Goal: Task Accomplishment & Management: Complete application form

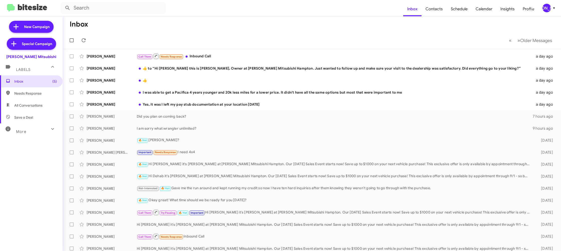
click at [543, 10] on div "[PERSON_NAME]" at bounding box center [546, 8] width 9 height 9
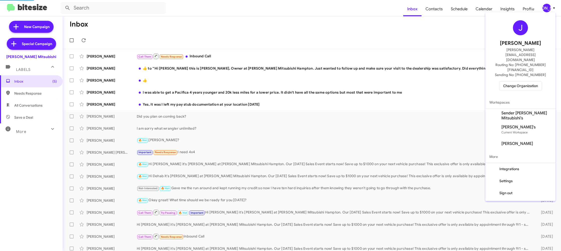
click at [517, 82] on span "Change Organization" at bounding box center [520, 86] width 35 height 9
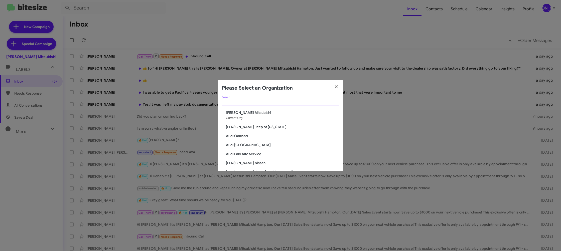
click at [231, 103] on input "Search" at bounding box center [280, 102] width 117 height 4
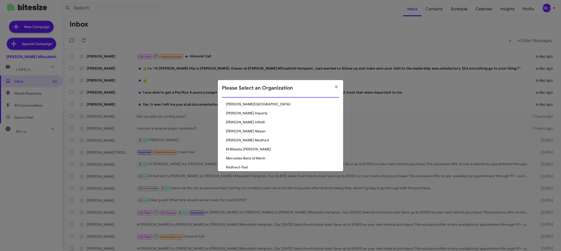
scroll to position [9, 0]
type input "ed"
click at [243, 119] on div "ed Search Don Ledford Auto Center Ed Hicks Imports Ed Hicks Infiniti Ed Hicks N…" at bounding box center [280, 133] width 125 height 75
click at [243, 120] on span "Ed Hicks Infiniti" at bounding box center [282, 121] width 113 height 5
drag, startPoint x: 243, startPoint y: 120, endPoint x: 226, endPoint y: 28, distance: 94.2
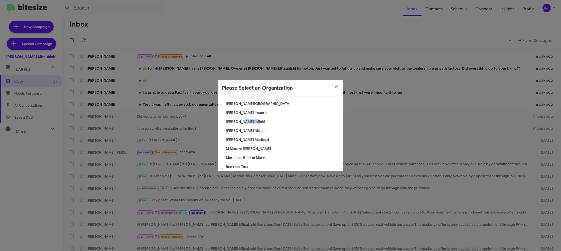
click at [241, 114] on div "ed Search Don Ledford Auto Center Ed Hicks Imports Ed Hicks Infiniti Ed Hicks N…" at bounding box center [280, 133] width 125 height 75
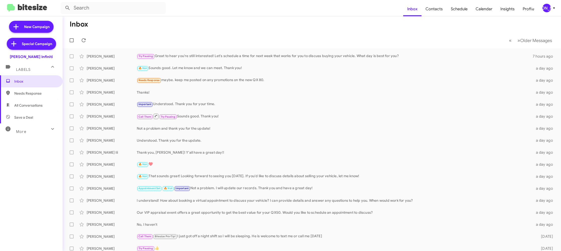
click at [550, 9] on span "[PERSON_NAME]" at bounding box center [549, 8] width 15 height 9
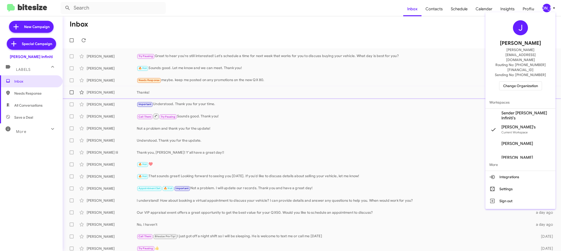
drag, startPoint x: 527, startPoint y: 100, endPoint x: 527, endPoint y: 95, distance: 5.0
click at [527, 111] on span "Sender Ed Hicks Infiniti's" at bounding box center [526, 116] width 50 height 10
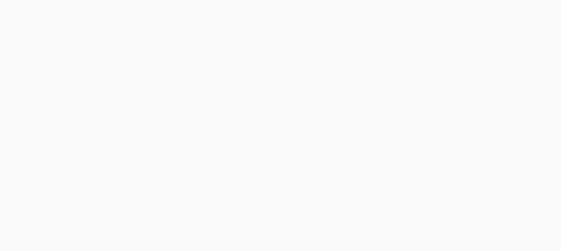
click at [434, 13] on body at bounding box center [280, 125] width 561 height 251
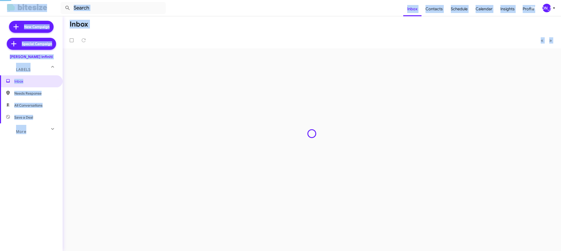
click at [434, 13] on span "Contacts" at bounding box center [433, 9] width 25 height 15
type input "in:groups"
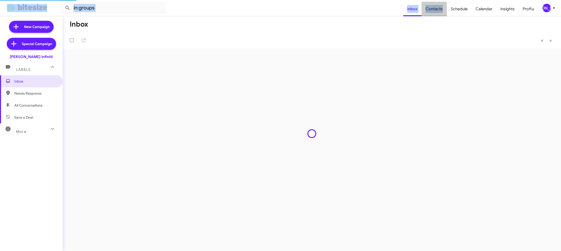
click at [434, 13] on span "Contacts" at bounding box center [433, 9] width 25 height 15
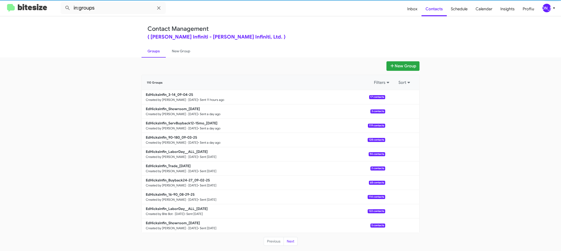
drag, startPoint x: 284, startPoint y: 31, endPoint x: 277, endPoint y: 32, distance: 6.7
click at [284, 31] on div "Contact Management ( Ed Hicks Infiniti - Ed Hicks Infiniti, Ltd. )" at bounding box center [280, 32] width 266 height 14
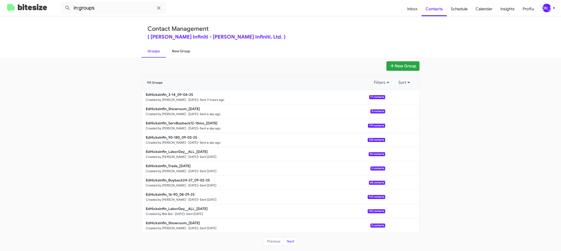
click at [183, 53] on link "New Group" at bounding box center [181, 51] width 31 height 13
drag, startPoint x: 183, startPoint y: 53, endPoint x: 186, endPoint y: 16, distance: 36.9
click at [184, 52] on link "New Group" at bounding box center [181, 51] width 31 height 13
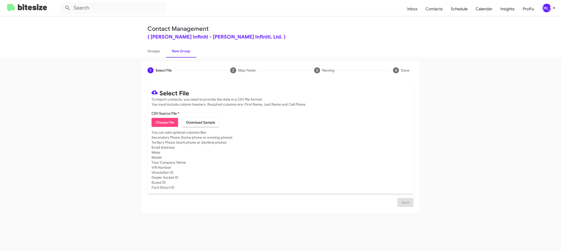
click at [169, 121] on span "Choose File" at bounding box center [164, 122] width 19 height 9
type input "EdHicksInfin_16-90_09-05-25"
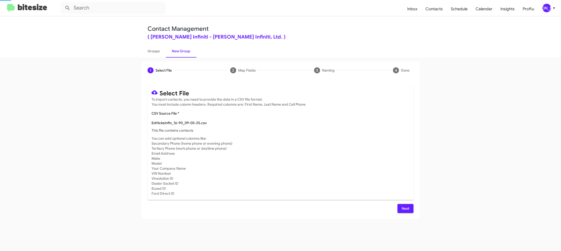
click at [353, 139] on mat-card-subtitle "You can add optional columns like: Secondary Phone (home phone or evening phone…" at bounding box center [280, 166] width 258 height 60
click at [549, 6] on div "[PERSON_NAME]" at bounding box center [546, 8] width 9 height 9
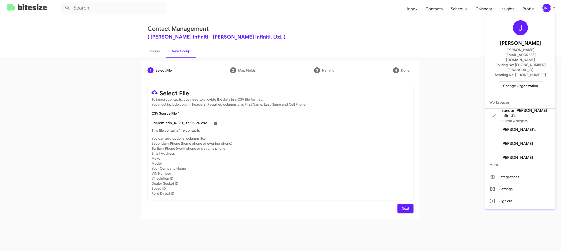
click at [549, 6] on div at bounding box center [280, 125] width 561 height 251
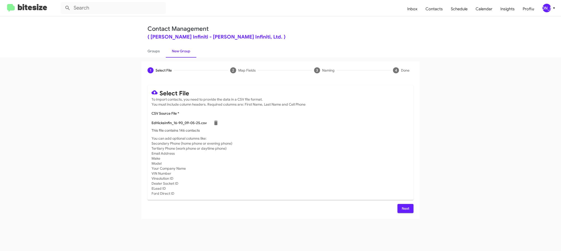
click at [405, 207] on span "Next" at bounding box center [405, 208] width 8 height 9
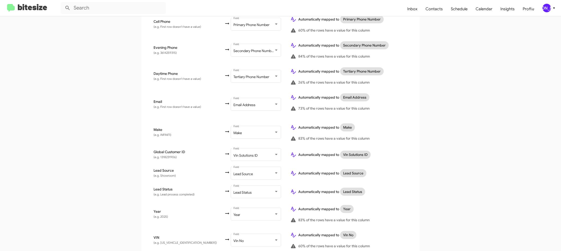
scroll to position [238, 0]
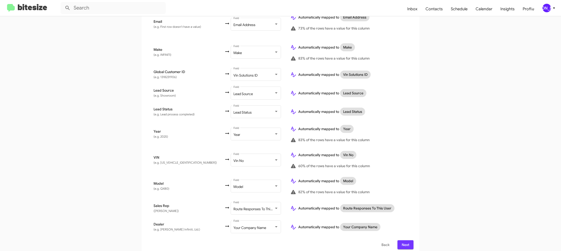
click at [403, 241] on span "Next" at bounding box center [405, 244] width 8 height 9
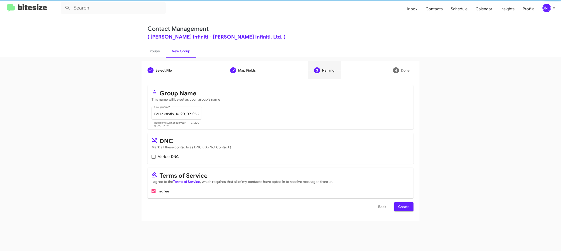
scroll to position [0, 0]
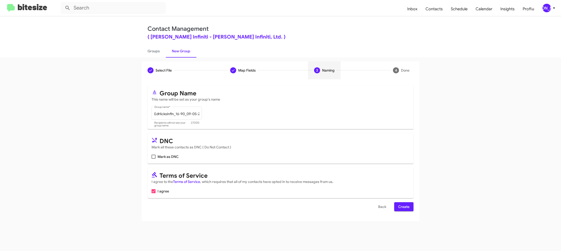
click at [406, 204] on span "Create" at bounding box center [403, 206] width 11 height 9
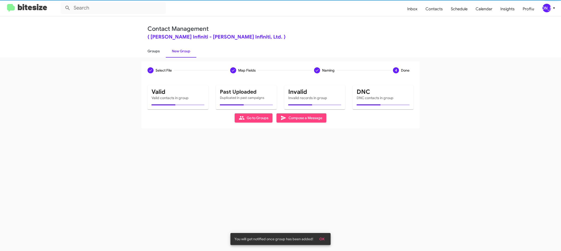
click at [159, 50] on link "Groups" at bounding box center [153, 51] width 24 height 13
type input "in:groups"
click at [159, 50] on link "Groups" at bounding box center [153, 51] width 24 height 13
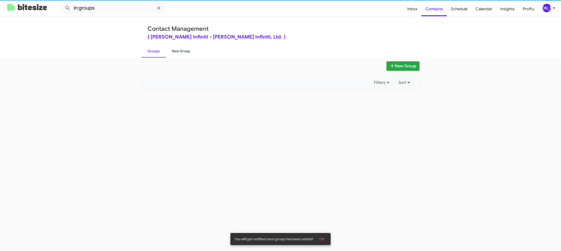
click at [173, 50] on link "New Group" at bounding box center [181, 51] width 31 height 13
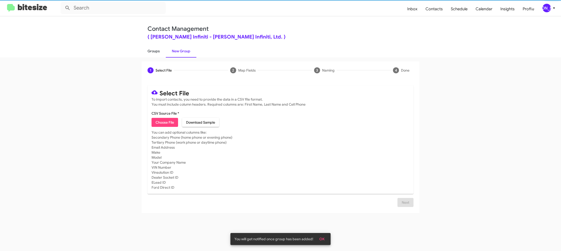
click at [160, 50] on link "Groups" at bounding box center [153, 51] width 24 height 13
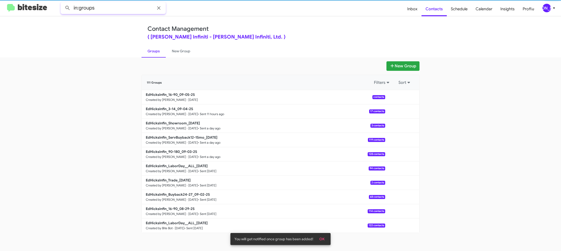
click at [102, 8] on input "in:groups" at bounding box center [113, 8] width 105 height 12
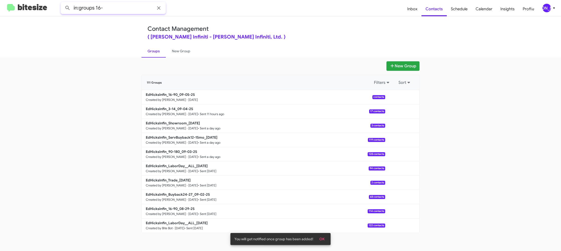
type input "in:groups 16-"
click at [63, 3] on button at bounding box center [68, 8] width 10 height 10
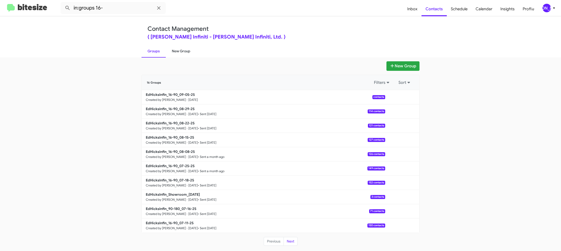
click at [170, 51] on link "New Group" at bounding box center [181, 51] width 31 height 13
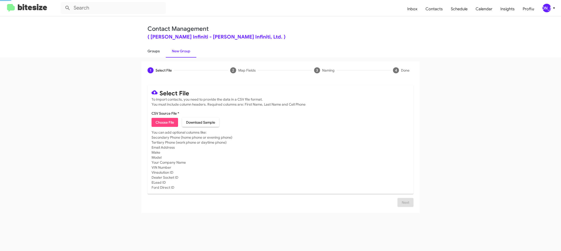
click at [149, 50] on link "Groups" at bounding box center [153, 51] width 24 height 13
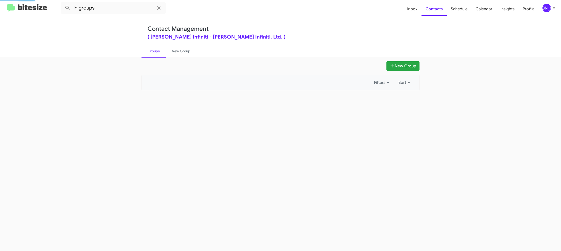
click at [149, 50] on link "Groups" at bounding box center [153, 51] width 24 height 13
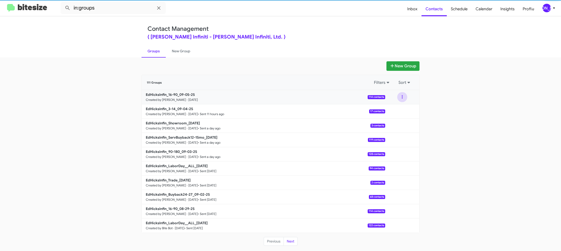
click at [405, 99] on button at bounding box center [402, 97] width 10 height 10
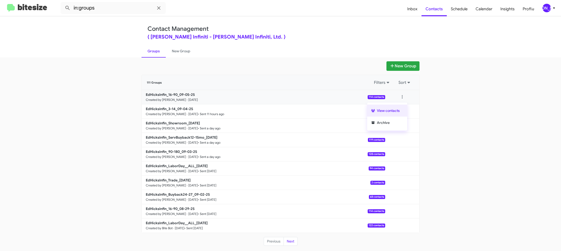
click at [399, 109] on button "View contacts" at bounding box center [387, 111] width 40 height 12
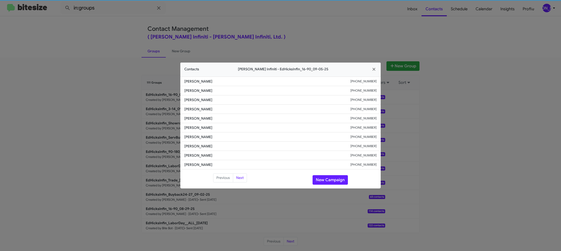
drag, startPoint x: 109, startPoint y: 37, endPoint x: 94, endPoint y: 7, distance: 33.5
click at [109, 36] on modal-container "Contacts Ed Hicks Infiniti - EdHicksInfin_16-90_09-05-25 Joseph Aaron Chapa +13…" at bounding box center [280, 125] width 561 height 251
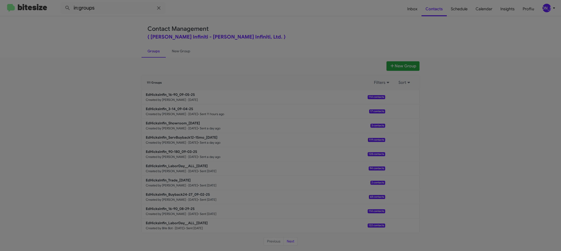
drag, startPoint x: 94, startPoint y: 7, endPoint x: 101, endPoint y: 7, distance: 6.8
click at [94, 7] on modal-container "Contacts Ed Hicks Infiniti - EdHicksInfin_16-90_09-05-25 Joseph Aaron Chapa +13…" at bounding box center [280, 125] width 561 height 251
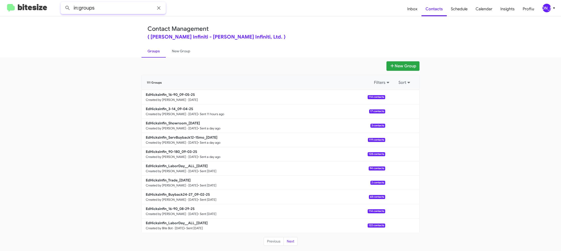
click at [101, 7] on input "in:groups" at bounding box center [113, 8] width 105 height 12
click at [63, 3] on button at bounding box center [68, 8] width 10 height 10
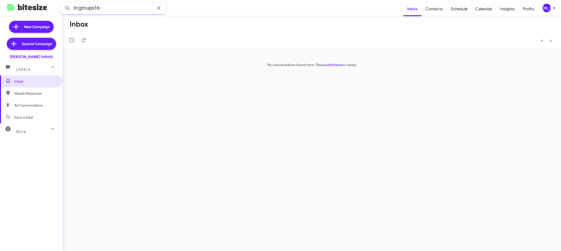
drag, startPoint x: 92, startPoint y: 8, endPoint x: 95, endPoint y: 7, distance: 2.8
click at [92, 8] on input "in:groups16-" at bounding box center [113, 8] width 105 height 12
click at [63, 3] on button at bounding box center [68, 8] width 10 height 10
type input "in:groups 16-"
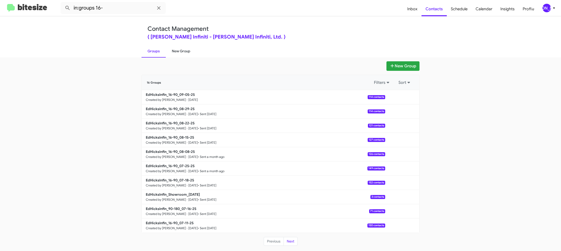
click at [174, 50] on link "New Group" at bounding box center [181, 51] width 31 height 13
drag, startPoint x: 174, startPoint y: 50, endPoint x: 147, endPoint y: 49, distance: 27.0
click at [172, 50] on link "New Group" at bounding box center [181, 51] width 31 height 13
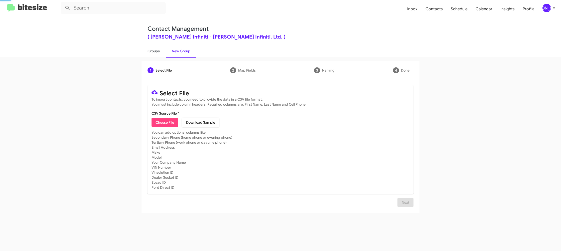
click at [147, 49] on link "Groups" at bounding box center [153, 51] width 24 height 13
type input "in:groups"
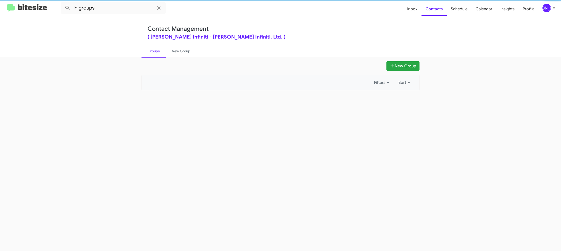
click at [147, 49] on link "Groups" at bounding box center [153, 51] width 24 height 13
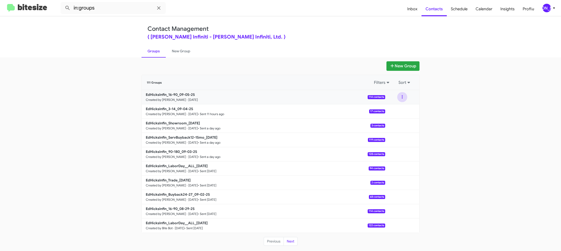
click at [401, 99] on button at bounding box center [402, 97] width 10 height 10
click at [395, 108] on button "View contacts" at bounding box center [387, 111] width 40 height 12
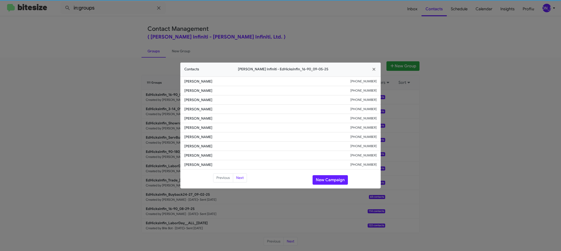
click at [186, 125] on li "Alisa Colchado +19564566805" at bounding box center [280, 127] width 200 height 9
copy span "Alisa Colchado"
click at [332, 179] on button "New Campaign" at bounding box center [329, 180] width 35 height 10
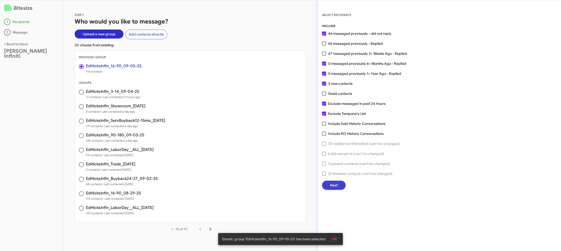
click at [329, 184] on button "Next" at bounding box center [334, 185] width 24 height 9
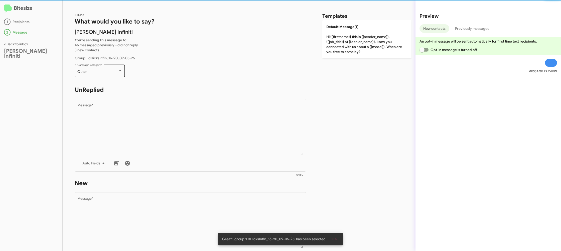
click at [114, 71] on div "Other" at bounding box center [97, 72] width 41 height 4
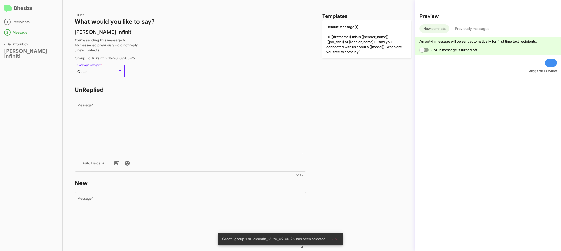
scroll to position [11, 0]
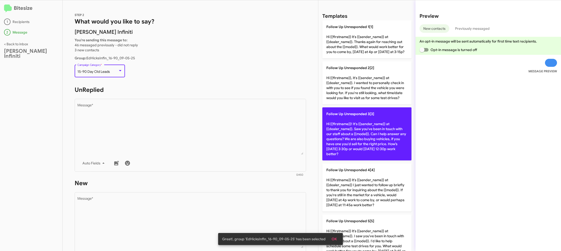
drag, startPoint x: 193, startPoint y: 140, endPoint x: 336, endPoint y: 165, distance: 144.9
click at [193, 140] on textarea "Message *" at bounding box center [190, 129] width 226 height 51
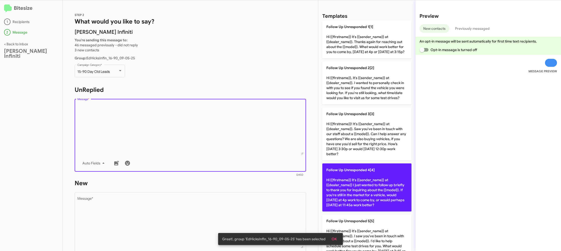
scroll to position [32, 0]
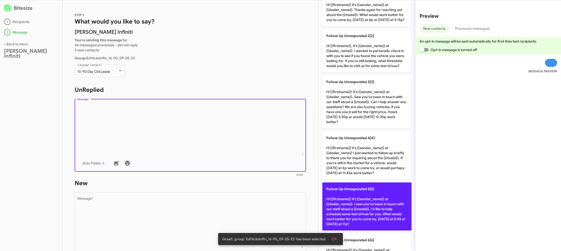
drag, startPoint x: 371, startPoint y: 211, endPoint x: 335, endPoint y: 206, distance: 35.8
click at [370, 211] on p "Follow Up Unresponded 5[5] Hi {{firstname}} it's {{sender_name}} at {{dealer_na…" at bounding box center [366, 206] width 89 height 48
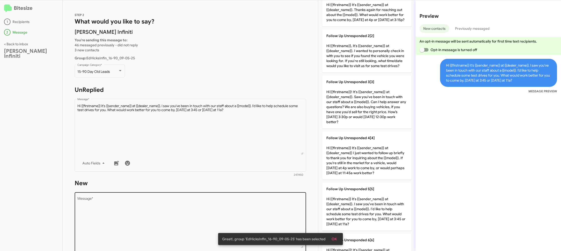
click at [225, 204] on textarea "Message *" at bounding box center [190, 222] width 226 height 51
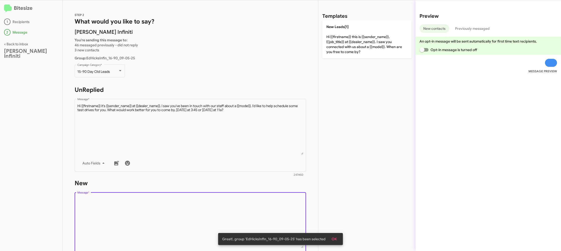
click at [225, 204] on textarea "Message *" at bounding box center [190, 222] width 226 height 51
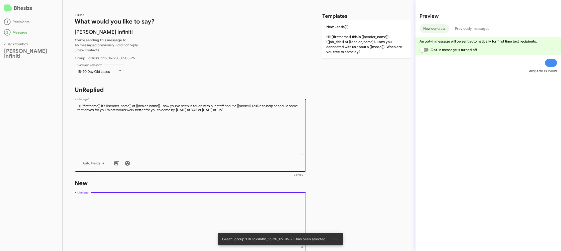
click at [227, 194] on div "Drop image here to insert Auto Fields Message *" at bounding box center [190, 228] width 226 height 74
click at [270, 136] on textarea "Message *" at bounding box center [190, 129] width 226 height 51
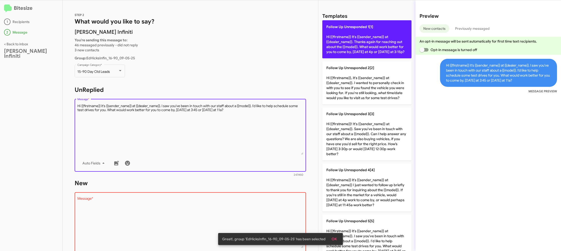
click at [337, 38] on p "Follow Up Unresponded 1[1] Hi {{firstname}} it's {{sender_name}} at {{dealer_na…" at bounding box center [366, 39] width 89 height 38
type textarea "Hi {{firstname}} it's {{sender_name}} at {{dealer_name}}. Thanks again for reac…"
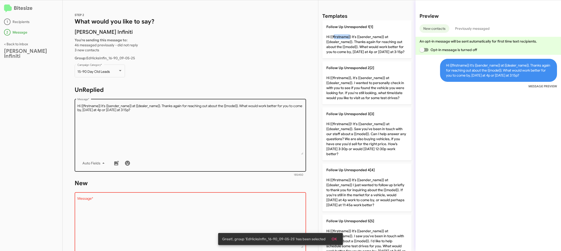
drag, startPoint x: 337, startPoint y: 38, endPoint x: 242, endPoint y: 130, distance: 132.6
click at [337, 38] on p "Follow Up Unresponded 1[1] Hi {{firstname}} it's {{sender_name}} at {{dealer_na…" at bounding box center [366, 39] width 89 height 38
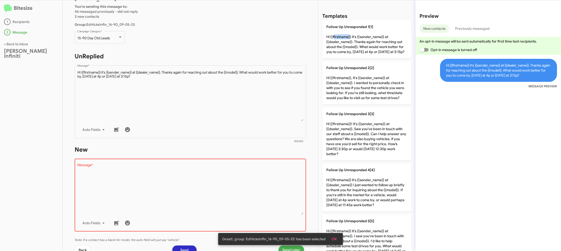
scroll to position [67, 0]
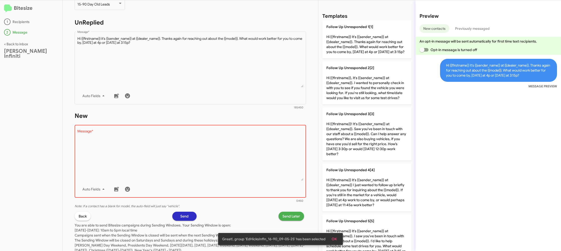
click at [231, 180] on textarea "Message *" at bounding box center [190, 155] width 226 height 51
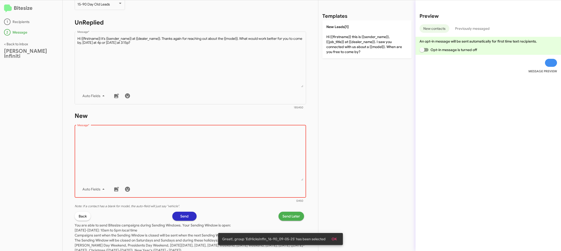
drag, startPoint x: 231, startPoint y: 180, endPoint x: 328, endPoint y: 74, distance: 144.2
click at [232, 179] on textarea "Message *" at bounding box center [190, 155] width 226 height 51
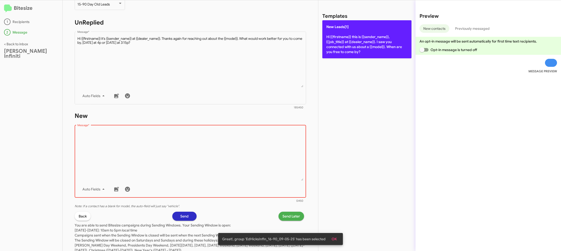
click at [353, 48] on p "New Leads[1] Hi {{firstname}} this is {{sender_name}}, {{job_title}} at {{deale…" at bounding box center [366, 39] width 89 height 38
type textarea "Hi {{firstname}} this is {{sender_name}}, {{job_title}} at {{dealer_name}}. I s…"
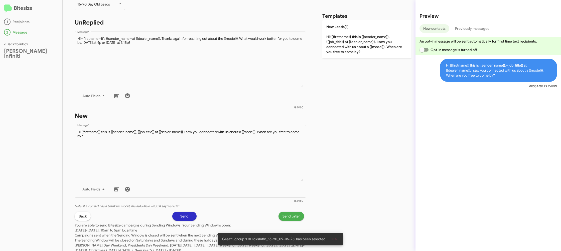
click at [292, 214] on span "Send Later" at bounding box center [291, 216] width 18 height 9
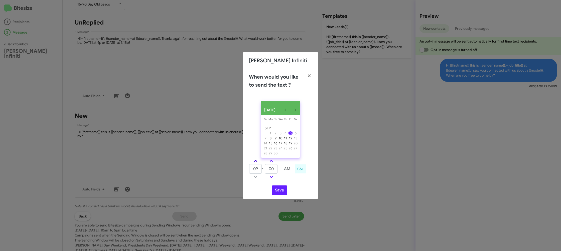
click at [259, 164] on link at bounding box center [255, 161] width 9 height 6
type input "10"
click at [273, 164] on link at bounding box center [271, 161] width 9 height 6
click at [273, 163] on link at bounding box center [271, 161] width 9 height 6
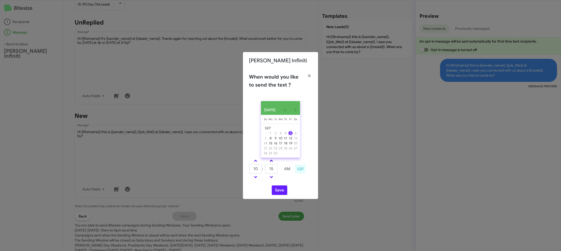
click at [273, 163] on link at bounding box center [271, 161] width 9 height 6
type input "25"
click at [280, 191] on button "Save" at bounding box center [280, 190] width 16 height 10
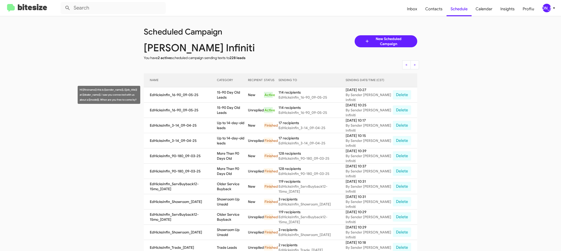
click at [244, 93] on td "15-90 Day Old Leads" at bounding box center [232, 94] width 31 height 15
drag, startPoint x: 244, startPoint y: 93, endPoint x: 240, endPoint y: 96, distance: 5.2
click at [243, 93] on td "15-90 Day Old Leads" at bounding box center [232, 94] width 31 height 15
copy td "15-90 Day Old Leads"
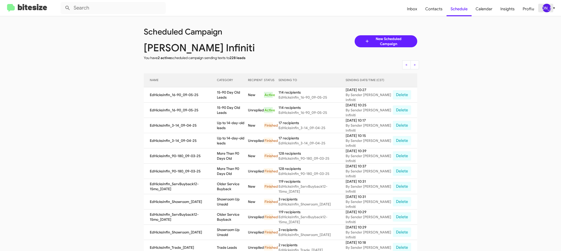
click at [541, 5] on button "[PERSON_NAME]" at bounding box center [546, 8] width 17 height 9
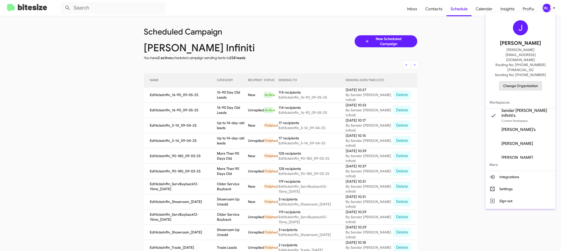
click at [511, 82] on span "Change Organization" at bounding box center [520, 86] width 35 height 9
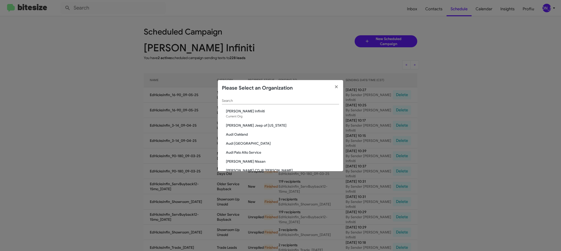
click at [243, 103] on div "Search" at bounding box center [280, 100] width 117 height 10
type input "ed"
click at [246, 134] on span "Ed Hicks Nissan" at bounding box center [282, 133] width 113 height 5
click at [244, 132] on span "Ed Hicks Nissan" at bounding box center [282, 133] width 113 height 5
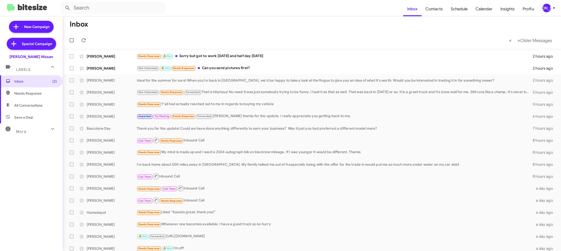
click at [547, 9] on div "[PERSON_NAME]" at bounding box center [546, 8] width 9 height 9
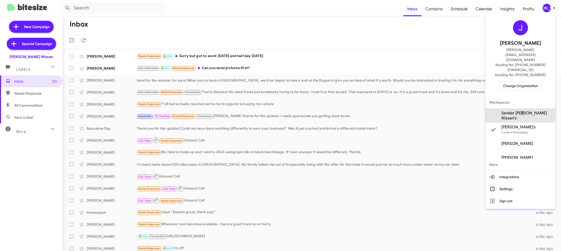
drag, startPoint x: 527, startPoint y: 100, endPoint x: 524, endPoint y: 95, distance: 4.9
click at [526, 111] on span "Sender [PERSON_NAME] Nissan's" at bounding box center [526, 116] width 50 height 10
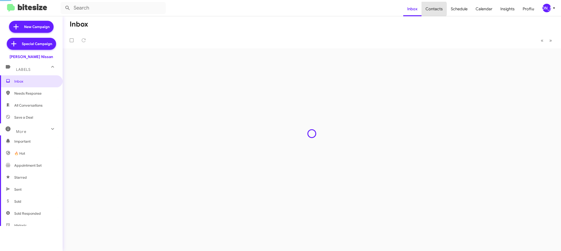
click at [435, 9] on span "Contacts" at bounding box center [433, 9] width 25 height 15
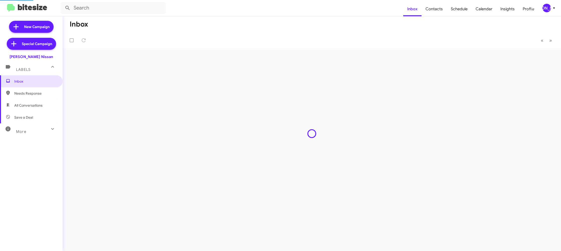
type input "in:groups"
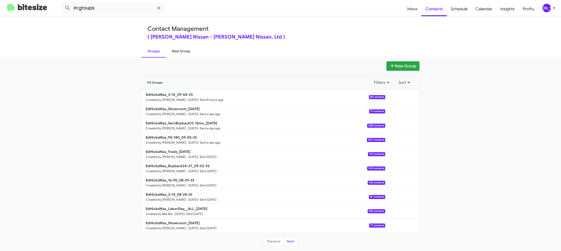
click at [186, 55] on link "New Group" at bounding box center [181, 51] width 31 height 13
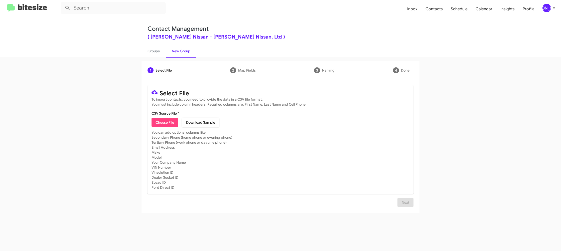
click at [172, 122] on span "Choose File" at bounding box center [164, 122] width 19 height 9
type input "EdHicksNiss_16-90_09-05-25"
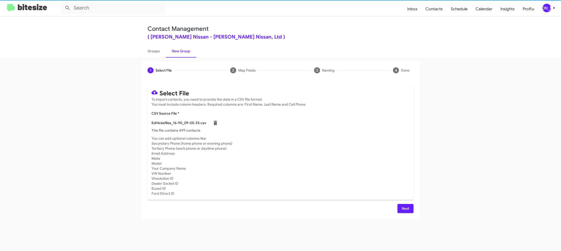
click at [349, 135] on mat-card "Select File To import contacts, you need to provide the data in a CSV file form…" at bounding box center [280, 142] width 266 height 115
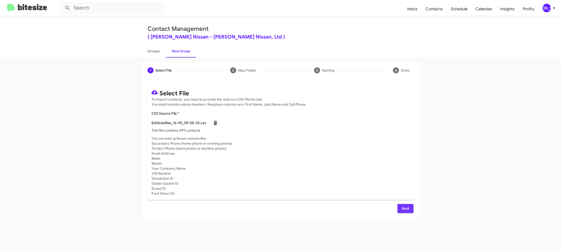
click at [402, 209] on span "Next" at bounding box center [405, 208] width 8 height 9
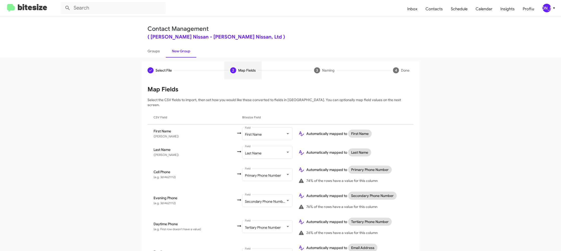
scroll to position [231, 0]
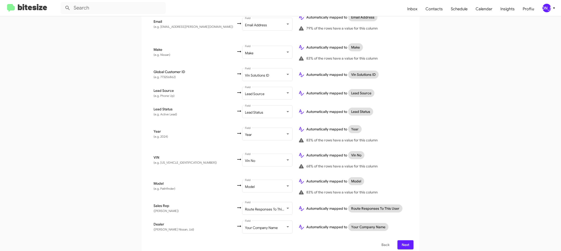
click at [407, 240] on span "Next" at bounding box center [405, 244] width 8 height 9
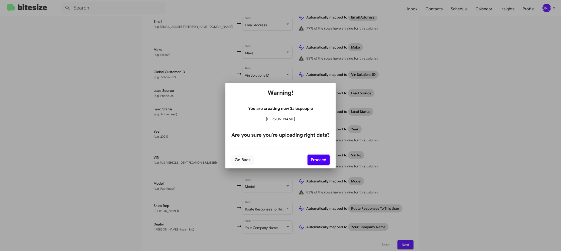
click at [321, 159] on button "Proceed" at bounding box center [318, 160] width 22 height 10
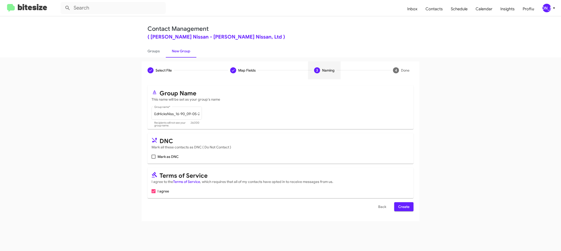
scroll to position [0, 0]
click at [407, 209] on span "Create" at bounding box center [403, 206] width 11 height 9
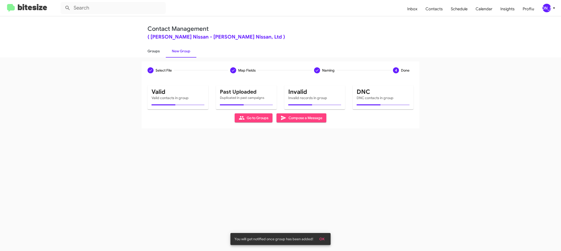
click at [150, 51] on link "Groups" at bounding box center [153, 51] width 24 height 13
click at [185, 50] on link "New Group" at bounding box center [181, 51] width 31 height 13
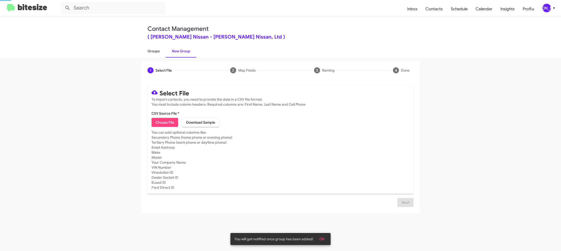
click at [152, 52] on link "Groups" at bounding box center [153, 51] width 24 height 13
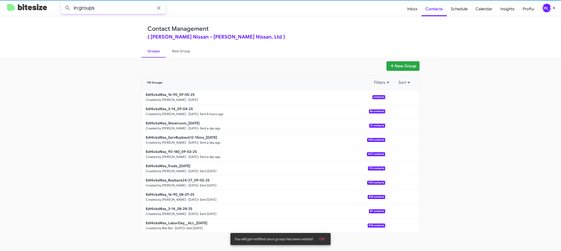
click at [111, 9] on input "in:groups" at bounding box center [113, 8] width 105 height 12
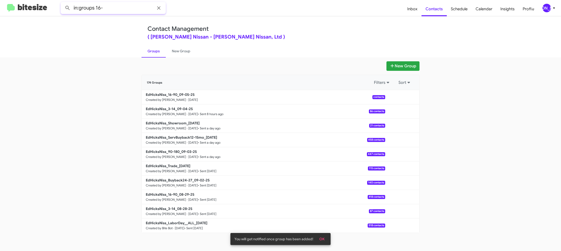
type input "in:groups 16-"
click at [63, 3] on button at bounding box center [68, 8] width 10 height 10
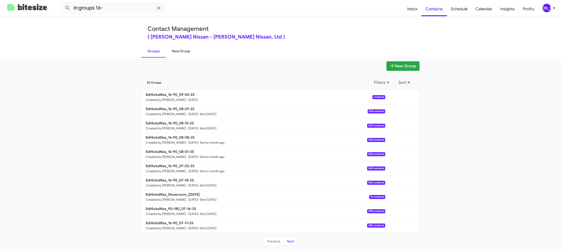
click at [177, 53] on link "New Group" at bounding box center [181, 51] width 31 height 13
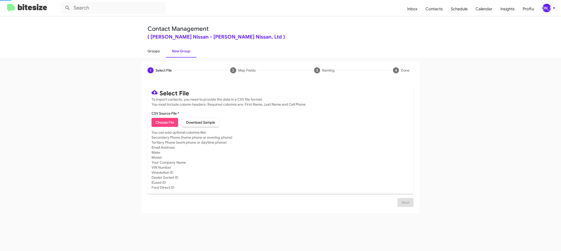
click at [156, 53] on link "Groups" at bounding box center [153, 51] width 24 height 13
type input "in:groups"
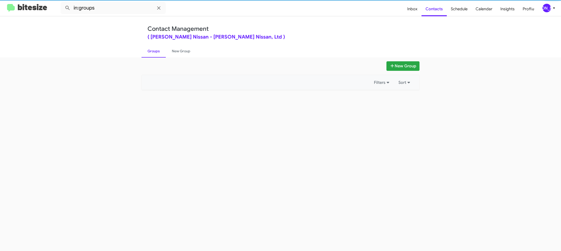
click at [156, 53] on link "Groups" at bounding box center [153, 51] width 24 height 13
drag, startPoint x: 156, startPoint y: 53, endPoint x: 175, endPoint y: 51, distance: 19.1
click at [156, 52] on link "Groups" at bounding box center [153, 51] width 24 height 13
click at [175, 51] on link "New Group" at bounding box center [181, 51] width 31 height 13
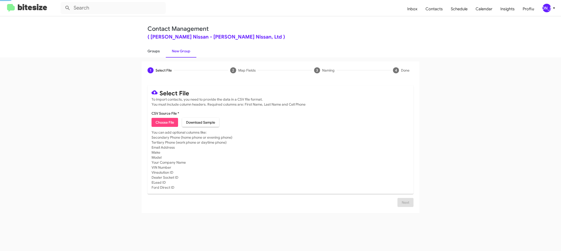
click at [151, 51] on link "Groups" at bounding box center [153, 51] width 24 height 13
type input "in:groups"
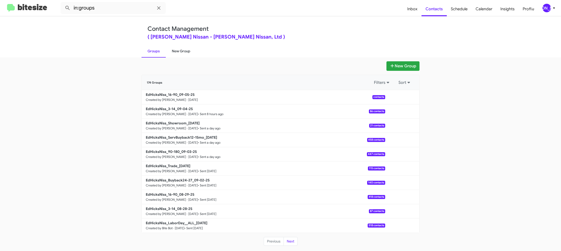
click at [170, 57] on link "New Group" at bounding box center [181, 51] width 31 height 13
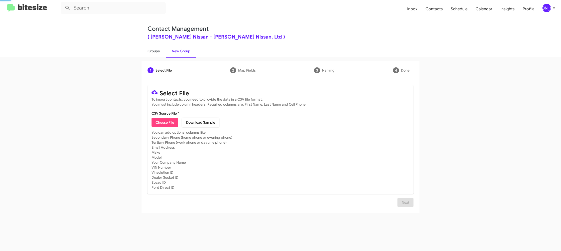
click at [155, 56] on link "Groups" at bounding box center [153, 51] width 24 height 13
type input "in:groups"
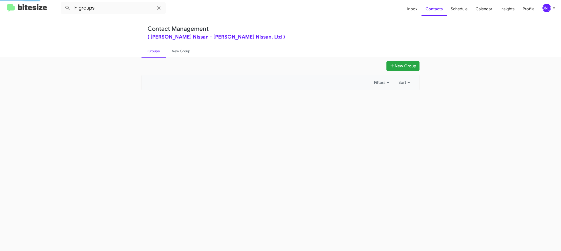
click at [155, 56] on link "Groups" at bounding box center [153, 51] width 24 height 13
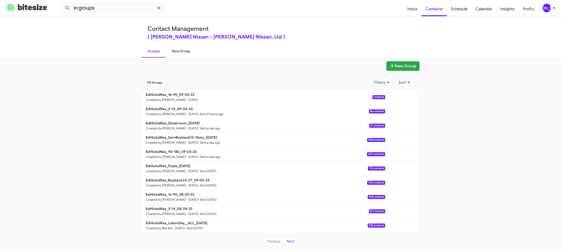
click at [182, 50] on link "New Group" at bounding box center [181, 51] width 31 height 13
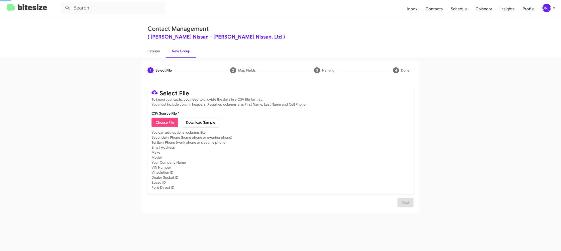
click at [159, 51] on link "Groups" at bounding box center [153, 51] width 24 height 13
type input "in:groups"
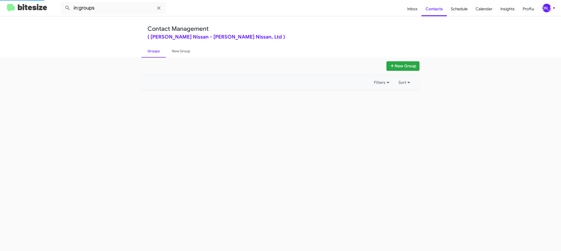
click at [159, 51] on link "Groups" at bounding box center [153, 51] width 24 height 13
drag, startPoint x: 159, startPoint y: 51, endPoint x: 179, endPoint y: 50, distance: 19.3
click at [159, 51] on link "Groups" at bounding box center [153, 51] width 24 height 13
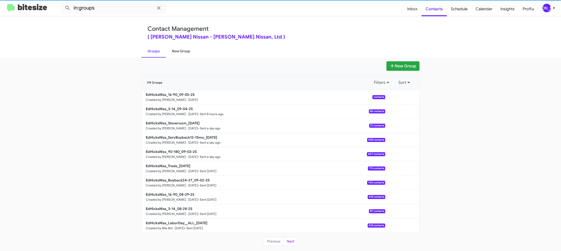
click at [179, 50] on link "New Group" at bounding box center [181, 51] width 31 height 13
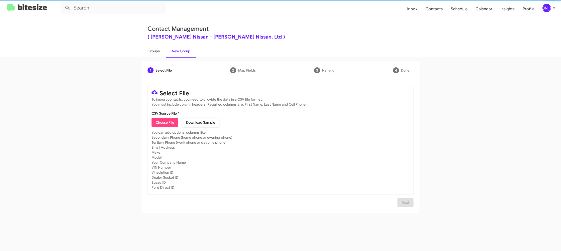
drag, startPoint x: 154, startPoint y: 51, endPoint x: 163, endPoint y: 53, distance: 8.5
click at [154, 51] on link "Groups" at bounding box center [153, 51] width 24 height 13
type input "in:groups"
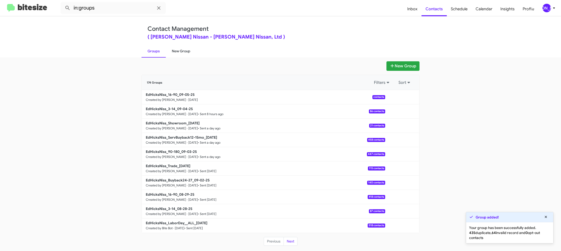
click at [177, 55] on link "New Group" at bounding box center [181, 51] width 31 height 13
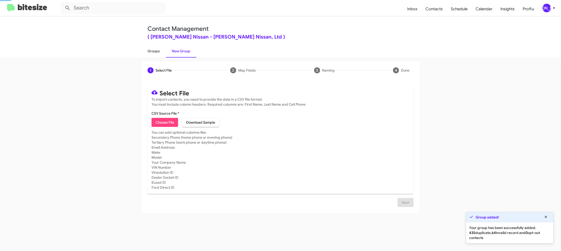
click at [152, 53] on link "Groups" at bounding box center [153, 51] width 24 height 13
type input "in:groups"
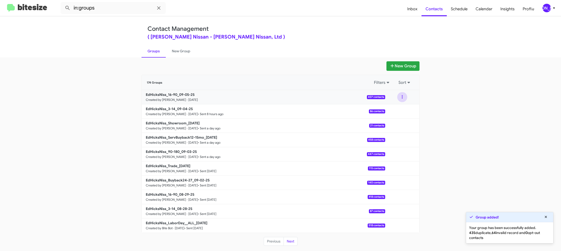
click at [401, 100] on button at bounding box center [402, 97] width 10 height 10
click at [396, 109] on button "View contacts" at bounding box center [387, 111] width 40 height 12
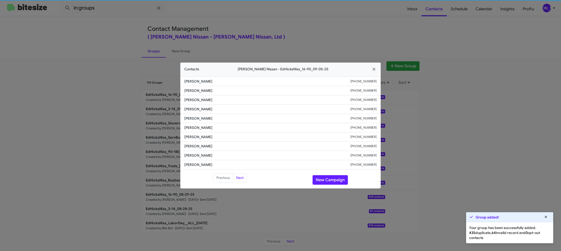
click at [195, 126] on span "Yolanda Duhart" at bounding box center [267, 127] width 166 height 5
drag, startPoint x: 219, startPoint y: 126, endPoint x: 195, endPoint y: 126, distance: 24.0
click at [195, 126] on span "Yolanda Duhart" at bounding box center [267, 127] width 166 height 5
drag, startPoint x: 195, startPoint y: 126, endPoint x: 198, endPoint y: 125, distance: 2.5
click at [195, 126] on span "Yolanda Duhart" at bounding box center [267, 127] width 166 height 5
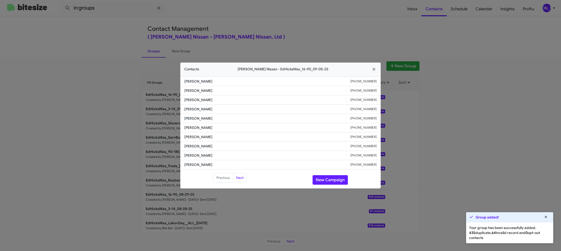
copy span "Yolanda Duhart"
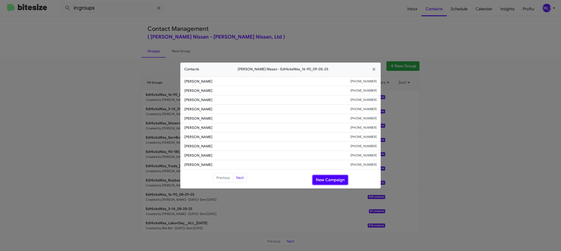
click at [326, 177] on button "New Campaign" at bounding box center [329, 180] width 35 height 10
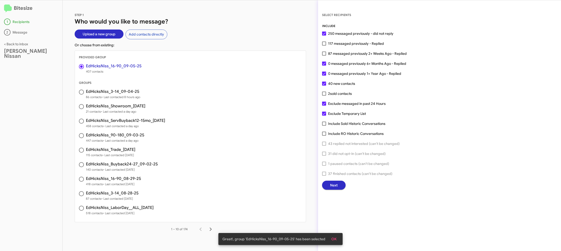
drag, startPoint x: 335, startPoint y: 191, endPoint x: 335, endPoint y: 185, distance: 5.8
click at [335, 188] on div "SELECT RECIPIENTS INCLUDE 250 messaged previously - did not reply 117 messaged …" at bounding box center [439, 125] width 243 height 251
click at [335, 185] on span "Next" at bounding box center [334, 185] width 8 height 9
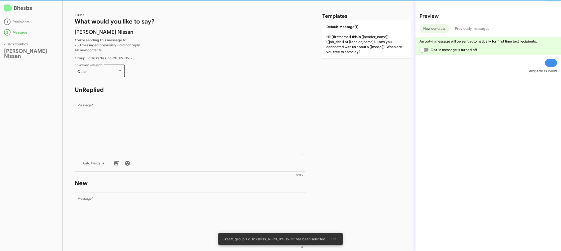
click at [107, 73] on div "Other" at bounding box center [97, 72] width 41 height 4
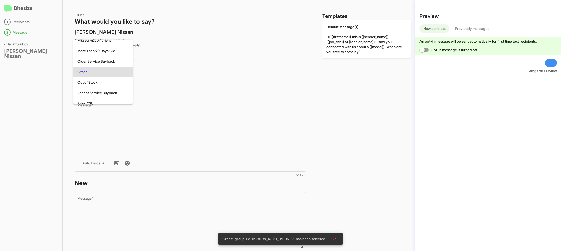
scroll to position [11, 0]
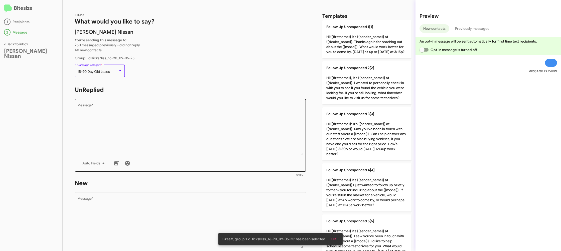
click at [161, 129] on textarea "Message *" at bounding box center [190, 129] width 226 height 51
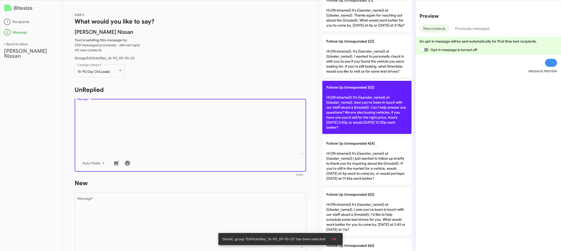
scroll to position [331, 0]
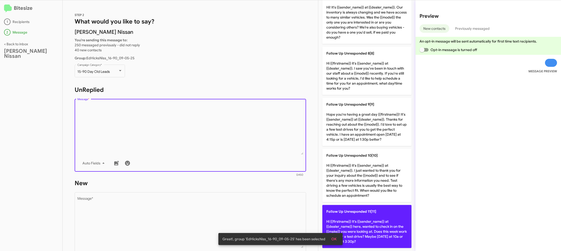
click at [369, 223] on p "Follow Up Unresponded 11[11] Hi {{firstname}} It's {{sender_name}} at {{dealer_…" at bounding box center [366, 226] width 89 height 43
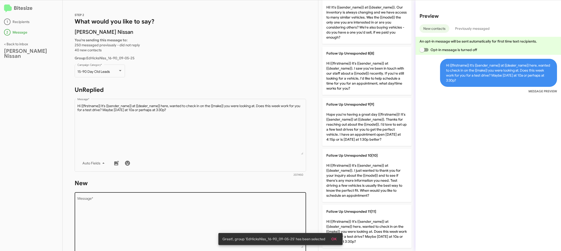
click at [209, 208] on textarea "Message *" at bounding box center [190, 222] width 226 height 51
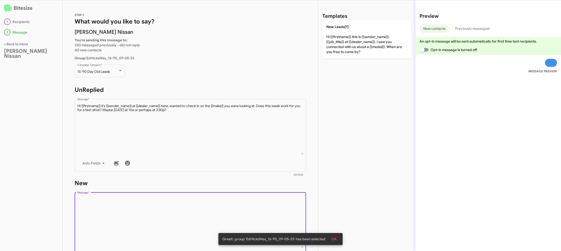
scroll to position [0, 0]
click at [209, 209] on textarea "Message *" at bounding box center [190, 222] width 226 height 51
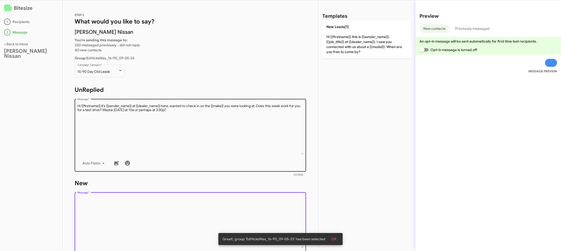
drag, startPoint x: 209, startPoint y: 209, endPoint x: 242, endPoint y: 125, distance: 90.1
click at [210, 203] on textarea "Message *" at bounding box center [190, 222] width 226 height 51
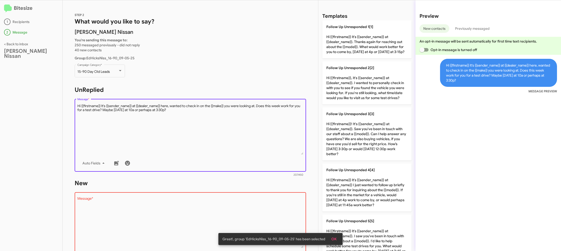
click at [242, 125] on textarea "Message *" at bounding box center [190, 129] width 226 height 51
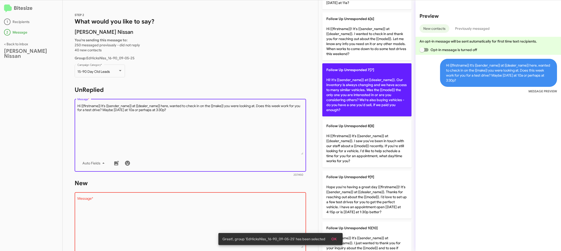
scroll to position [243, 0]
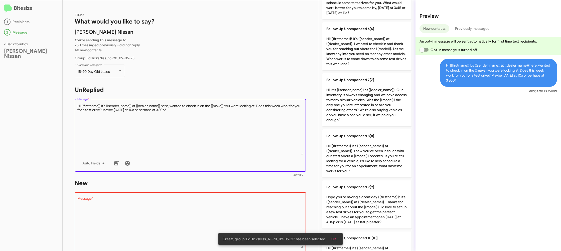
drag, startPoint x: 357, startPoint y: 101, endPoint x: 193, endPoint y: 150, distance: 170.3
click at [355, 102] on p "Follow Up Unresponded 7[7] Hi! It's {{sender_name}} at {{dealer_name}}. Our inv…" at bounding box center [366, 99] width 89 height 53
type textarea "Hi! It's {{sender_name}} at {{dealer_name}}. Our inventory is always changing a…"
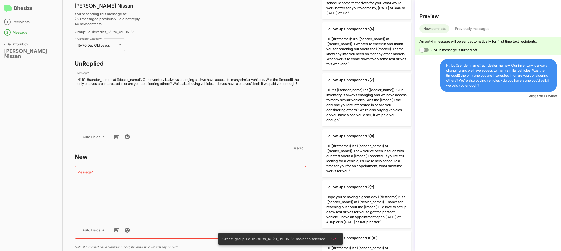
scroll to position [49, 0]
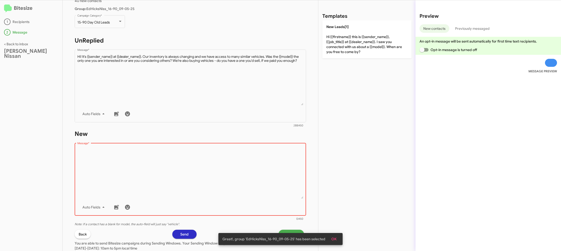
click at [207, 183] on textarea "Message *" at bounding box center [190, 173] width 226 height 51
drag, startPoint x: 207, startPoint y: 183, endPoint x: 319, endPoint y: 56, distance: 169.7
click at [207, 182] on textarea "Message *" at bounding box center [190, 173] width 226 height 51
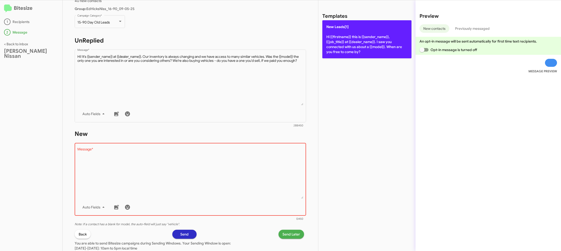
click at [343, 44] on p "New Leads[1] Hi {{firstname}} this is {{sender_name}}, {{job_title}} at {{deale…" at bounding box center [366, 39] width 89 height 38
type textarea "Hi {{firstname}} this is {{sender_name}}, {{job_title}} at {{dealer_name}}. I s…"
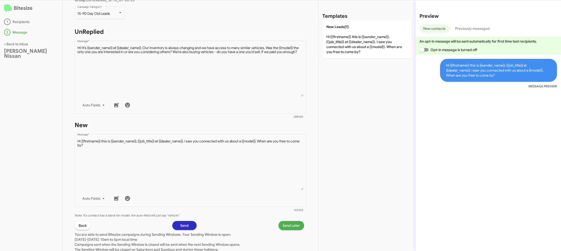
scroll to position [59, 0]
click at [294, 226] on span "Send Later" at bounding box center [291, 224] width 18 height 9
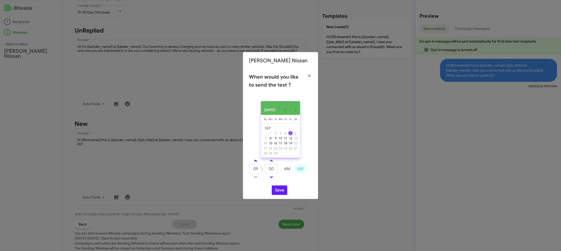
click at [256, 163] on span at bounding box center [255, 161] width 3 height 3
drag, startPoint x: 256, startPoint y: 163, endPoint x: 273, endPoint y: 170, distance: 18.3
click at [256, 163] on span at bounding box center [255, 161] width 3 height 3
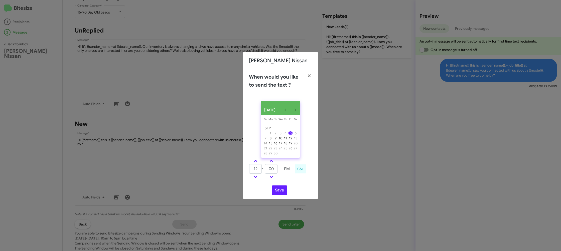
type input "01"
click at [275, 171] on input "00" at bounding box center [271, 169] width 13 height 10
type input "22"
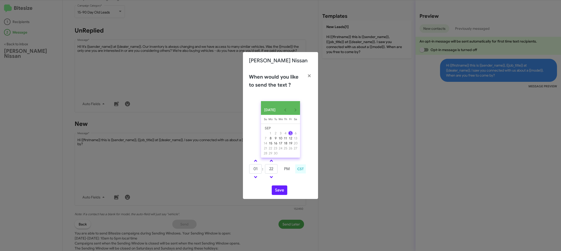
drag, startPoint x: 284, startPoint y: 182, endPoint x: 282, endPoint y: 187, distance: 5.2
click at [284, 181] on div "01 : 22 PM CST" at bounding box center [280, 170] width 71 height 24
click at [282, 188] on button "Save" at bounding box center [280, 190] width 16 height 10
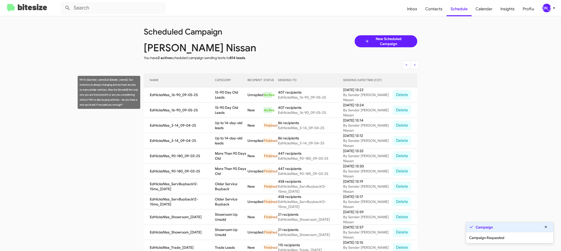
click at [235, 95] on td "15-90 Day Old Leads" at bounding box center [231, 94] width 33 height 15
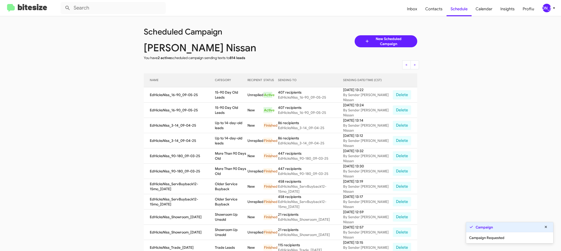
click at [235, 95] on td "15-90 Day Old Leads" at bounding box center [231, 94] width 33 height 15
copy td "15-90 Day Old Leads"
click at [540, 10] on button "[PERSON_NAME]" at bounding box center [546, 8] width 17 height 9
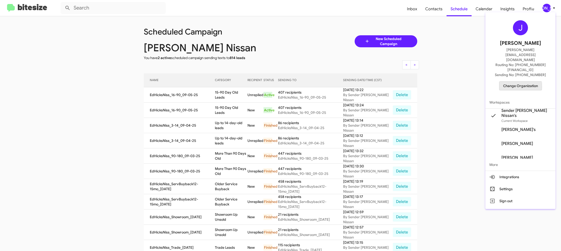
click at [510, 82] on span "Change Organization" at bounding box center [520, 86] width 35 height 9
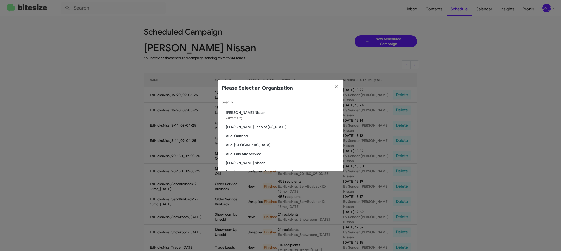
click at [229, 102] on input "Search" at bounding box center [280, 102] width 117 height 4
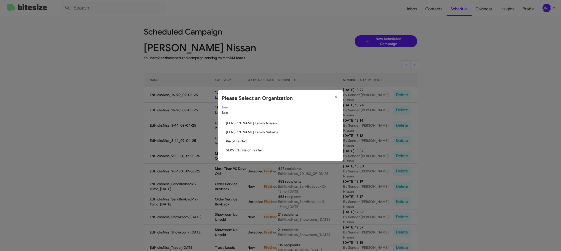
type input "fam"
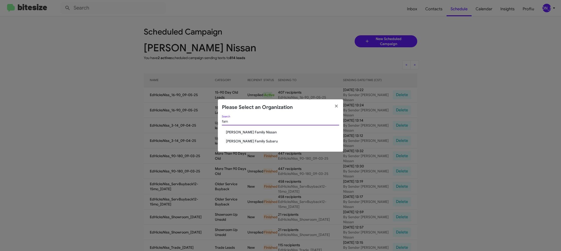
click at [255, 134] on span "[PERSON_NAME] Family Nissan" at bounding box center [282, 132] width 113 height 5
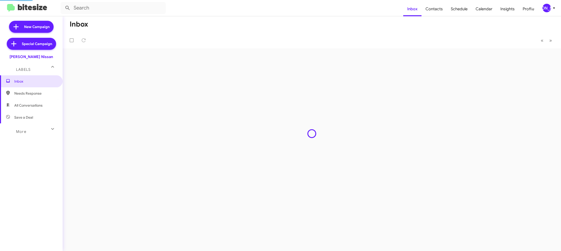
click at [545, 10] on div "[PERSON_NAME]" at bounding box center [546, 8] width 9 height 9
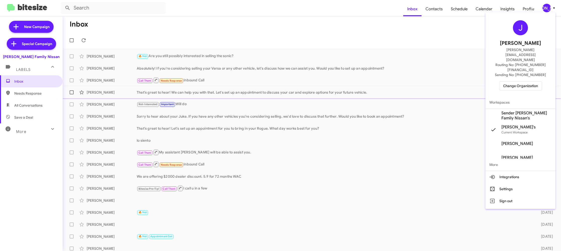
click at [523, 111] on span "Sender [PERSON_NAME] Family Nissan's" at bounding box center [526, 116] width 50 height 10
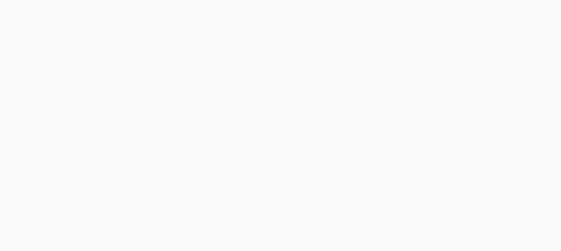
click at [429, 11] on body at bounding box center [280, 125] width 561 height 251
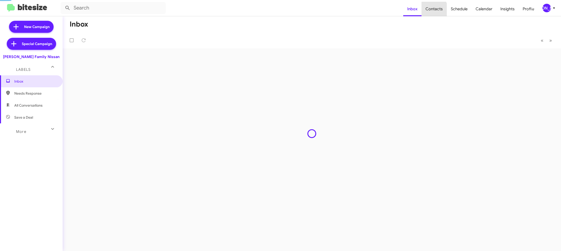
click at [429, 11] on span "Contacts" at bounding box center [433, 9] width 25 height 15
drag, startPoint x: 0, startPoint y: 0, endPoint x: 410, endPoint y: 6, distance: 410.3
click at [429, 11] on span "Contacts" at bounding box center [433, 9] width 25 height 15
type input "in:groups"
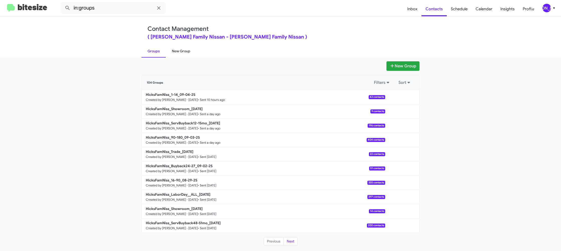
drag, startPoint x: 169, startPoint y: 46, endPoint x: 172, endPoint y: 47, distance: 2.9
click at [169, 46] on link "New Group" at bounding box center [181, 51] width 31 height 13
click at [177, 49] on link "New Group" at bounding box center [181, 51] width 31 height 13
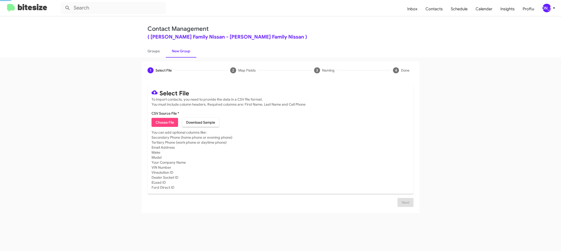
drag, startPoint x: 177, startPoint y: 49, endPoint x: 176, endPoint y: 46, distance: 2.6
click at [177, 49] on link "New Group" at bounding box center [181, 51] width 31 height 13
click at [169, 121] on span "Choose File" at bounding box center [164, 122] width 19 height 9
type input "HicksFamNiss_16-90_09-05-25"
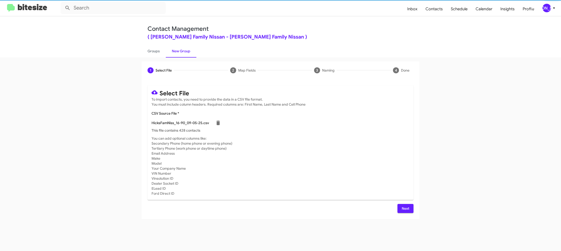
drag, startPoint x: 357, startPoint y: 123, endPoint x: 364, endPoint y: 159, distance: 37.1
click at [357, 123] on div "HicksFamNiss_16-90_09-05-25.csv" at bounding box center [280, 123] width 258 height 10
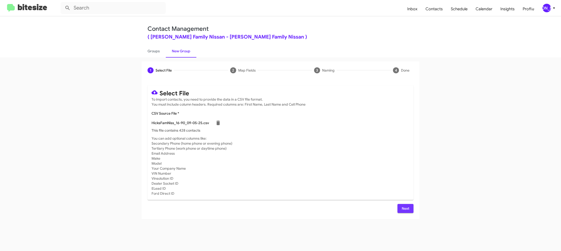
drag, startPoint x: 405, startPoint y: 208, endPoint x: 415, endPoint y: 193, distance: 17.7
click at [405, 208] on span "Next" at bounding box center [405, 208] width 8 height 9
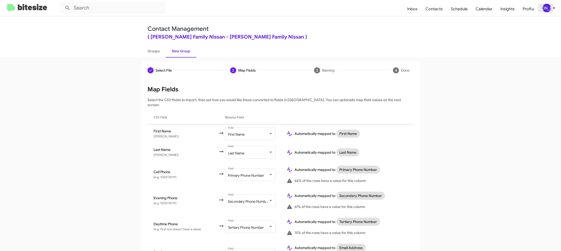
click at [549, 7] on div "[PERSON_NAME]" at bounding box center [546, 8] width 9 height 9
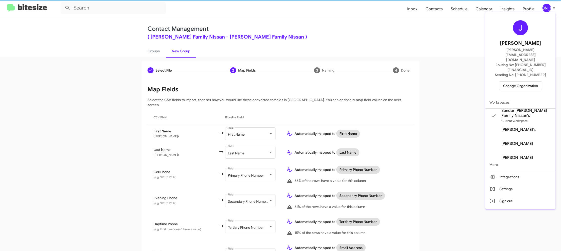
click at [549, 7] on div at bounding box center [280, 125] width 561 height 251
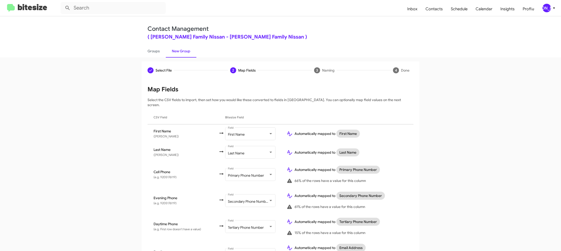
scroll to position [231, 0]
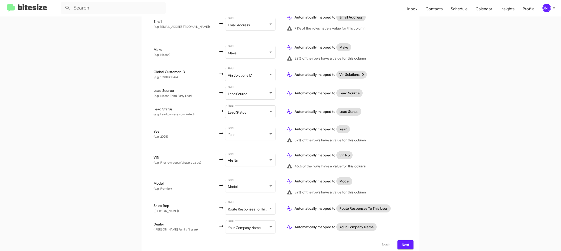
click at [408, 242] on span "Next" at bounding box center [405, 244] width 8 height 9
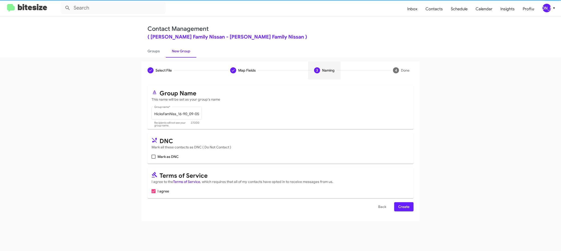
scroll to position [0, 0]
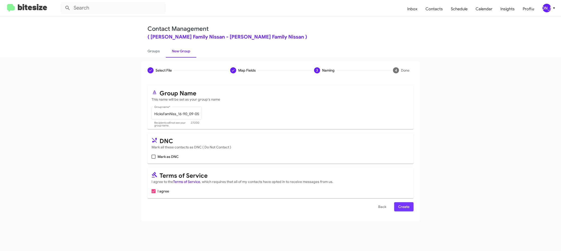
click at [406, 205] on span "Create" at bounding box center [403, 206] width 11 height 9
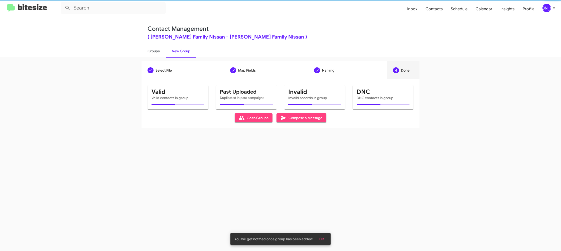
click at [157, 57] on link "Groups" at bounding box center [153, 51] width 24 height 13
type input "in:groups"
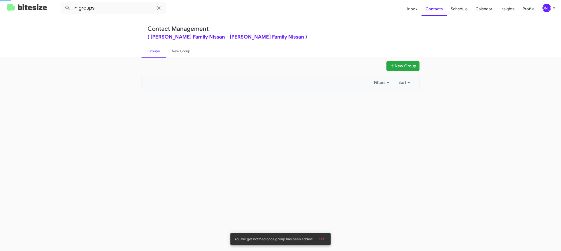
click at [157, 55] on link "Groups" at bounding box center [153, 51] width 24 height 13
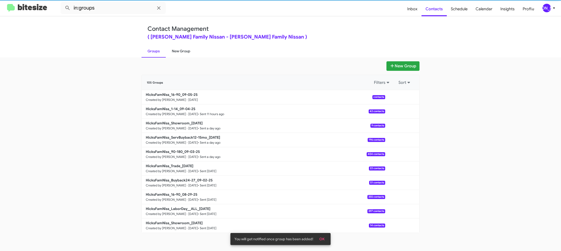
click at [181, 52] on link "New Group" at bounding box center [181, 51] width 31 height 13
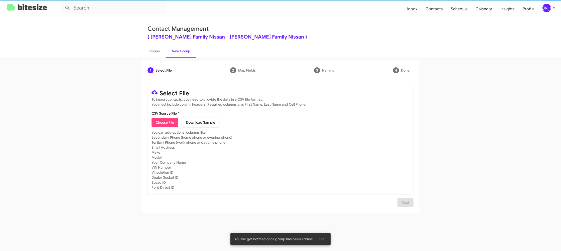
click at [181, 52] on link "New Group" at bounding box center [181, 51] width 31 height 13
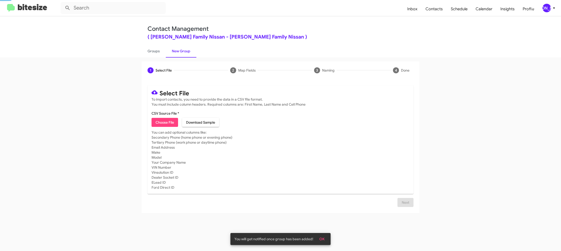
click at [166, 52] on link "New Group" at bounding box center [181, 51] width 31 height 13
click at [160, 55] on link "Groups" at bounding box center [153, 51] width 24 height 13
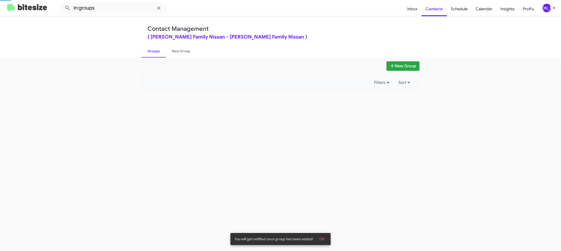
drag, startPoint x: 160, startPoint y: 55, endPoint x: 147, endPoint y: 22, distance: 35.5
click at [160, 53] on link "Groups" at bounding box center [153, 51] width 24 height 13
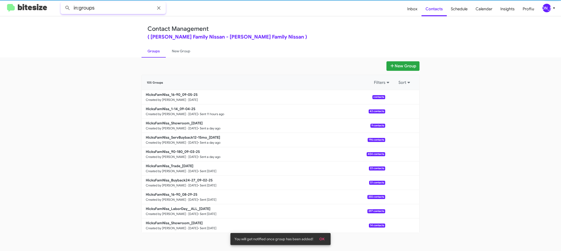
click at [126, 11] on input "in:groups" at bounding box center [113, 8] width 105 height 12
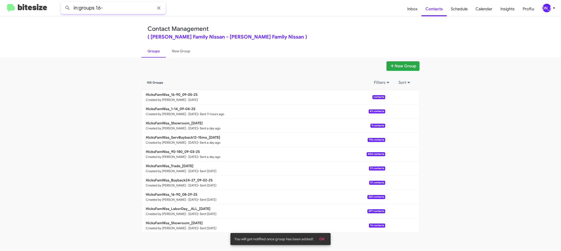
type input "in:groups 16-"
click at [63, 3] on button at bounding box center [68, 8] width 10 height 10
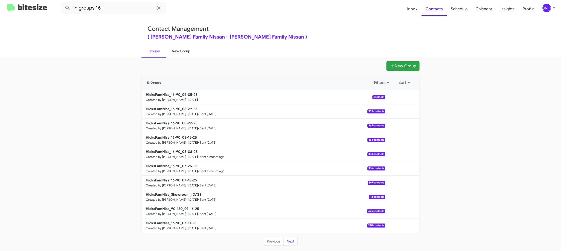
click at [181, 55] on link "New Group" at bounding box center [181, 51] width 31 height 13
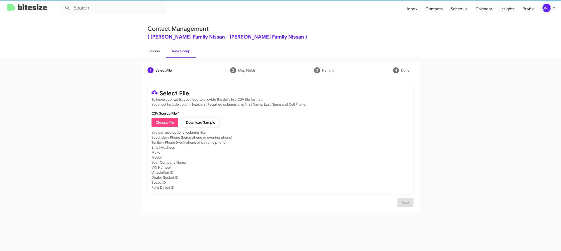
click at [159, 53] on link "Groups" at bounding box center [153, 51] width 24 height 13
type input "in:groups"
click at [159, 53] on link "Groups" at bounding box center [153, 51] width 24 height 13
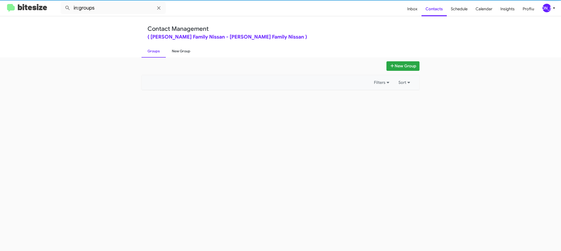
drag, startPoint x: 159, startPoint y: 53, endPoint x: 177, endPoint y: 51, distance: 18.6
click at [159, 53] on link "Groups" at bounding box center [153, 51] width 24 height 13
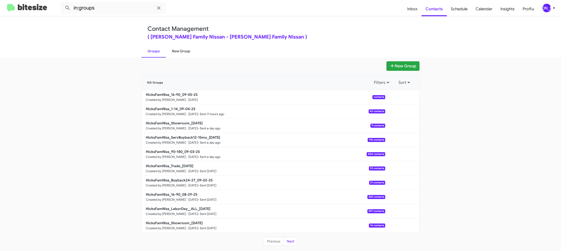
click at [177, 51] on link "New Group" at bounding box center [181, 51] width 31 height 13
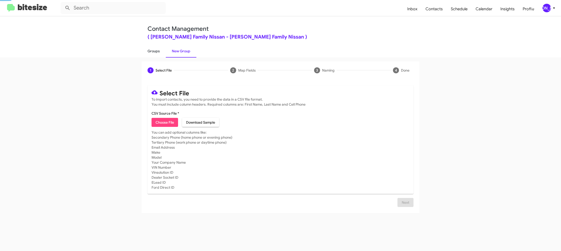
click at [160, 51] on link "Groups" at bounding box center [153, 51] width 24 height 13
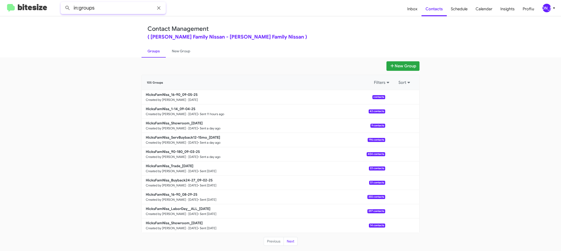
click at [132, 13] on input "in:groups" at bounding box center [113, 8] width 105 height 12
type input "in:groups 16-"
click at [63, 3] on button at bounding box center [68, 8] width 10 height 10
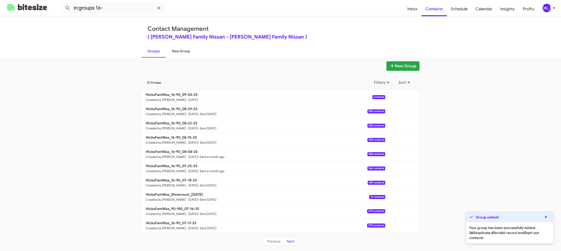
click at [182, 55] on link "New Group" at bounding box center [181, 51] width 31 height 13
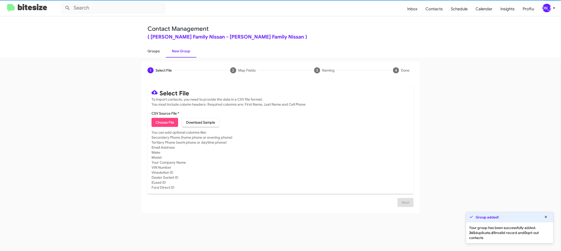
click at [161, 54] on link "Groups" at bounding box center [153, 51] width 24 height 13
type input "in:groups"
click at [161, 54] on link "Groups" at bounding box center [153, 51] width 24 height 13
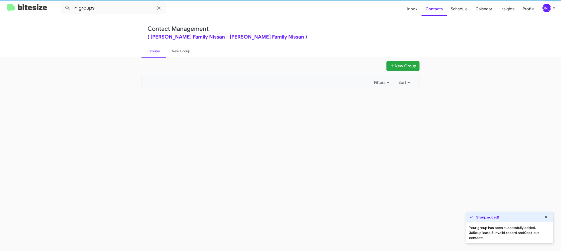
drag, startPoint x: 161, startPoint y: 54, endPoint x: 441, endPoint y: 102, distance: 284.0
click at [162, 54] on link "Groups" at bounding box center [153, 51] width 24 height 13
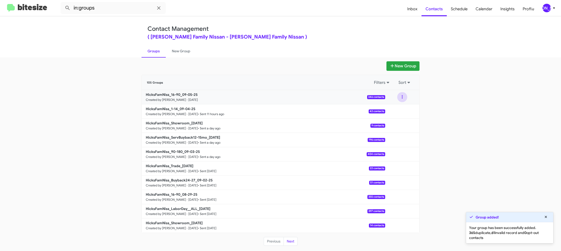
click at [398, 99] on button at bounding box center [402, 97] width 10 height 10
click at [391, 108] on button "View contacts" at bounding box center [387, 111] width 40 height 12
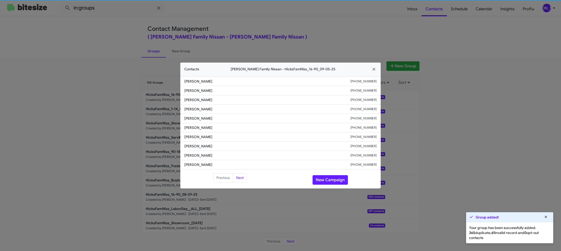
click at [193, 127] on span "Jack Loeffler" at bounding box center [267, 127] width 166 height 5
drag, startPoint x: 193, startPoint y: 127, endPoint x: 213, endPoint y: 132, distance: 21.4
click at [193, 127] on span "Jack Loeffler" at bounding box center [267, 127] width 166 height 5
copy span "Jack Loeffler"
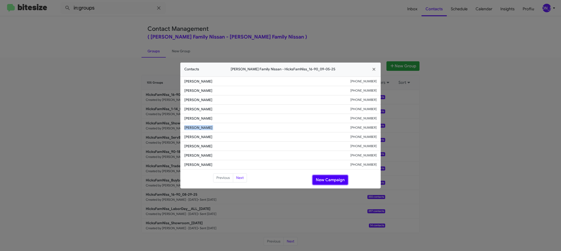
click at [328, 179] on button "New Campaign" at bounding box center [329, 180] width 35 height 10
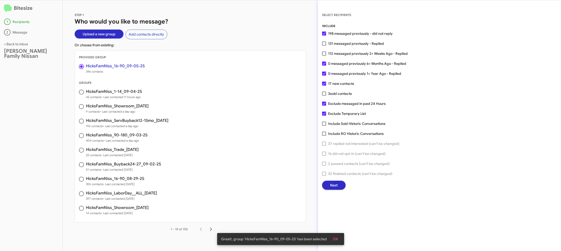
drag, startPoint x: 336, startPoint y: 238, endPoint x: 333, endPoint y: 194, distance: 43.9
click at [336, 238] on span "OK" at bounding box center [335, 239] width 5 height 9
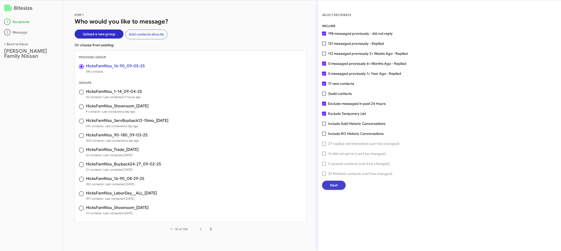
click at [332, 188] on span "Next" at bounding box center [334, 185] width 8 height 9
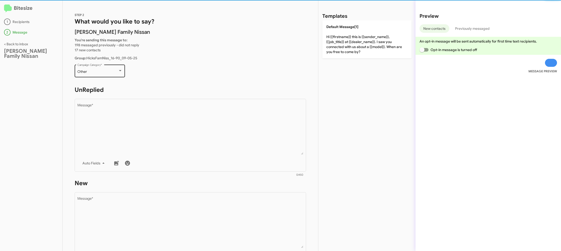
click at [102, 69] on div "Other Campaign Category *" at bounding box center [99, 71] width 45 height 14
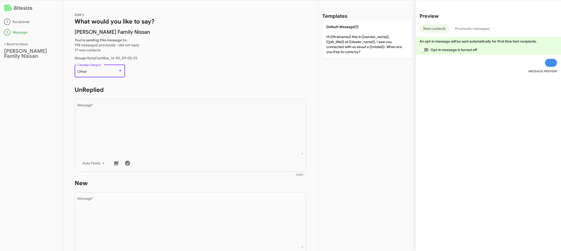
scroll to position [11, 0]
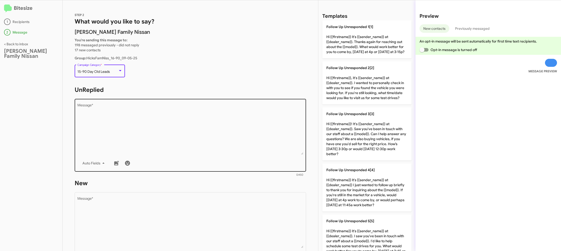
drag, startPoint x: 128, startPoint y: 104, endPoint x: 131, endPoint y: 106, distance: 3.7
click at [129, 105] on form "UnReplied Drop image here to insert Auto Fields Message * 0/450" at bounding box center [190, 131] width 231 height 91
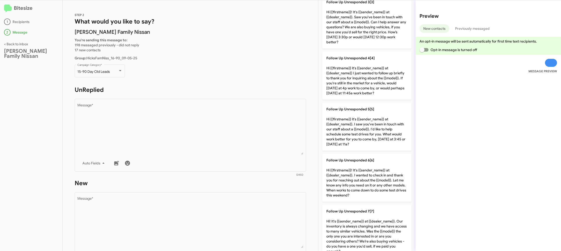
scroll to position [157, 0]
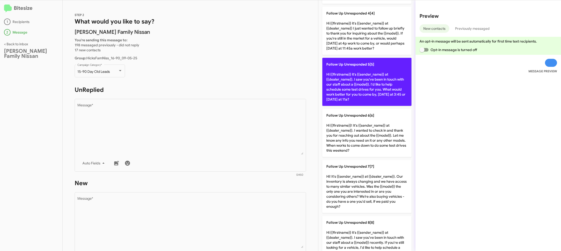
drag, startPoint x: 344, startPoint y: 95, endPoint x: 337, endPoint y: 96, distance: 6.4
click at [343, 95] on p "Follow Up Unresponded 5[5] Hi {{firstname}} it's {{sender_name}} at {{dealer_na…" at bounding box center [366, 82] width 89 height 48
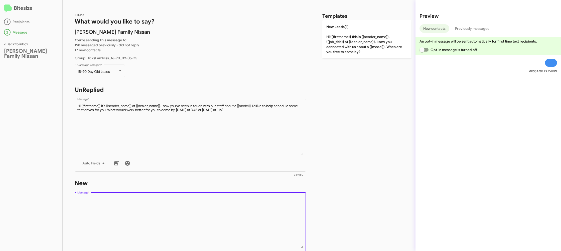
click at [232, 215] on textarea "Message *" at bounding box center [190, 222] width 226 height 51
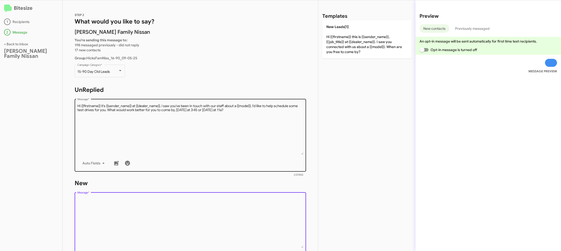
click at [268, 143] on textarea "Message *" at bounding box center [190, 129] width 226 height 51
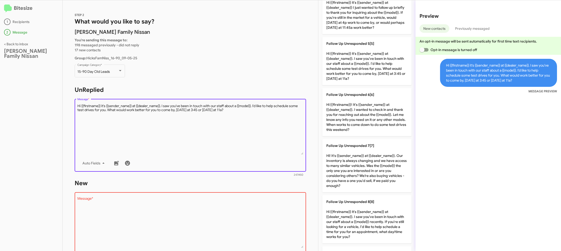
scroll to position [273, 0]
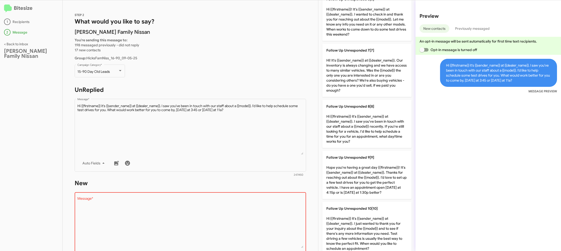
drag, startPoint x: 370, startPoint y: 166, endPoint x: 268, endPoint y: 175, distance: 102.6
click at [370, 166] on p "Follow Up Unresponded 9[9] Hope you're having a great day {{firstname}}! It's {…" at bounding box center [366, 175] width 89 height 48
type textarea "Hope you're having a great day {{firstname}}! It's {{sender_name}} at {{dealer_…"
click at [248, 213] on textarea "Message *" at bounding box center [190, 222] width 226 height 51
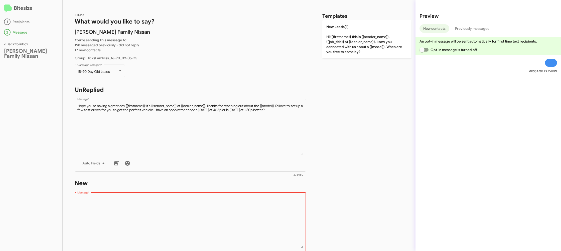
scroll to position [0, 0]
drag, startPoint x: 248, startPoint y: 213, endPoint x: 307, endPoint y: 81, distance: 144.7
click at [247, 210] on textarea "Message *" at bounding box center [190, 222] width 226 height 51
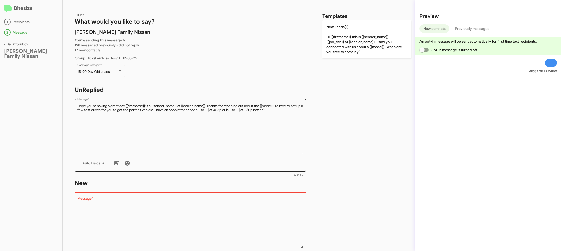
drag, startPoint x: 350, startPoint y: 36, endPoint x: 294, endPoint y: 99, distance: 84.4
click at [349, 36] on p "New Leads[1] Hi {{firstname}} this is {{sender_name}}, {{job_title}} at {{deale…" at bounding box center [366, 39] width 89 height 38
type textarea "Hi {{firstname}} this is {{sender_name}}, {{job_title}} at {{dealer_name}}. I s…"
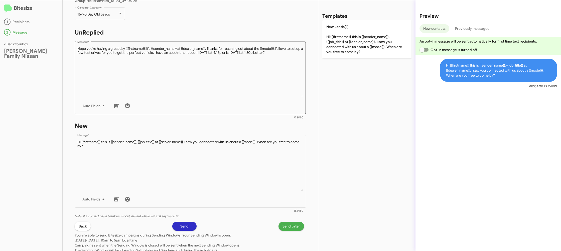
scroll to position [84, 0]
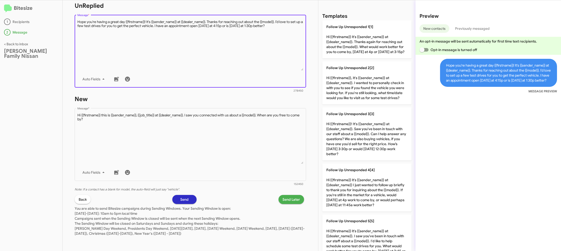
click at [262, 60] on textarea "Message *" at bounding box center [190, 45] width 226 height 51
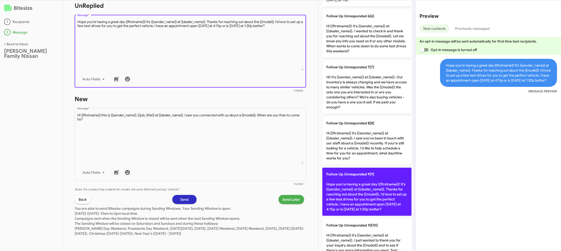
scroll to position [254, 0]
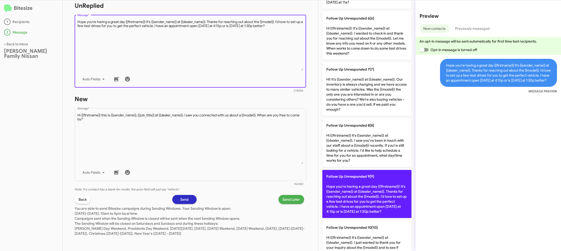
click at [349, 178] on p "Follow Up Unresponded 9[9] Hope you're having a great day {{firstname}}! It's {…" at bounding box center [366, 194] width 89 height 48
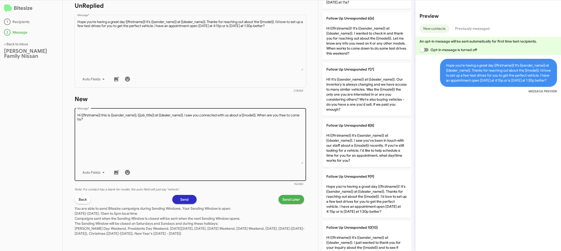
click at [260, 155] on textarea "Message *" at bounding box center [190, 138] width 226 height 51
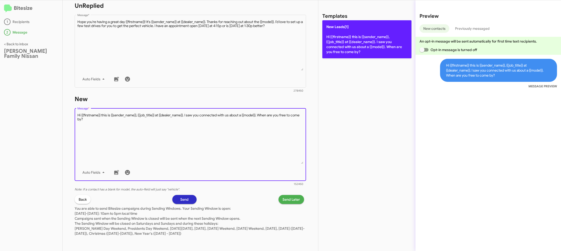
drag, startPoint x: 260, startPoint y: 155, endPoint x: 335, endPoint y: 48, distance: 130.1
click at [260, 154] on textarea "Message *" at bounding box center [190, 138] width 226 height 51
drag, startPoint x: 344, startPoint y: 43, endPoint x: 341, endPoint y: 42, distance: 2.6
click at [344, 43] on p "New Leads[1] Hi {{firstname}} this is {{sender_name}}, {{job_title}} at {{deale…" at bounding box center [366, 39] width 89 height 38
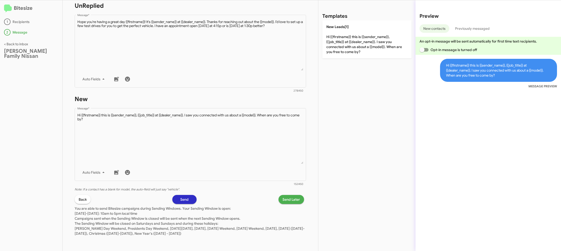
drag, startPoint x: 295, startPoint y: 204, endPoint x: 289, endPoint y: 200, distance: 7.0
click at [294, 203] on div "STEP 2 What would you like to say? Hicks Family Nissan You're sending this mess…" at bounding box center [190, 125] width 255 height 251
click at [290, 195] on div "STEP 2 What would you like to say? Hicks Family Nissan You're sending this mess…" at bounding box center [190, 125] width 255 height 251
click at [292, 200] on span "Send Later" at bounding box center [291, 199] width 18 height 9
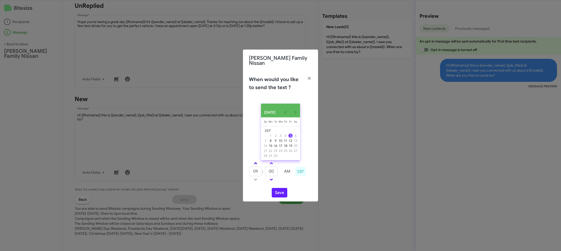
click at [254, 161] on link at bounding box center [255, 163] width 9 height 6
type input "01"
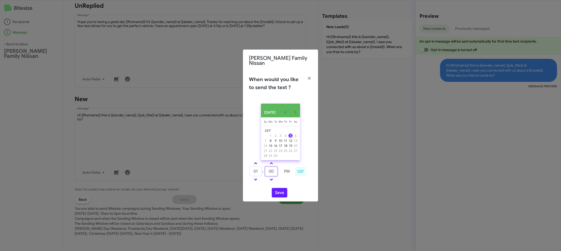
click at [272, 171] on input "00" at bounding box center [271, 172] width 13 height 10
type input "52"
click at [286, 180] on td at bounding box center [286, 179] width 13 height 6
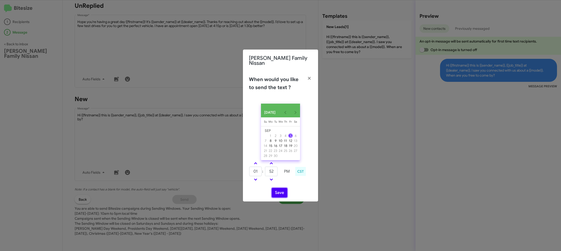
click at [280, 192] on button "Save" at bounding box center [280, 193] width 16 height 10
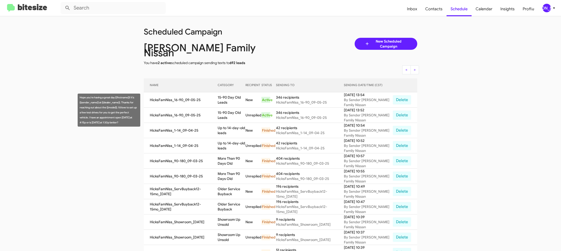
click at [229, 108] on td "15-90 Day Old Leads" at bounding box center [231, 115] width 28 height 15
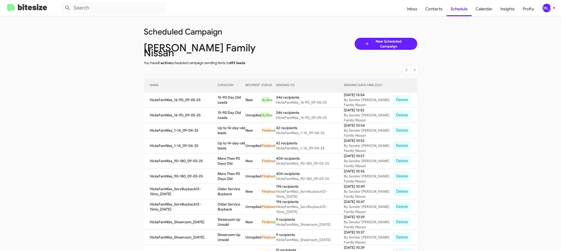
click at [229, 108] on td "15-90 Day Old Leads" at bounding box center [231, 115] width 28 height 15
drag, startPoint x: 229, startPoint y: 107, endPoint x: 217, endPoint y: 111, distance: 13.2
click at [229, 108] on td "15-90 Day Old Leads" at bounding box center [231, 115] width 28 height 15
copy td "15-90 Day Old Leads"
click at [547, 7] on div "[PERSON_NAME]" at bounding box center [546, 8] width 9 height 9
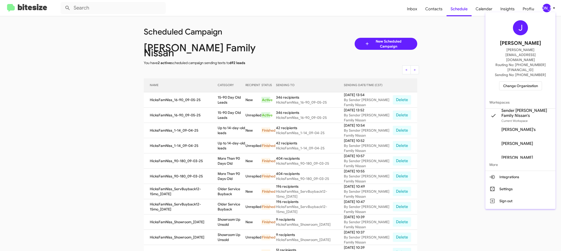
click at [519, 82] on span "Change Organization" at bounding box center [520, 86] width 35 height 9
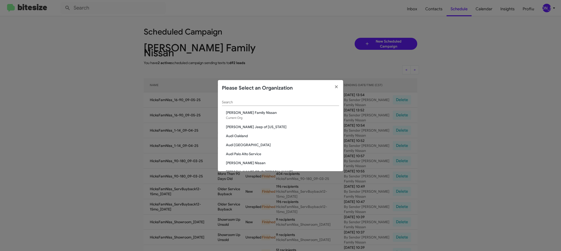
click at [242, 100] on div "Search" at bounding box center [280, 101] width 117 height 10
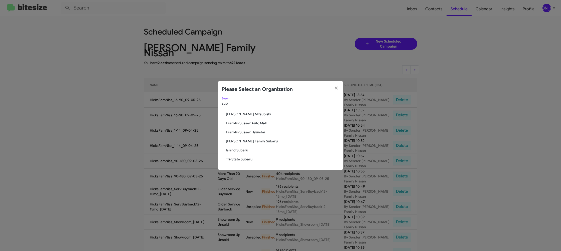
type input "sub"
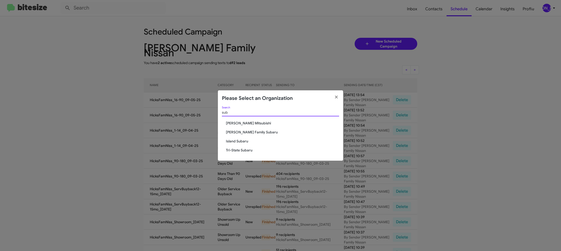
click at [238, 131] on span "Hicks Family Subaru" at bounding box center [282, 132] width 113 height 5
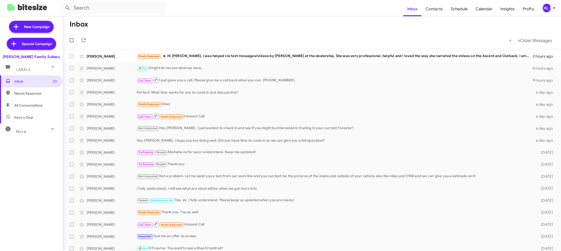
click at [549, 7] on div "[PERSON_NAME]" at bounding box center [546, 8] width 9 height 9
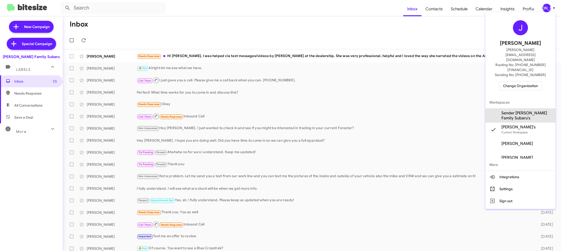
click at [525, 111] on span "Sender [PERSON_NAME] Family Subaru's" at bounding box center [526, 116] width 50 height 10
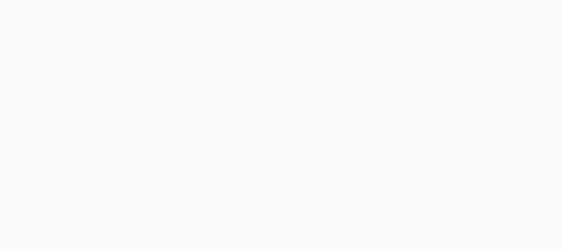
click at [432, 8] on body at bounding box center [280, 125] width 561 height 251
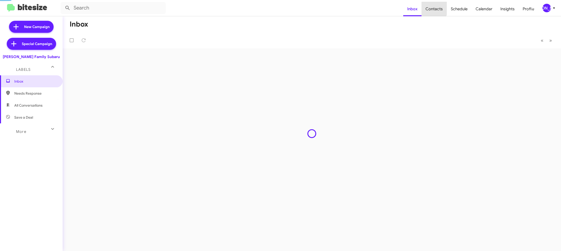
click at [432, 8] on span "Contacts" at bounding box center [433, 9] width 25 height 15
type input "in:groups"
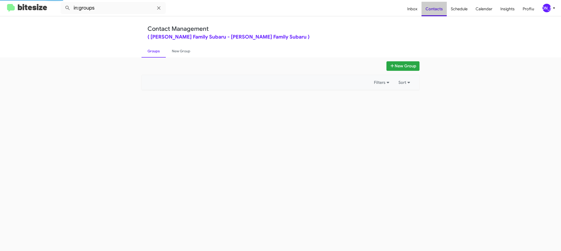
click at [432, 8] on span "Contacts" at bounding box center [433, 9] width 25 height 15
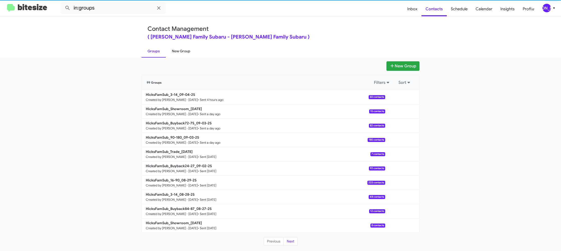
click at [175, 47] on link "New Group" at bounding box center [181, 51] width 31 height 13
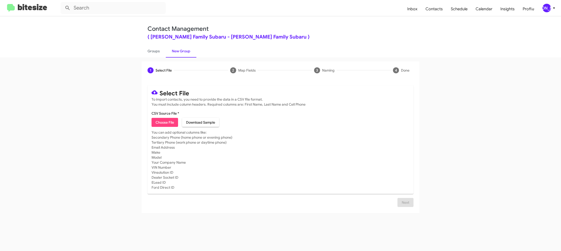
click at [175, 120] on button "Choose File" at bounding box center [164, 122] width 27 height 9
type input "HicksFamSub_16-90_09-05-25"
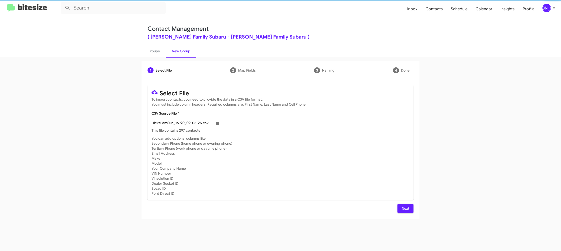
drag, startPoint x: 343, startPoint y: 153, endPoint x: 340, endPoint y: 154, distance: 3.1
click at [343, 153] on mat-card-subtitle "You can add optional columns like: Secondary Phone (home phone or evening phone…" at bounding box center [280, 166] width 258 height 60
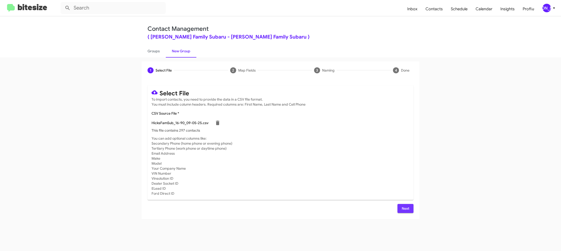
click at [402, 211] on span "Next" at bounding box center [405, 208] width 8 height 9
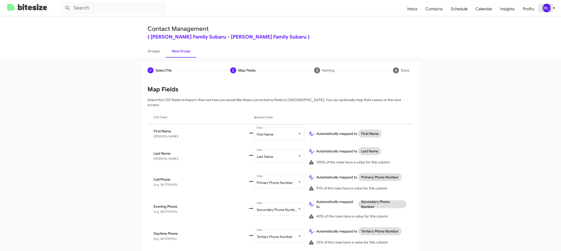
click at [545, 9] on div "[PERSON_NAME]" at bounding box center [546, 8] width 9 height 9
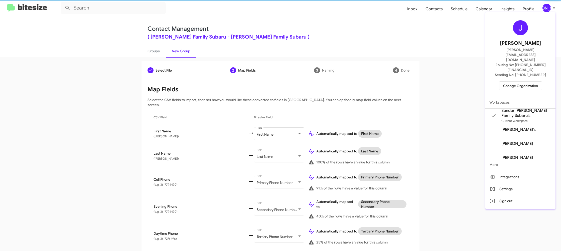
click at [545, 9] on div at bounding box center [280, 125] width 561 height 251
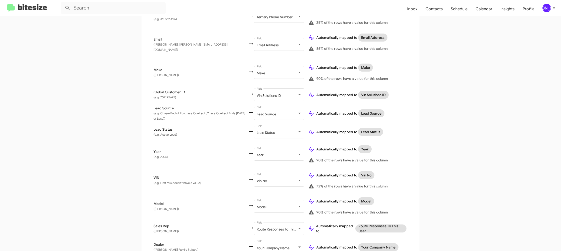
scroll to position [240, 0]
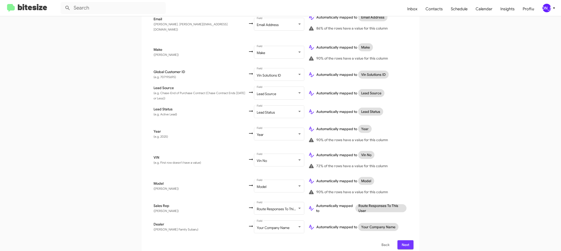
click at [408, 240] on span "Next" at bounding box center [405, 244] width 8 height 9
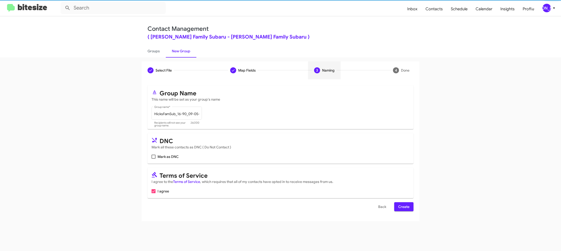
scroll to position [0, 0]
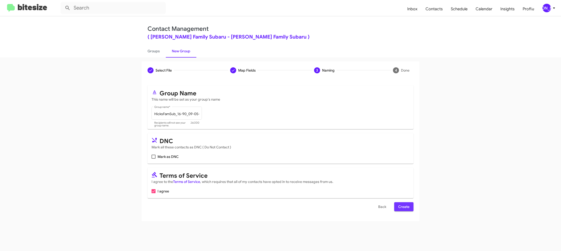
click at [399, 205] on span "Create" at bounding box center [403, 206] width 11 height 9
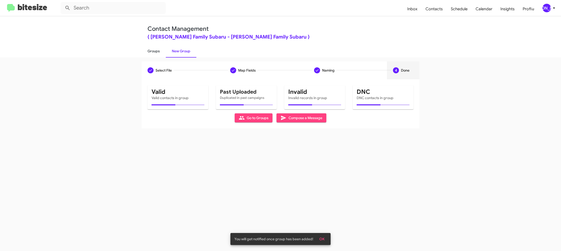
click at [144, 50] on link "Groups" at bounding box center [153, 51] width 24 height 13
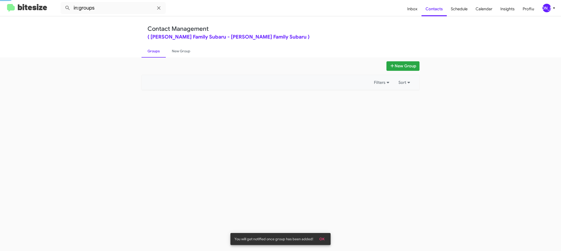
click at [144, 50] on link "Groups" at bounding box center [153, 51] width 24 height 13
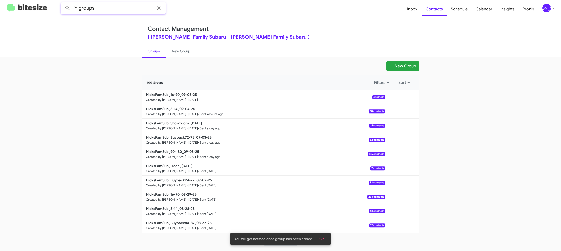
click at [103, 10] on input "in:groups" at bounding box center [113, 8] width 105 height 12
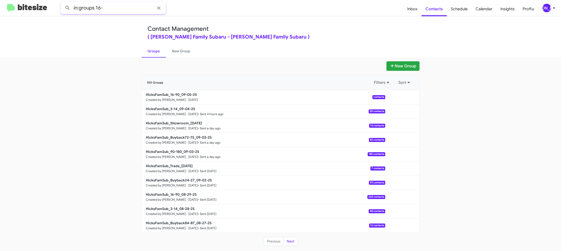
type input "in:groups 16-"
click at [63, 3] on button at bounding box center [68, 8] width 10 height 10
drag, startPoint x: 177, startPoint y: 51, endPoint x: 158, endPoint y: 52, distance: 19.3
click at [177, 51] on link "New Group" at bounding box center [181, 51] width 31 height 13
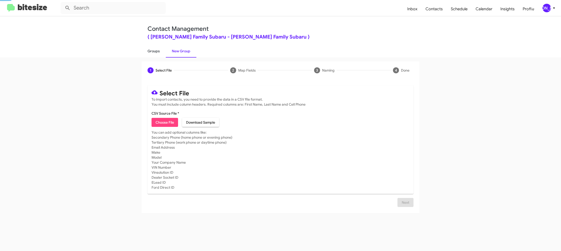
click at [158, 52] on link "Groups" at bounding box center [153, 51] width 24 height 13
type input "in:groups"
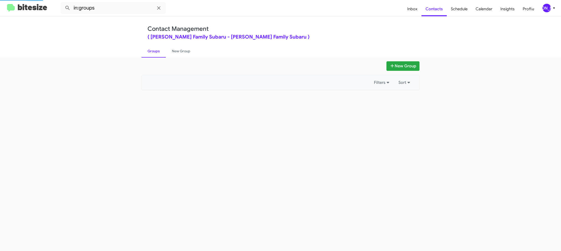
click at [158, 52] on link "Groups" at bounding box center [153, 51] width 24 height 13
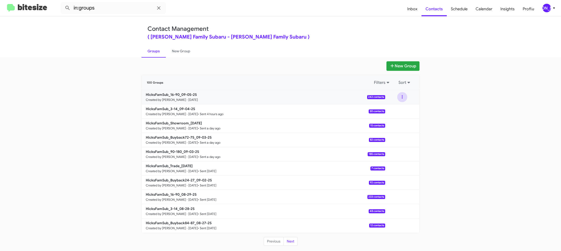
click at [403, 99] on button at bounding box center [402, 97] width 10 height 10
click at [403, 108] on button "View contacts" at bounding box center [387, 111] width 40 height 12
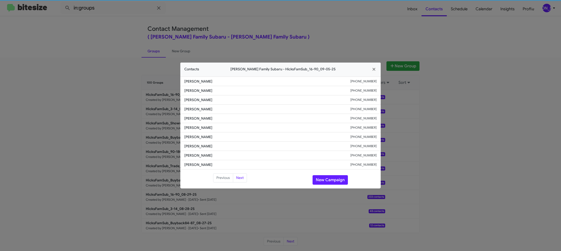
click at [196, 130] on span "Barbara Depena" at bounding box center [267, 127] width 166 height 5
copy span "Barbara Depena"
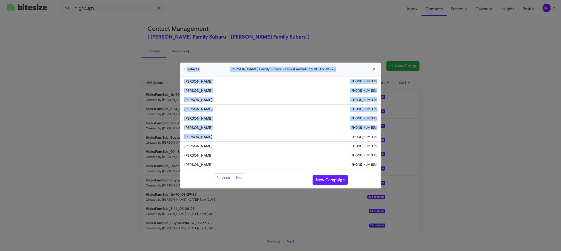
drag, startPoint x: 138, startPoint y: 43, endPoint x: 200, endPoint y: 128, distance: 105.3
click at [217, 134] on modal-container "Contacts Hicks Family Subaru - HicksFamSub_16-90_09-05-25 Drue Jones +136165885…" at bounding box center [280, 125] width 561 height 251
click at [200, 128] on span "Barbara Depena" at bounding box center [267, 127] width 166 height 5
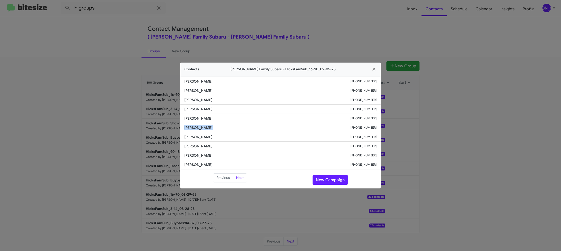
click at [200, 128] on span "Barbara Depena" at bounding box center [267, 127] width 166 height 5
click at [326, 177] on button "New Campaign" at bounding box center [329, 180] width 35 height 10
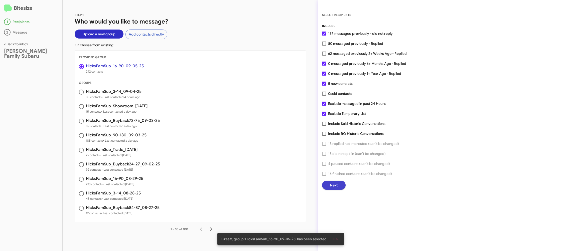
click at [326, 185] on button "Next" at bounding box center [334, 185] width 24 height 9
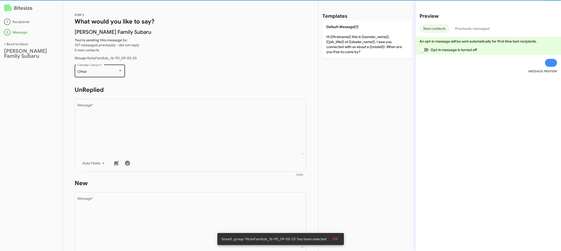
click at [109, 74] on div "Other Campaign Category *" at bounding box center [99, 71] width 45 height 14
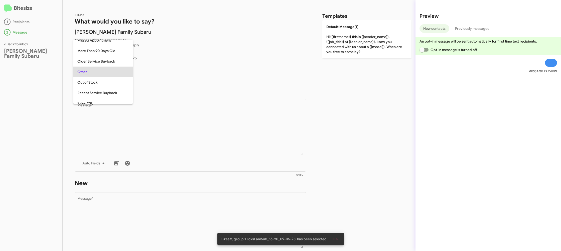
scroll to position [11, 0]
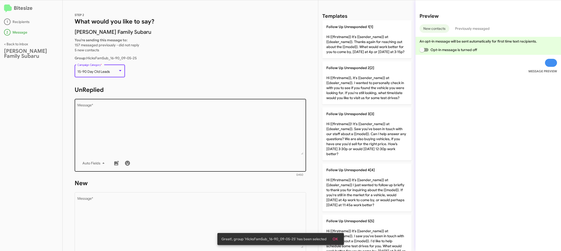
drag, startPoint x: 164, startPoint y: 121, endPoint x: 187, endPoint y: 130, distance: 25.0
click at [165, 122] on textarea "Message *" at bounding box center [190, 129] width 226 height 51
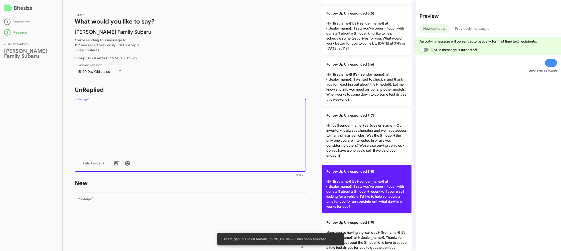
scroll to position [221, 0]
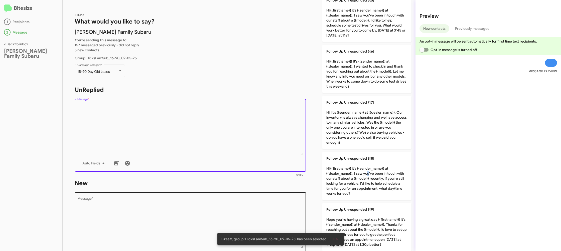
drag, startPoint x: 365, startPoint y: 178, endPoint x: 278, endPoint y: 208, distance: 92.6
click at [347, 179] on p "Follow Up Unresponded 8[8] Hi {{firstname}} it's {{sender_name}} at {{dealer_na…" at bounding box center [366, 176] width 89 height 48
type textarea "Hi {{firstname}} it's {{sender_name}} at {{dealer_name}}. I saw you've been in …"
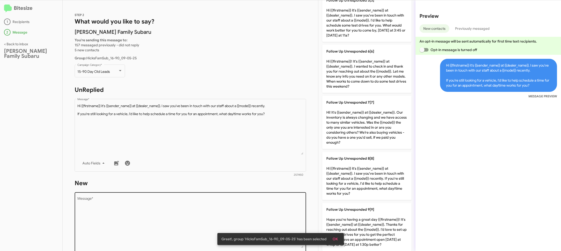
click at [265, 211] on textarea "Message *" at bounding box center [190, 222] width 226 height 51
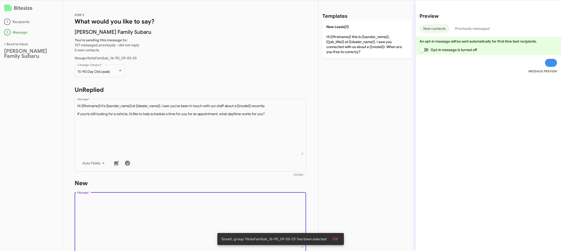
click at [265, 211] on textarea "Message *" at bounding box center [190, 222] width 226 height 51
drag, startPoint x: 265, startPoint y: 210, endPoint x: 349, endPoint y: 56, distance: 174.9
click at [267, 200] on textarea "Message *" at bounding box center [190, 222] width 226 height 51
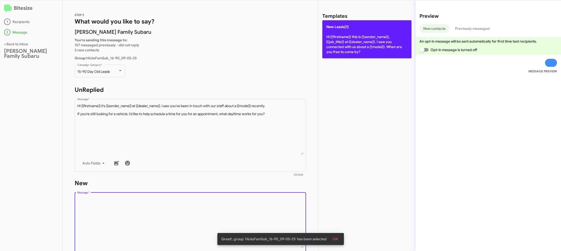
click at [349, 48] on p "New Leads[1] Hi {{firstname}} this is {{sender_name}}, {{job_title}} at {{deale…" at bounding box center [366, 39] width 89 height 38
type textarea "Hi {{firstname}} this is {{sender_name}}, {{job_title}} at {{dealer_name}}. I s…"
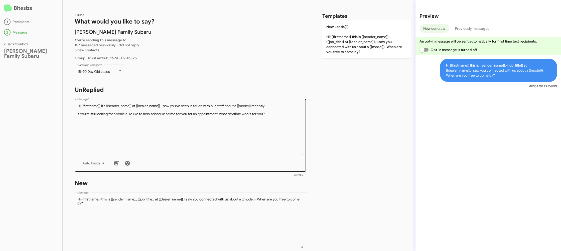
scroll to position [84, 0]
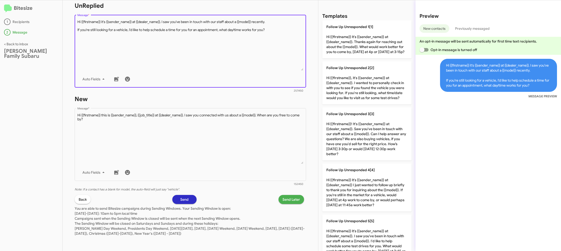
click at [231, 60] on textarea "Message *" at bounding box center [190, 45] width 226 height 51
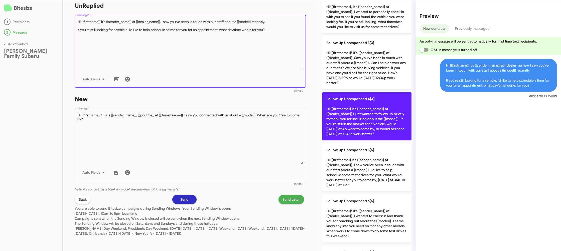
scroll to position [331, 0]
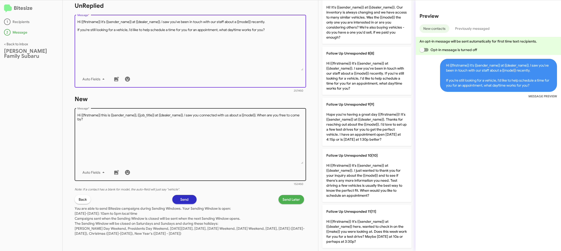
drag, startPoint x: 355, startPoint y: 62, endPoint x: 286, endPoint y: 123, distance: 91.5
click at [354, 63] on p "Follow Up Unresponded 8[8] Hi {{firstname}} it's {{sender_name}} at {{dealer_na…" at bounding box center [366, 71] width 89 height 48
type textarea "Hi {{firstname}} it's {{sender_name}} at {{dealer_name}}. I saw you've been in …"
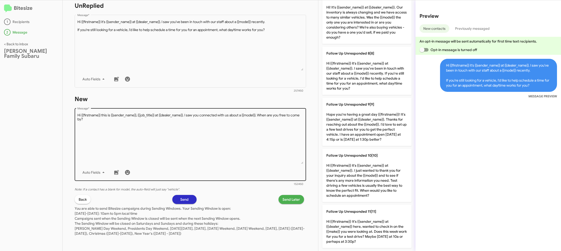
click at [260, 144] on textarea "Message *" at bounding box center [190, 138] width 226 height 51
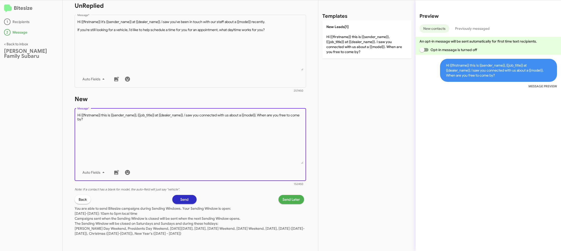
scroll to position [0, 0]
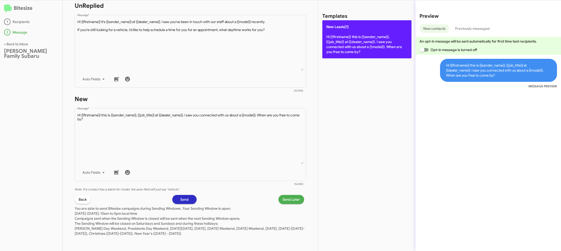
click at [355, 50] on p "New Leads[1] Hi {{firstname}} this is {{sender_name}}, {{job_title}} at {{deale…" at bounding box center [366, 39] width 89 height 38
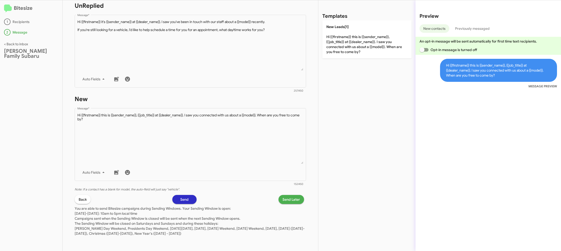
click at [287, 197] on span "Send Later" at bounding box center [291, 199] width 18 height 9
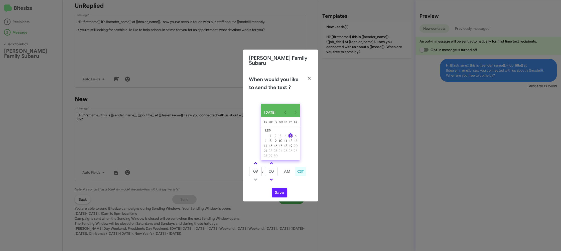
click at [255, 160] on link at bounding box center [255, 163] width 9 height 6
click at [256, 160] on link at bounding box center [255, 163] width 9 height 6
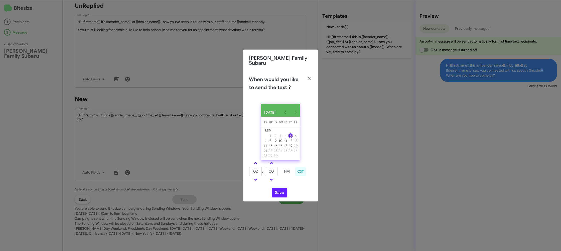
click at [256, 160] on link at bounding box center [255, 163] width 9 height 6
type input "05"
click at [273, 173] on input "00" at bounding box center [271, 172] width 13 height 10
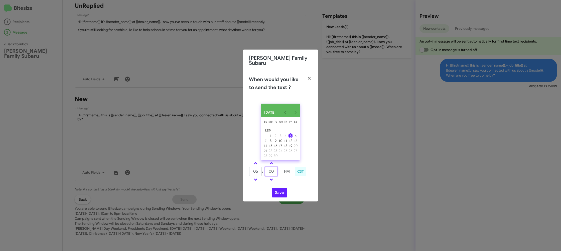
click at [273, 173] on input "00" at bounding box center [271, 172] width 13 height 10
type input "15"
click at [283, 181] on td at bounding box center [286, 179] width 13 height 6
click at [270, 170] on input "15" at bounding box center [271, 172] width 13 height 10
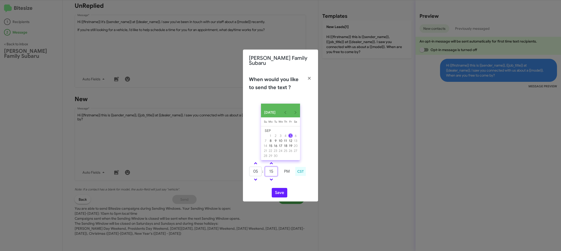
click at [271, 170] on input "15" at bounding box center [271, 172] width 13 height 10
type input "22"
drag, startPoint x: 306, startPoint y: 184, endPoint x: 291, endPoint y: 191, distance: 16.9
click at [303, 185] on div "SEP 2025 Sunday Su Monday Mo Tuesday Tu Wednesday We Thursday Th Friday Fr Satu…" at bounding box center [280, 151] width 75 height 102
click at [286, 192] on button "Save" at bounding box center [280, 193] width 16 height 10
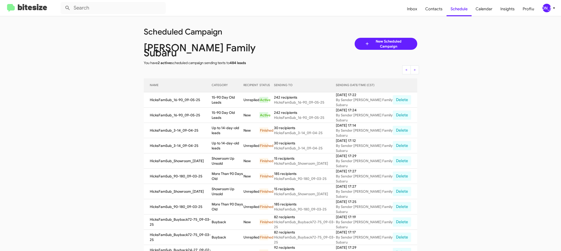
click at [235, 95] on td "15-90 Day Old Leads" at bounding box center [227, 99] width 32 height 15
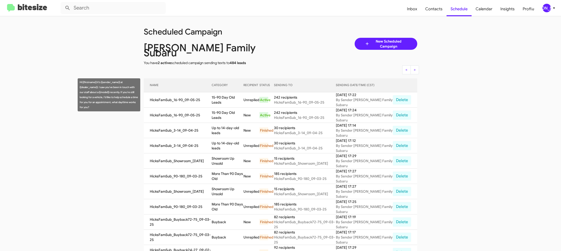
click at [235, 95] on td "15-90 Day Old Leads" at bounding box center [227, 99] width 32 height 15
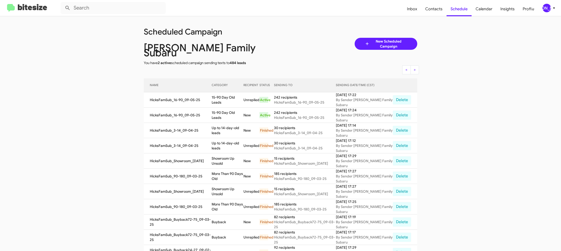
click at [553, 8] on icon at bounding box center [554, 8] width 6 height 6
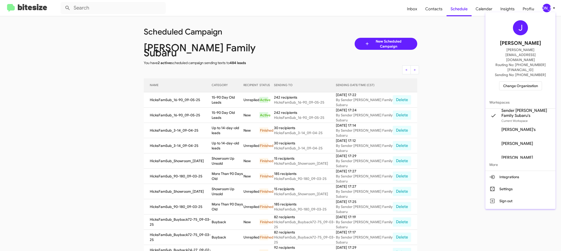
click at [517, 82] on span "Change Organization" at bounding box center [520, 86] width 35 height 9
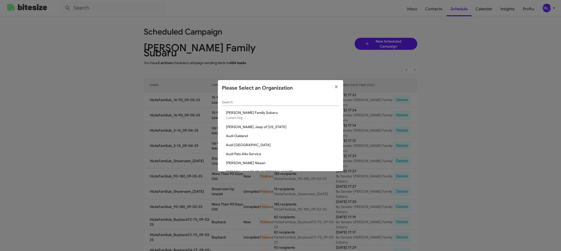
click at [234, 101] on input "Search" at bounding box center [280, 102] width 117 height 4
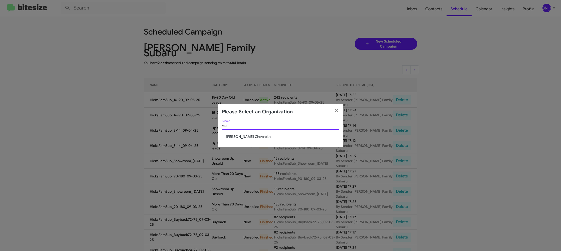
type input "elki"
click at [233, 137] on span "Elkins Chevrolet" at bounding box center [282, 136] width 113 height 5
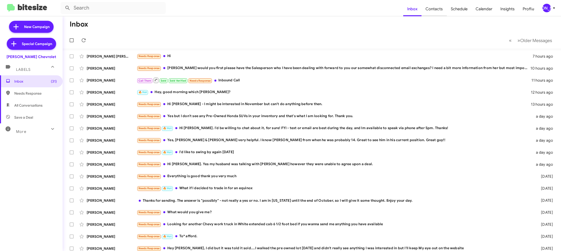
click at [439, 12] on span "Contacts" at bounding box center [433, 9] width 25 height 15
click at [439, 11] on span "Contacts" at bounding box center [433, 9] width 25 height 15
type input "in:groups"
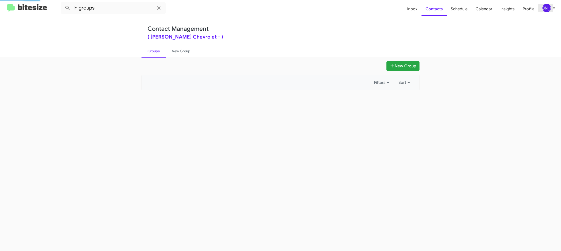
click at [553, 10] on icon at bounding box center [554, 8] width 6 height 6
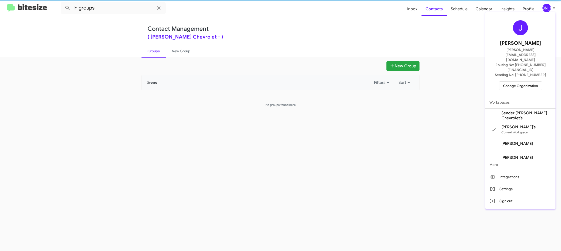
click at [553, 9] on div at bounding box center [280, 125] width 561 height 251
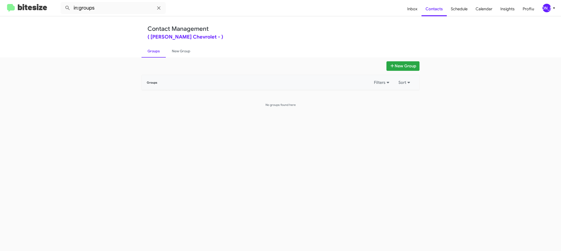
click at [545, 9] on div "[PERSON_NAME]" at bounding box center [546, 8] width 9 height 9
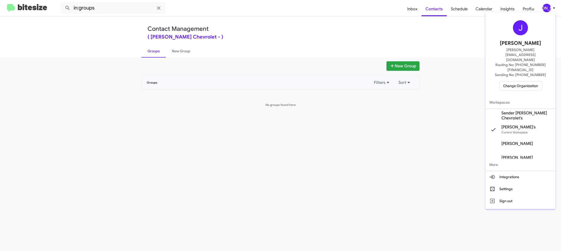
click at [519, 109] on span "Sender Elkins Chevrolet's" at bounding box center [520, 116] width 70 height 14
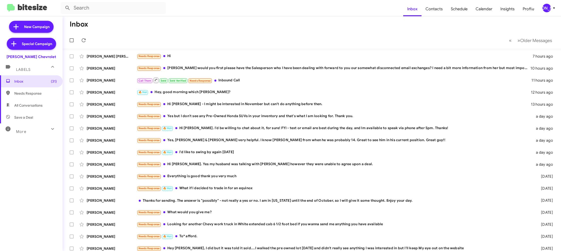
click at [549, 8] on div "[PERSON_NAME]" at bounding box center [546, 8] width 9 height 9
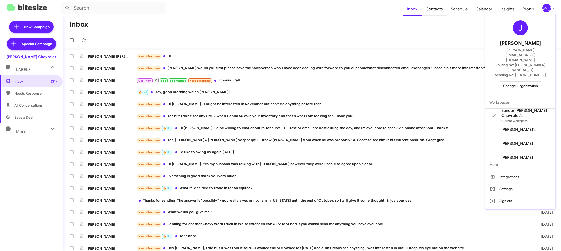
click at [429, 10] on div at bounding box center [280, 125] width 561 height 251
click at [436, 10] on span "Contacts" at bounding box center [433, 9] width 25 height 15
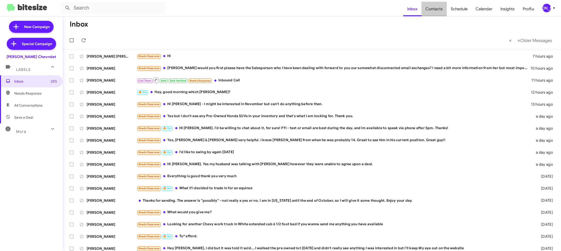
click at [436, 10] on span "Contacts" at bounding box center [433, 9] width 25 height 15
drag, startPoint x: 436, startPoint y: 10, endPoint x: 413, endPoint y: 0, distance: 25.5
click at [436, 10] on span "Contacts" at bounding box center [433, 9] width 25 height 15
type input "in:groups"
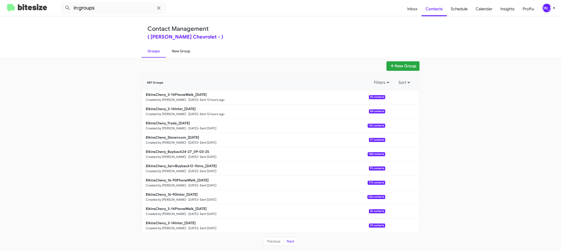
click at [190, 53] on link "New Group" at bounding box center [181, 51] width 31 height 13
drag, startPoint x: 190, startPoint y: 53, endPoint x: 224, endPoint y: 16, distance: 49.6
click at [191, 51] on link "New Group" at bounding box center [181, 51] width 31 height 13
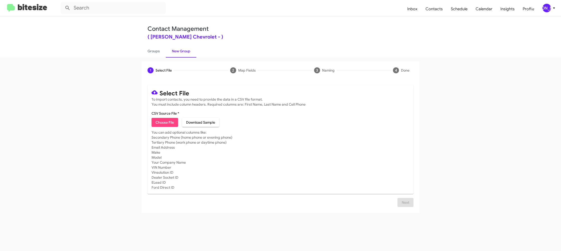
click at [171, 122] on span "Choose File" at bounding box center [164, 122] width 19 height 9
type input "ElkinsChevy_16-90Inter_09-05-25"
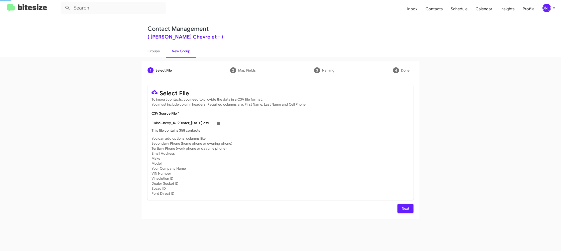
click at [366, 160] on mat-card-subtitle "You can add optional columns like: Secondary Phone (home phone or evening phone…" at bounding box center [280, 166] width 258 height 60
drag, startPoint x: 402, startPoint y: 208, endPoint x: 396, endPoint y: 208, distance: 5.5
click at [402, 208] on span "Next" at bounding box center [405, 208] width 8 height 9
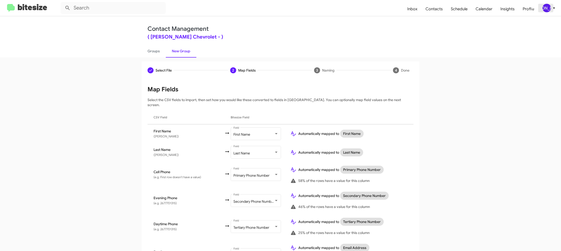
click at [552, 9] on icon at bounding box center [554, 8] width 6 height 6
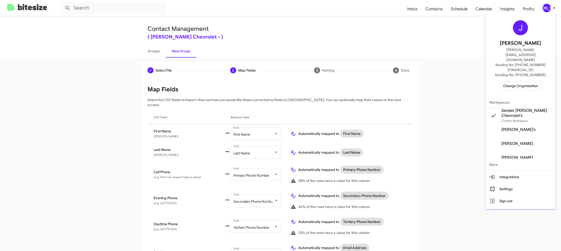
drag, startPoint x: 552, startPoint y: 9, endPoint x: 488, endPoint y: 23, distance: 65.3
click at [552, 9] on div at bounding box center [280, 125] width 561 height 251
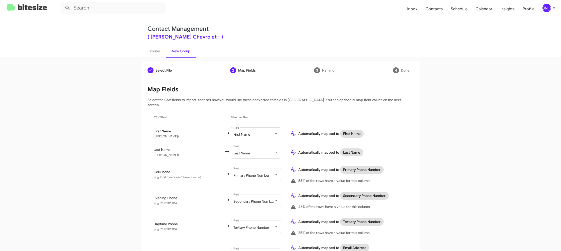
scroll to position [231, 0]
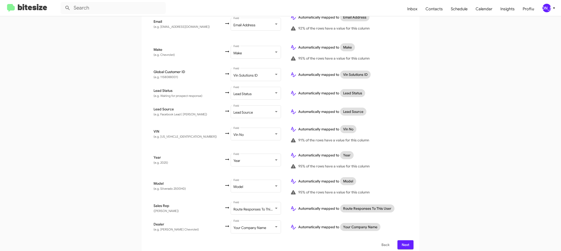
click at [404, 241] on span "Next" at bounding box center [405, 244] width 8 height 9
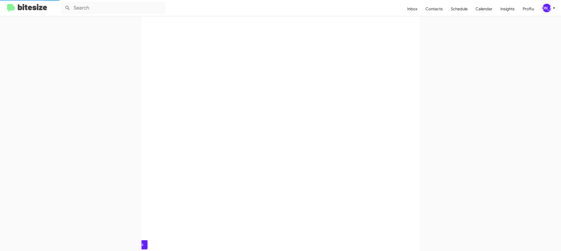
scroll to position [0, 0]
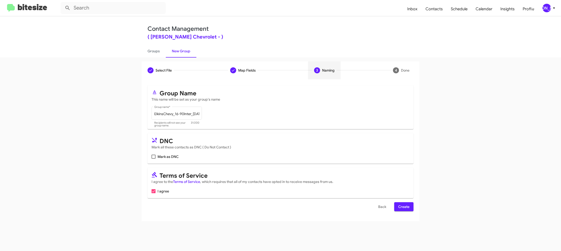
drag, startPoint x: 403, startPoint y: 209, endPoint x: 211, endPoint y: 9, distance: 277.7
click at [403, 209] on span "Create" at bounding box center [403, 206] width 11 height 9
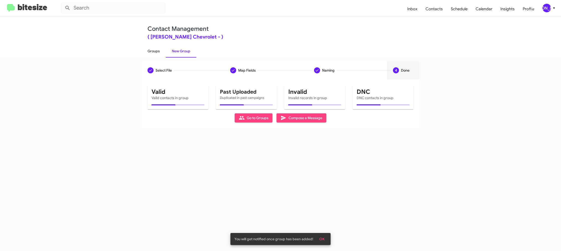
click at [156, 54] on link "Groups" at bounding box center [153, 51] width 24 height 13
type input "in:groups"
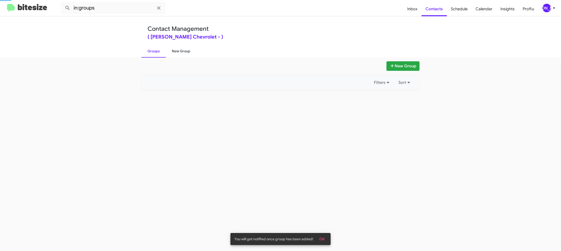
drag, startPoint x: 156, startPoint y: 54, endPoint x: 181, endPoint y: 51, distance: 24.8
click at [156, 54] on link "Groups" at bounding box center [153, 51] width 24 height 13
click at [181, 51] on link "New Group" at bounding box center [181, 51] width 31 height 13
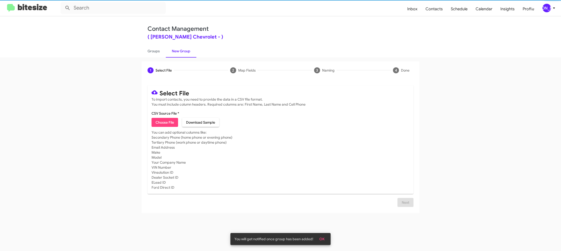
click at [181, 51] on link "New Group" at bounding box center [181, 51] width 31 height 13
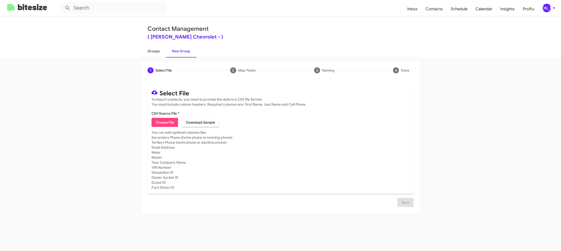
click at [156, 55] on link "Groups" at bounding box center [153, 51] width 24 height 13
type input "in:groups"
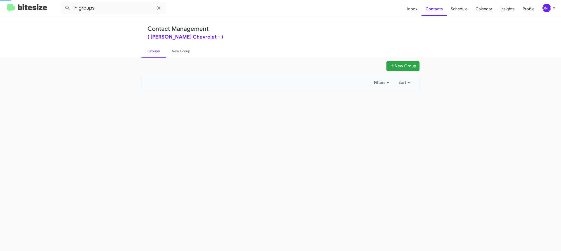
click at [156, 55] on link "Groups" at bounding box center [153, 51] width 24 height 13
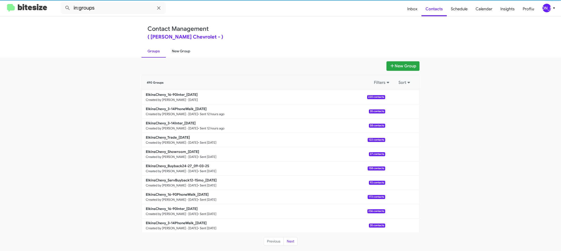
click at [174, 52] on link "New Group" at bounding box center [181, 51] width 31 height 13
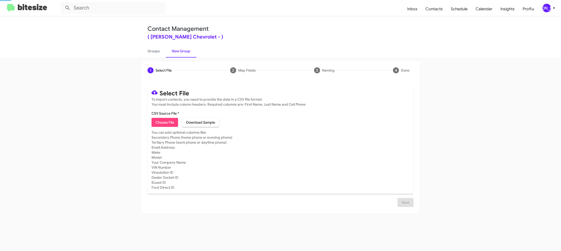
click at [174, 52] on link "New Group" at bounding box center [181, 51] width 31 height 13
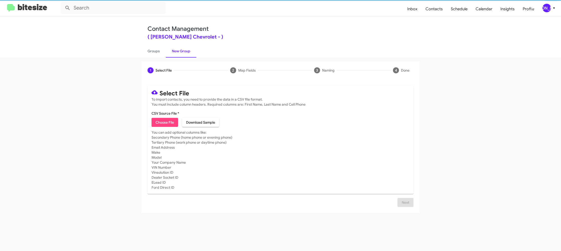
click at [162, 122] on span "Choose File" at bounding box center [164, 122] width 19 height 9
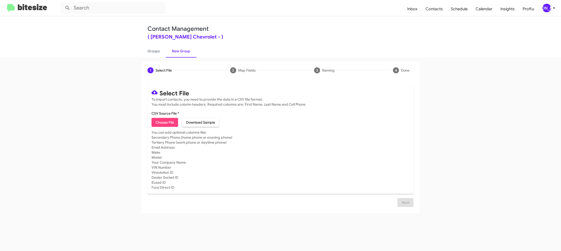
type input "ElkinsChevy_16-90PhoneWalk_09-05-25"
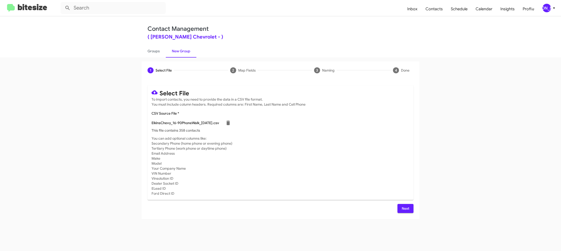
click at [347, 158] on mat-card-subtitle "You can add optional columns like: Secondary Phone (home phone or evening phone…" at bounding box center [280, 166] width 258 height 60
click at [405, 205] on span "Next" at bounding box center [405, 208] width 8 height 9
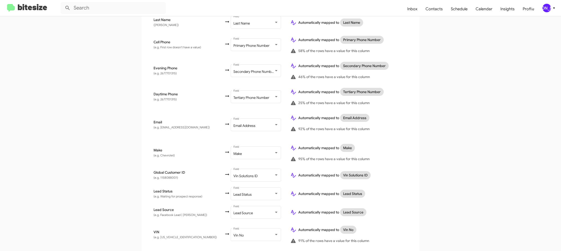
scroll to position [231, 0]
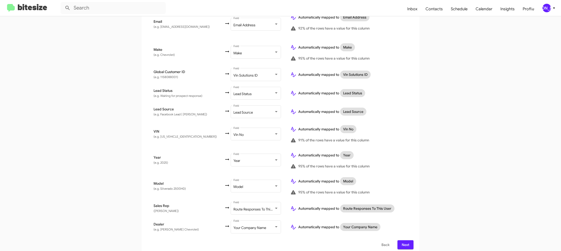
click at [404, 240] on span "Next" at bounding box center [405, 244] width 8 height 9
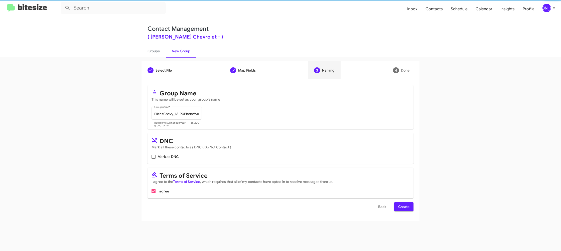
scroll to position [0, 0]
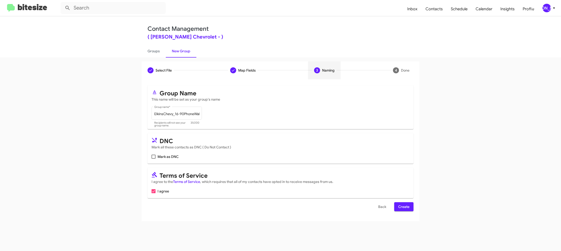
click at [402, 210] on span "Create" at bounding box center [403, 206] width 11 height 9
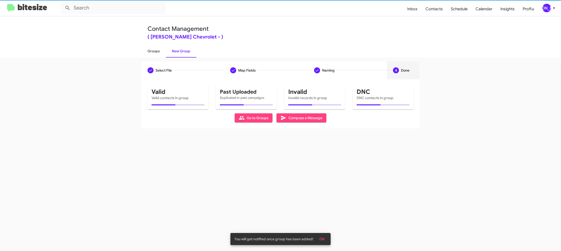
click at [152, 53] on link "Groups" at bounding box center [153, 51] width 24 height 13
type input "in:groups"
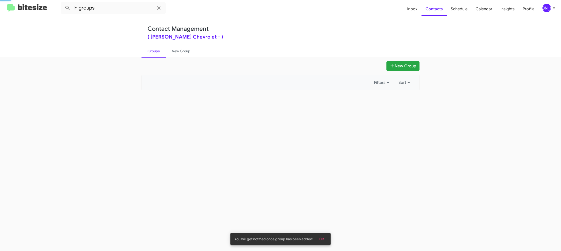
drag, startPoint x: 152, startPoint y: 53, endPoint x: 171, endPoint y: 49, distance: 19.4
click at [153, 52] on link "Groups" at bounding box center [153, 51] width 24 height 13
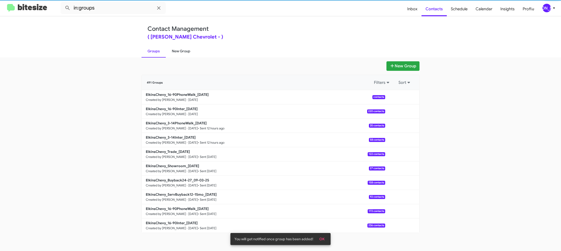
click at [171, 49] on link "New Group" at bounding box center [181, 51] width 31 height 13
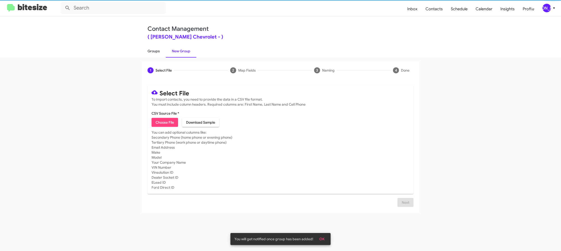
click at [153, 49] on link "Groups" at bounding box center [153, 51] width 24 height 13
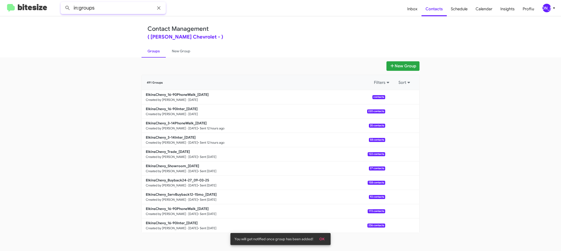
click at [106, 11] on input "in:groups" at bounding box center [113, 8] width 105 height 12
type input "in:groups 16-"
click at [63, 3] on button at bounding box center [68, 8] width 10 height 10
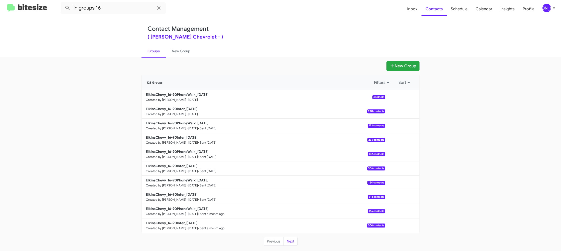
click at [177, 57] on div "New Group 123 Groups Filters Sort ElkinsChevy_16-90PhoneWalk_09-05-25 Created b…" at bounding box center [280, 154] width 561 height 194
click at [166, 52] on link "New Group" at bounding box center [181, 51] width 31 height 13
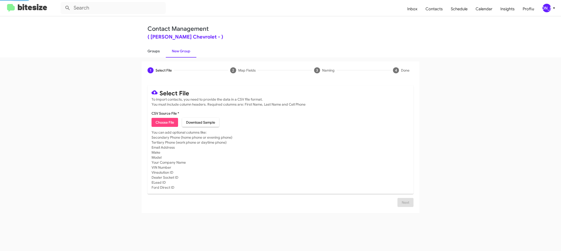
click at [157, 51] on link "Groups" at bounding box center [153, 51] width 24 height 13
type input "in:groups"
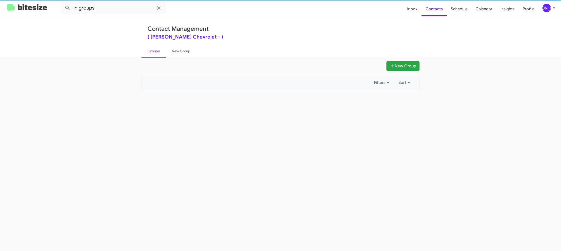
click at [157, 51] on link "Groups" at bounding box center [153, 51] width 24 height 13
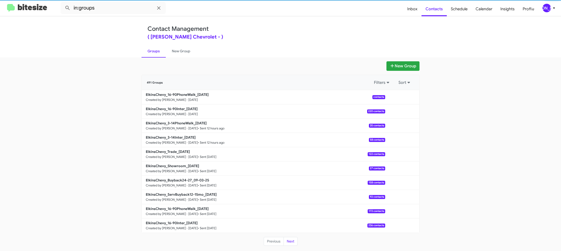
drag, startPoint x: 157, startPoint y: 51, endPoint x: 170, endPoint y: 50, distance: 13.1
click at [157, 51] on link "Groups" at bounding box center [153, 51] width 24 height 13
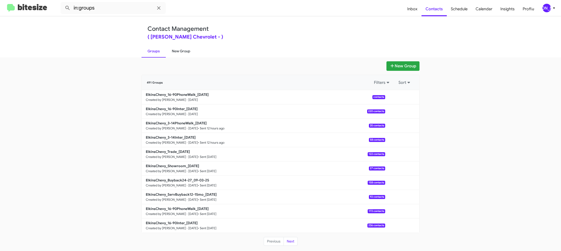
click at [170, 50] on link "New Group" at bounding box center [181, 51] width 31 height 13
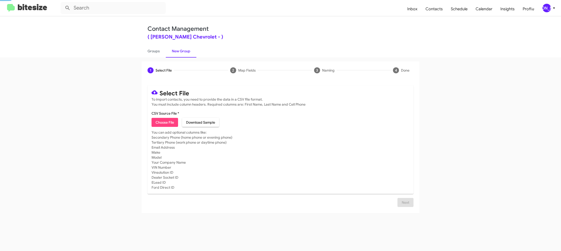
drag, startPoint x: 153, startPoint y: 50, endPoint x: 170, endPoint y: 53, distance: 17.6
click at [153, 50] on link "Groups" at bounding box center [153, 51] width 24 height 13
type input "in:groups"
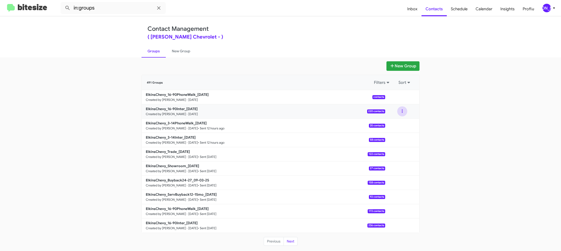
drag, startPoint x: 401, startPoint y: 112, endPoint x: 400, endPoint y: 115, distance: 3.7
click at [401, 112] on button at bounding box center [402, 111] width 10 height 10
click at [398, 119] on ul "View contacts Archive" at bounding box center [387, 131] width 40 height 28
drag, startPoint x: 402, startPoint y: 114, endPoint x: 401, endPoint y: 121, distance: 6.8
click at [401, 114] on button at bounding box center [402, 111] width 10 height 10
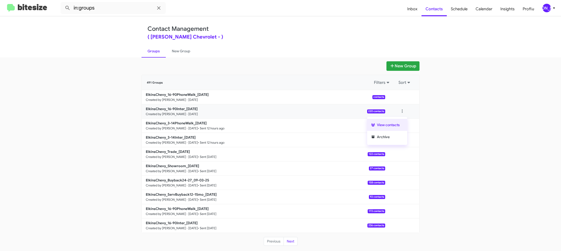
click at [400, 121] on button "View contacts" at bounding box center [387, 125] width 40 height 12
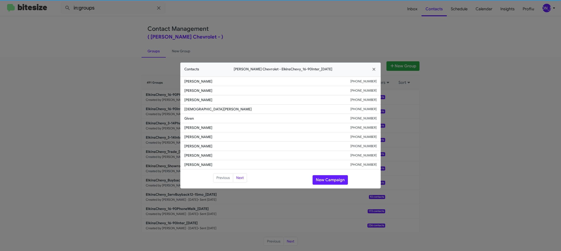
click at [203, 124] on li "Michelle Lee +16094025615" at bounding box center [280, 127] width 200 height 9
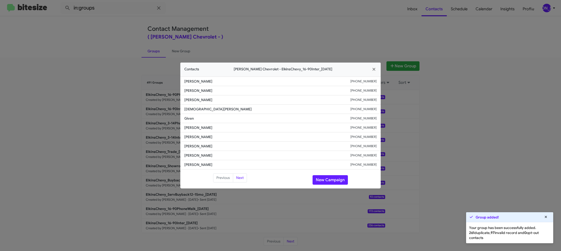
click at [203, 135] on span "Barry Thompson" at bounding box center [267, 136] width 166 height 5
copy span "Barry Thompson"
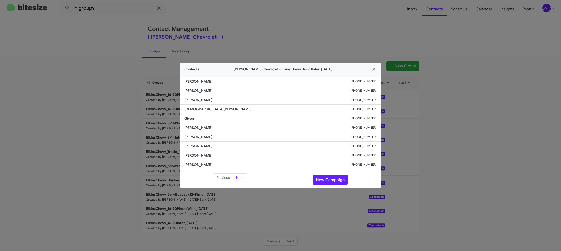
drag, startPoint x: 317, startPoint y: 35, endPoint x: 332, endPoint y: 52, distance: 23.8
click at [318, 37] on modal-container "Contacts Elkins Chevrolet - ElkinsChevy_16-90Inter_09-05-25 Cory Batzel +157024…" at bounding box center [280, 125] width 561 height 251
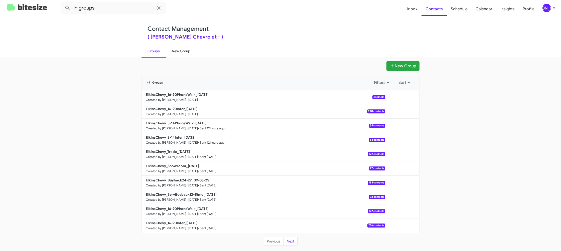
click at [183, 49] on link "New Group" at bounding box center [181, 51] width 31 height 13
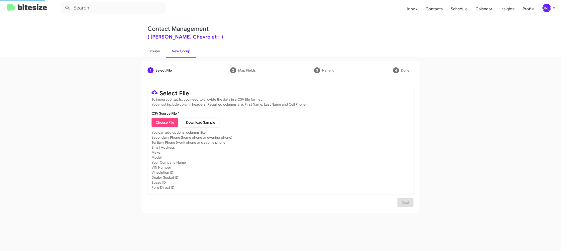
click at [156, 51] on link "Groups" at bounding box center [153, 51] width 24 height 13
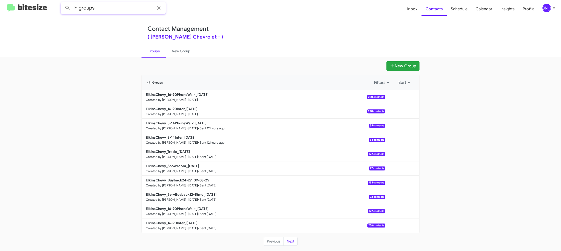
click at [114, 7] on input "in:groups" at bounding box center [113, 8] width 105 height 12
type input "in:groups 16-"
click at [63, 3] on button at bounding box center [68, 8] width 10 height 10
click at [403, 99] on button at bounding box center [402, 97] width 10 height 10
click at [400, 107] on button "View contacts" at bounding box center [387, 111] width 40 height 12
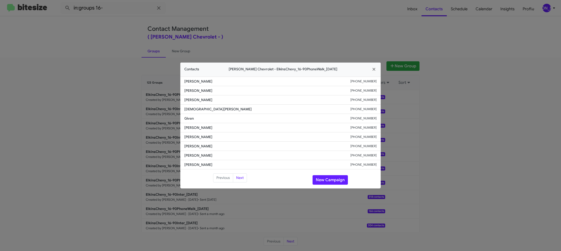
click at [446, 98] on modal-container "Contacts Elkins Chevrolet - ElkinsChevy_16-90PhoneWalk_09-05-25 Cory Batzel +15…" at bounding box center [280, 125] width 561 height 251
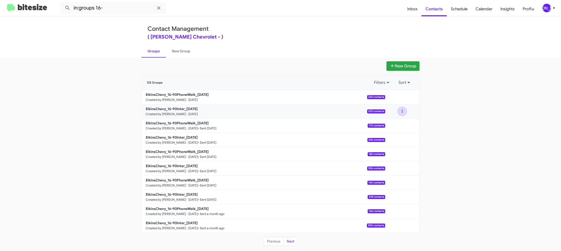
click at [400, 111] on button at bounding box center [402, 111] width 10 height 10
click at [396, 125] on button "View contacts" at bounding box center [387, 125] width 40 height 12
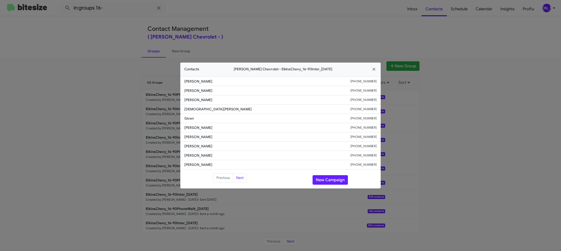
click at [437, 110] on modal-container "Contacts Elkins Chevrolet - ElkinsChevy_16-90Inter_09-05-25 Cory Batzel +157024…" at bounding box center [280, 125] width 561 height 251
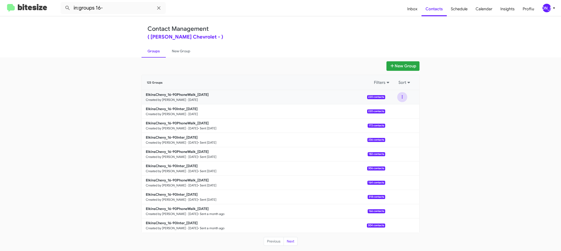
click at [402, 96] on button at bounding box center [402, 97] width 10 height 10
click at [391, 124] on button "Archive" at bounding box center [387, 123] width 40 height 12
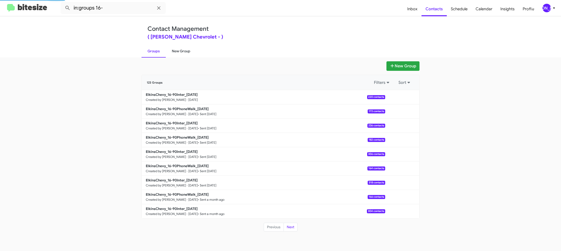
click at [175, 50] on link "New Group" at bounding box center [181, 51] width 31 height 13
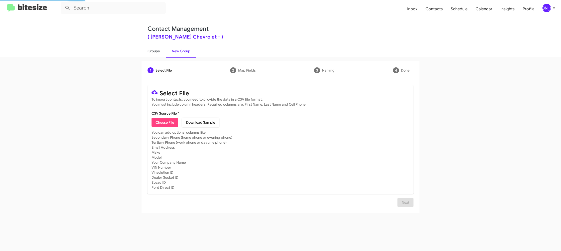
drag, startPoint x: 175, startPoint y: 50, endPoint x: 154, endPoint y: 50, distance: 20.8
click at [175, 50] on link "New Group" at bounding box center [181, 51] width 31 height 13
click at [154, 50] on link "Groups" at bounding box center [153, 51] width 24 height 13
type input "in:groups"
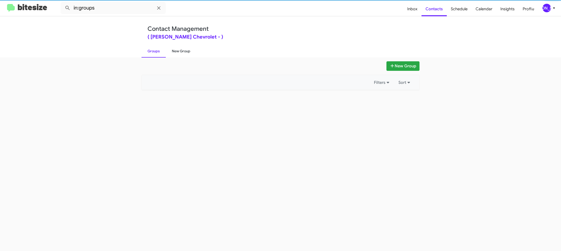
click at [176, 49] on link "New Group" at bounding box center [181, 51] width 31 height 13
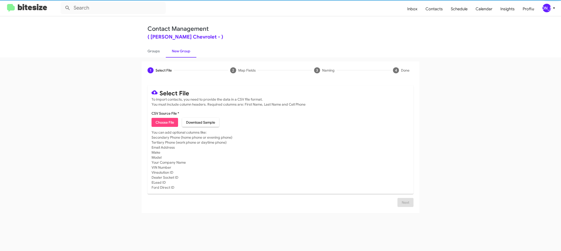
click at [169, 119] on span "Choose File" at bounding box center [164, 122] width 19 height 9
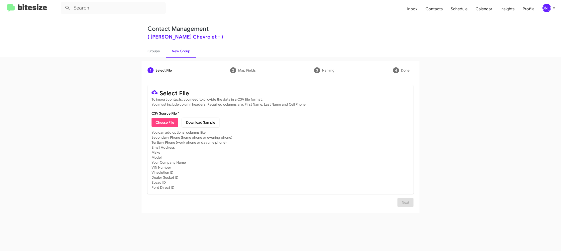
type input "ElkinsChevy_16-90PhoneWalk_09-05-25"
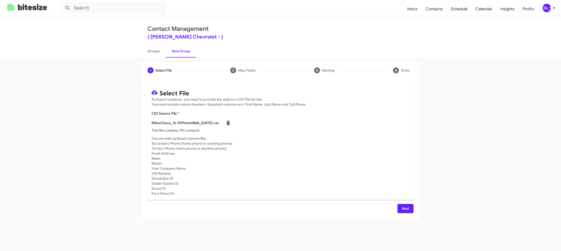
drag, startPoint x: 337, startPoint y: 163, endPoint x: 343, endPoint y: 169, distance: 8.5
click at [337, 163] on mat-card-subtitle "You can add optional columns like: Secondary Phone (home phone or evening phone…" at bounding box center [280, 166] width 258 height 60
click at [404, 210] on span "Next" at bounding box center [405, 208] width 8 height 9
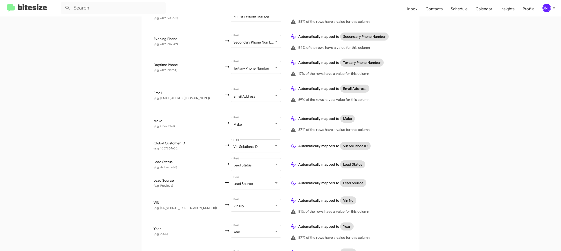
scroll to position [231, 0]
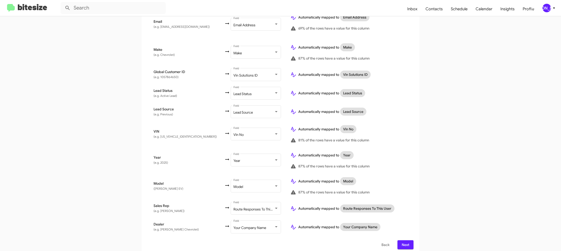
click at [409, 241] on button "Next" at bounding box center [405, 244] width 16 height 9
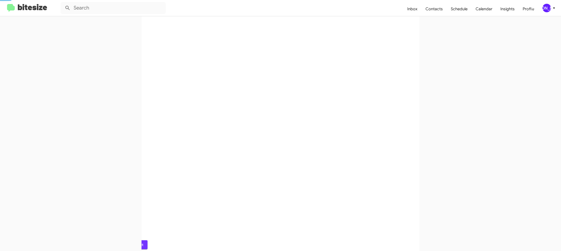
scroll to position [0, 0]
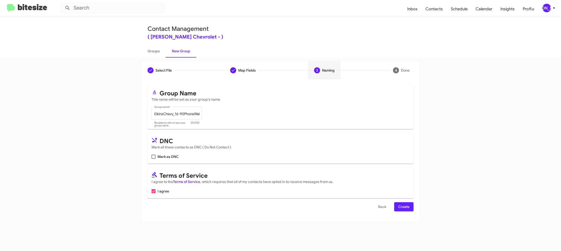
drag, startPoint x: 406, startPoint y: 208, endPoint x: 399, endPoint y: 205, distance: 7.7
click at [406, 208] on span "Create" at bounding box center [403, 206] width 11 height 9
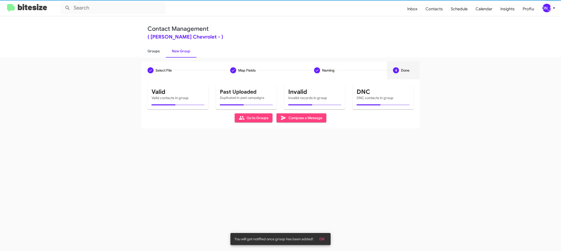
click at [153, 50] on link "Groups" at bounding box center [153, 51] width 24 height 13
type input "in:groups"
click at [153, 50] on link "Groups" at bounding box center [153, 51] width 24 height 13
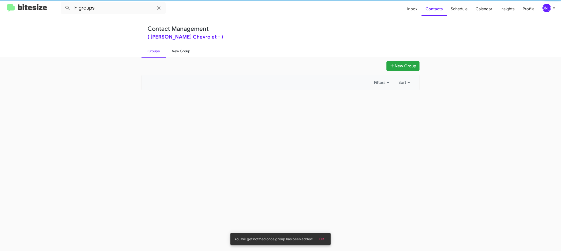
drag, startPoint x: 153, startPoint y: 50, endPoint x: 174, endPoint y: 51, distance: 20.8
click at [155, 50] on link "Groups" at bounding box center [153, 51] width 24 height 13
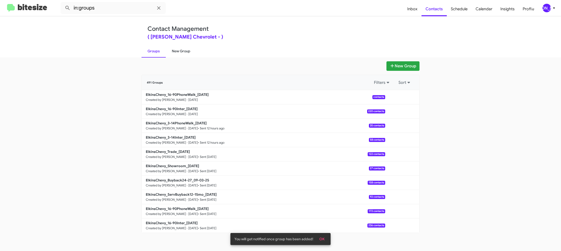
click at [174, 51] on link "New Group" at bounding box center [181, 51] width 31 height 13
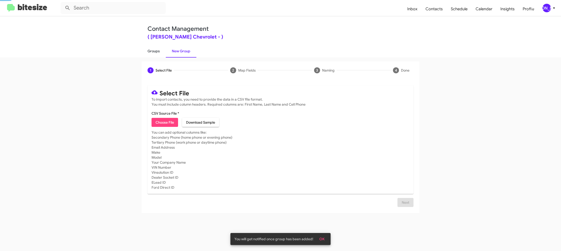
click at [149, 50] on link "Groups" at bounding box center [153, 51] width 24 height 13
type input "in:groups"
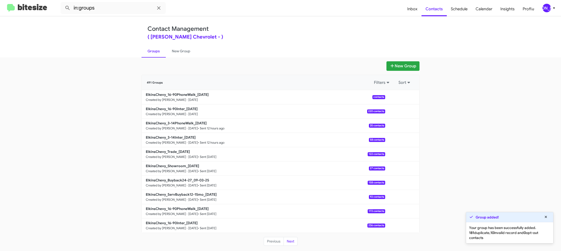
click at [180, 59] on div "New Group 491 Groups Filters Sort ElkinsChevy_16-90PhoneWalk_09-05-25 Created b…" at bounding box center [280, 154] width 561 height 194
click at [176, 56] on link "New Group" at bounding box center [181, 51] width 31 height 13
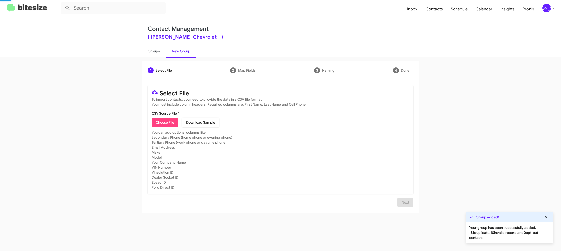
click at [157, 54] on link "Groups" at bounding box center [153, 51] width 24 height 13
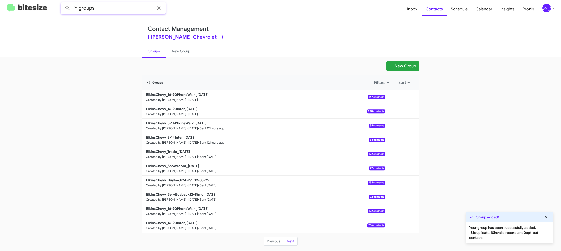
click at [136, 11] on input "in:groups" at bounding box center [113, 8] width 105 height 12
type input "in:groups 16-"
click at [63, 3] on button at bounding box center [68, 8] width 10 height 10
click at [177, 51] on link "New Group" at bounding box center [181, 51] width 31 height 13
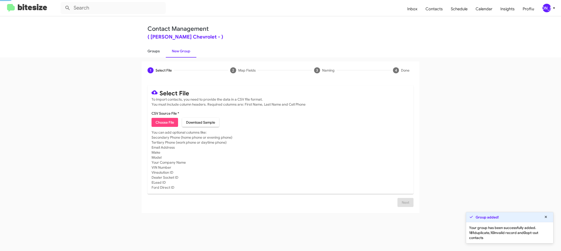
click at [160, 51] on link "Groups" at bounding box center [153, 51] width 24 height 13
type input "in:groups"
click at [160, 51] on link "Groups" at bounding box center [153, 51] width 24 height 13
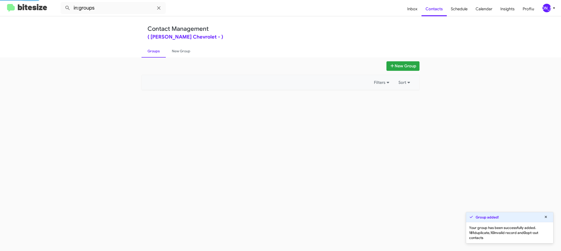
click at [160, 51] on link "Groups" at bounding box center [153, 51] width 24 height 13
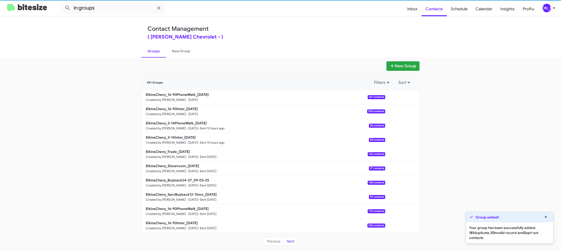
click at [160, 51] on link "Groups" at bounding box center [153, 51] width 24 height 13
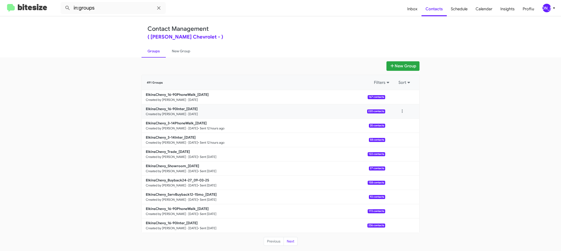
click at [406, 114] on div at bounding box center [402, 111] width 10 height 10
click at [400, 112] on button at bounding box center [402, 111] width 10 height 10
click at [397, 122] on button "View contacts" at bounding box center [387, 125] width 40 height 12
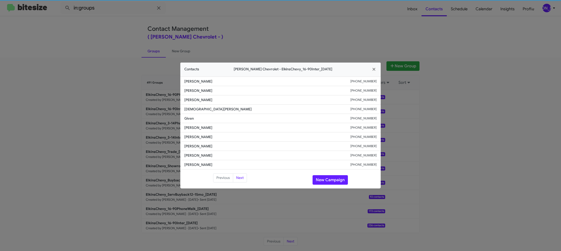
click at [202, 131] on li "Michelle Lee +16094025615" at bounding box center [280, 127] width 200 height 9
copy span "Michelle Lee"
click at [332, 27] on modal-container "Contacts Elkins Chevrolet - ElkinsChevy_16-90Inter_09-05-25 Cory Batzel +157024…" at bounding box center [280, 125] width 561 height 251
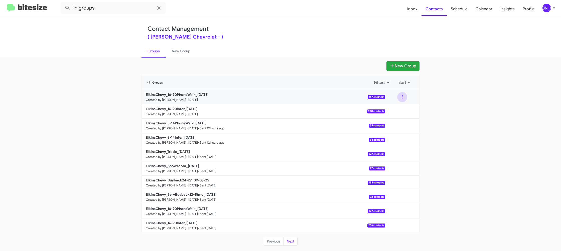
click at [403, 98] on button at bounding box center [402, 97] width 10 height 10
drag, startPoint x: 402, startPoint y: 99, endPoint x: 395, endPoint y: 107, distance: 11.4
click at [395, 107] on button "View contacts" at bounding box center [387, 111] width 40 height 12
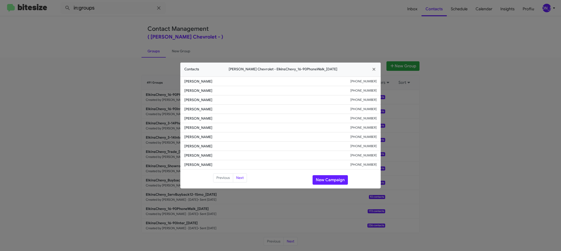
click at [197, 138] on span "Isaias Garcias Alvarez" at bounding box center [267, 136] width 166 height 5
drag, startPoint x: 197, startPoint y: 138, endPoint x: 197, endPoint y: 142, distance: 3.8
click at [197, 138] on span "Isaias Garcias Alvarez" at bounding box center [267, 136] width 166 height 5
click at [197, 142] on li "Vincent Galezniak +18566697472" at bounding box center [280, 146] width 200 height 9
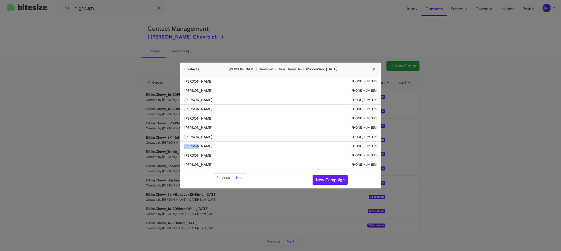
click at [197, 142] on li "Vincent Galezniak +18566697472" at bounding box center [280, 146] width 200 height 9
copy span "Vincent Galezniak"
drag, startPoint x: 138, startPoint y: 109, endPoint x: 149, endPoint y: 107, distance: 10.7
click at [138, 108] on modal-container "Contacts Elkins Chevrolet - ElkinsChevy_16-90PhoneWalk_09-05-25 Roy Heck +18564…" at bounding box center [280, 125] width 561 height 251
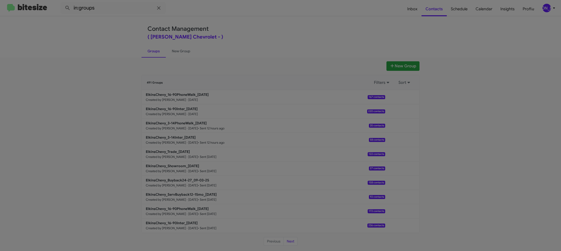
click at [168, 112] on modal-container "Contacts Elkins Chevrolet - ElkinsChevy_16-90PhoneWalk_09-05-25 Roy Heck +18564…" at bounding box center [280, 125] width 561 height 251
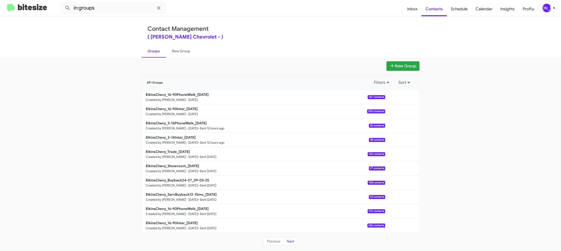
click at [168, 112] on link "ElkinsChevy_16-90Inter_09-05-25 Created by Jason Apdua · Sep 5, 2025 220 contac…" at bounding box center [263, 111] width 243 height 14
drag, startPoint x: 168, startPoint y: 112, endPoint x: 100, endPoint y: 14, distance: 119.1
click at [168, 112] on link "ElkinsChevy_16-90Inter_09-05-25 Created by Jason Apdua · Sep 5, 2025 220 contac…" at bounding box center [263, 111] width 243 height 14
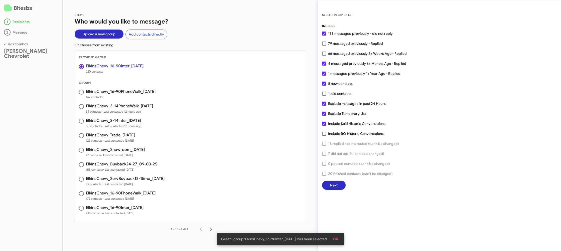
click at [334, 185] on span "Next" at bounding box center [334, 185] width 8 height 9
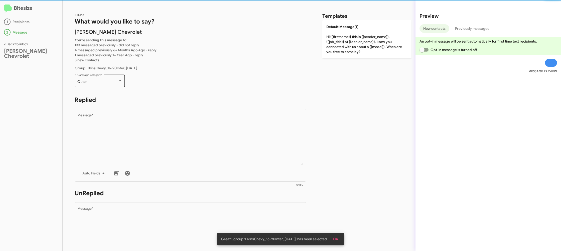
click at [111, 76] on div "Other Campaign Category *" at bounding box center [99, 81] width 45 height 14
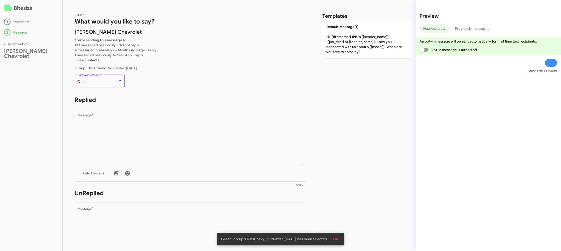
scroll to position [11, 0]
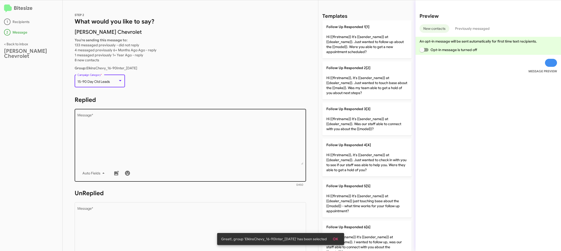
drag, startPoint x: 167, startPoint y: 153, endPoint x: 243, endPoint y: 170, distance: 78.2
click at [169, 155] on textarea "Message *" at bounding box center [190, 139] width 226 height 51
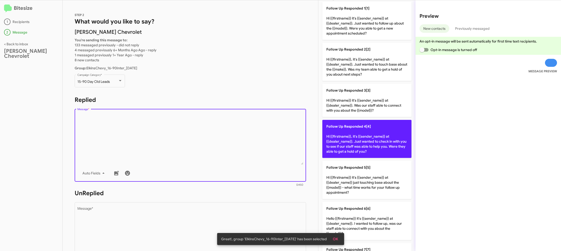
scroll to position [170, 0]
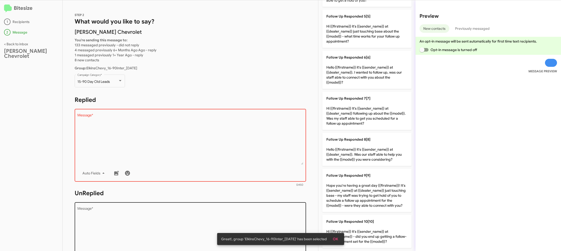
drag, startPoint x: 370, startPoint y: 224, endPoint x: 260, endPoint y: 214, distance: 110.3
click at [369, 224] on p "Follow Up Responded 10[10] Hi {{firstname}} it's {{sender_name}} at {{dealer_na…" at bounding box center [366, 231] width 89 height 33
type textarea "Hi {{firstname}} it's {{sender_name}} at {{dealer_name}} - did you end up getti…"
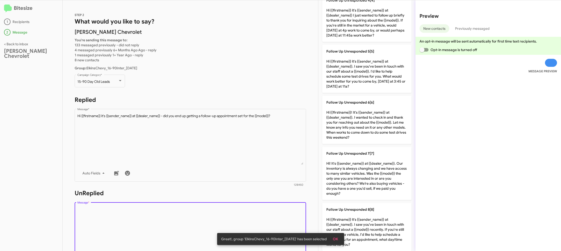
click at [256, 213] on textarea "Message *" at bounding box center [190, 232] width 226 height 51
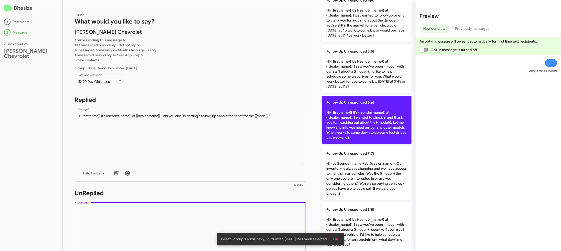
drag, startPoint x: 256, startPoint y: 213, endPoint x: 351, endPoint y: 142, distance: 118.5
click at [259, 210] on textarea "Message *" at bounding box center [190, 232] width 226 height 51
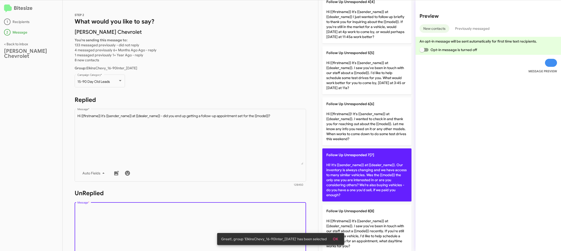
scroll to position [0, 0]
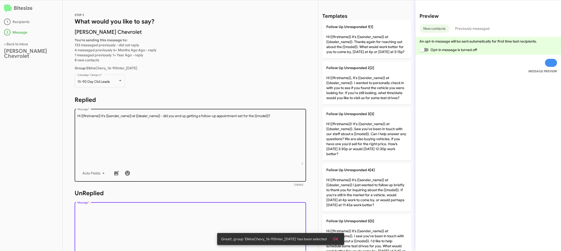
drag, startPoint x: 367, startPoint y: 51, endPoint x: 211, endPoint y: 124, distance: 172.7
click at [363, 52] on p "Follow Up Unresponded 1[1] Hi {{firstname}} it's {{sender_name}} at {{dealer_na…" at bounding box center [366, 39] width 89 height 38
type textarea "Hi {{firstname}} it's {{sender_name}} at {{dealer_name}}. Thanks again for reac…"
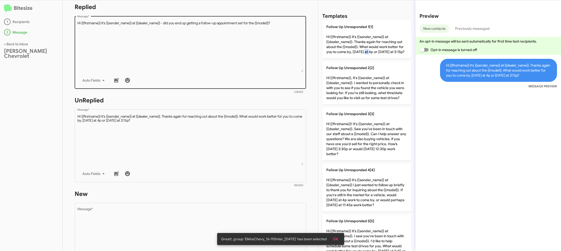
scroll to position [188, 0]
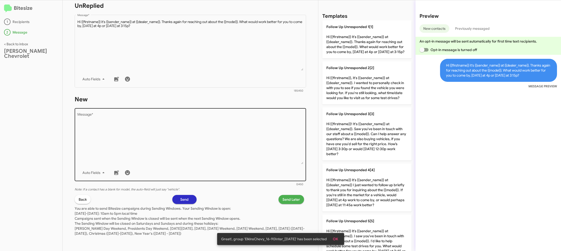
click at [237, 150] on textarea "Message *" at bounding box center [190, 138] width 226 height 51
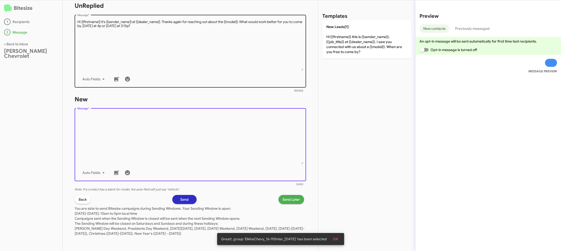
drag, startPoint x: 237, startPoint y: 150, endPoint x: 304, endPoint y: 74, distance: 101.8
click at [240, 146] on textarea "Message *" at bounding box center [190, 138] width 226 height 51
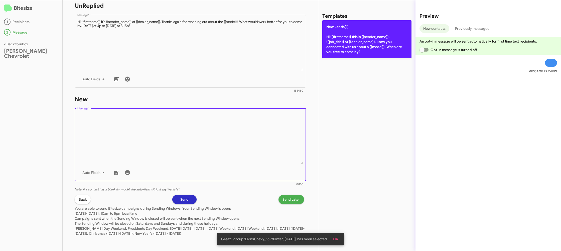
click at [335, 35] on p "New Leads[1] Hi {{firstname}} this is {{sender_name}}, {{job_title}} at {{deale…" at bounding box center [366, 39] width 89 height 38
type textarea "Hi {{firstname}} this is {{sender_name}}, {{job_title}} at {{dealer_name}}. I s…"
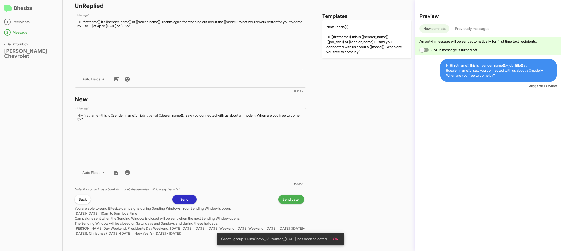
click at [288, 196] on span "Send Later" at bounding box center [291, 199] width 18 height 9
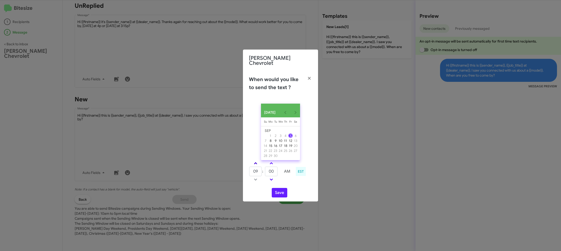
click at [258, 163] on link at bounding box center [255, 163] width 9 height 6
type input "10"
click at [271, 169] on input "00" at bounding box center [271, 172] width 13 height 10
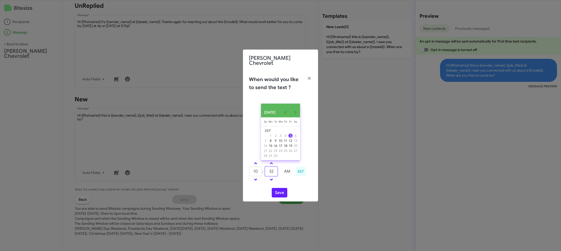
type input "32"
drag, startPoint x: 288, startPoint y: 180, endPoint x: 281, endPoint y: 186, distance: 9.9
click at [287, 180] on td at bounding box center [286, 179] width 13 height 6
click at [280, 189] on button "Save" at bounding box center [280, 193] width 16 height 10
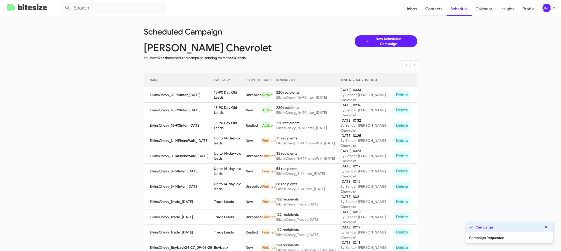
click at [435, 15] on span "Contacts" at bounding box center [433, 9] width 25 height 15
type input "in:groups"
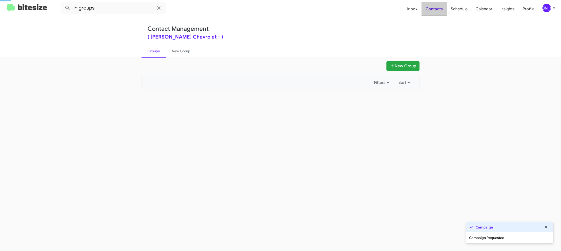
click at [435, 15] on span "Contacts" at bounding box center [433, 9] width 25 height 15
drag, startPoint x: 435, startPoint y: 15, endPoint x: 299, endPoint y: 68, distance: 146.6
click at [435, 15] on span "Contacts" at bounding box center [433, 9] width 25 height 15
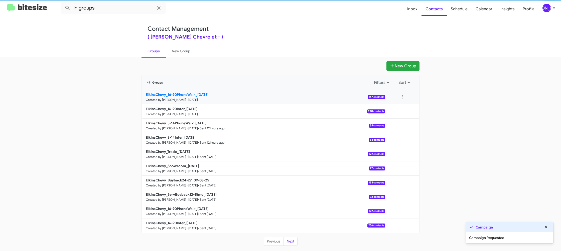
click at [185, 94] on b "ElkinsChevy_16-90PhoneWalk_09-05-25" at bounding box center [177, 94] width 63 height 5
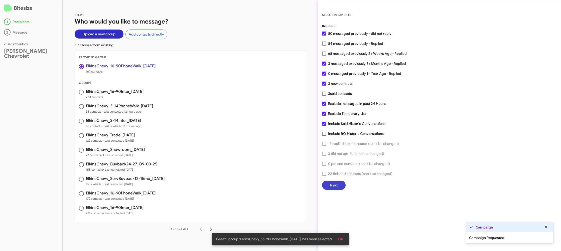
click at [327, 187] on button "Next" at bounding box center [334, 185] width 24 height 9
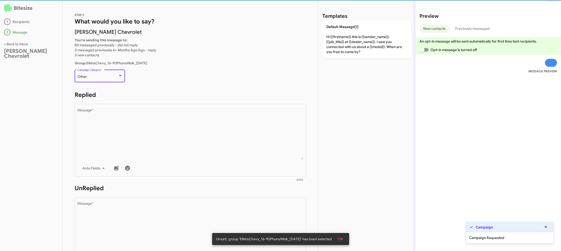
click at [106, 77] on div "Other" at bounding box center [97, 77] width 41 height 4
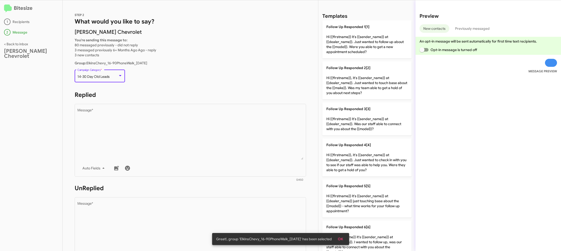
click at [104, 77] on span "14-30 Day Old Leads" at bounding box center [93, 76] width 32 height 5
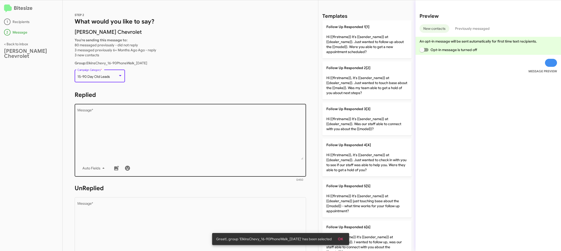
drag, startPoint x: 165, startPoint y: 151, endPoint x: 192, endPoint y: 155, distance: 27.8
click at [165, 151] on textarea "Message *" at bounding box center [190, 134] width 226 height 51
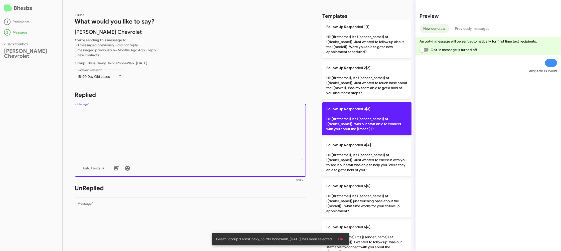
scroll to position [170, 0]
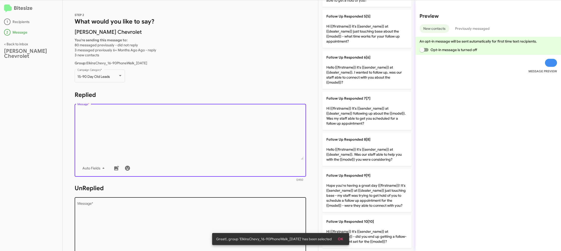
drag, startPoint x: 374, startPoint y: 229, endPoint x: 286, endPoint y: 215, distance: 89.7
click at [371, 228] on p "Follow Up Responded 10[10] Hi {{firstname}} it's {{sender_name}} at {{dealer_na…" at bounding box center [366, 231] width 89 height 33
type textarea "Hi {{firstname}} it's {{sender_name}} at {{dealer_name}} - did you end up getti…"
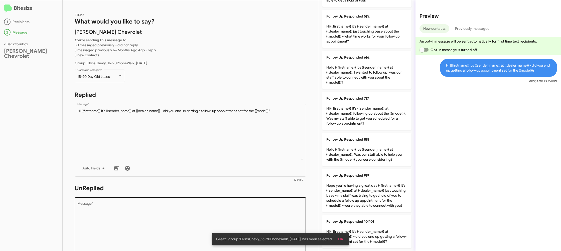
click at [277, 215] on textarea "Message *" at bounding box center [190, 227] width 226 height 51
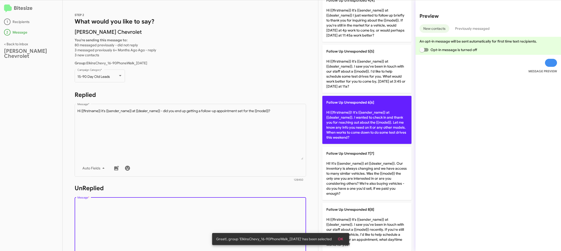
drag, startPoint x: 277, startPoint y: 215, endPoint x: 351, endPoint y: 121, distance: 119.5
click at [278, 214] on textarea "Message *" at bounding box center [190, 227] width 226 height 51
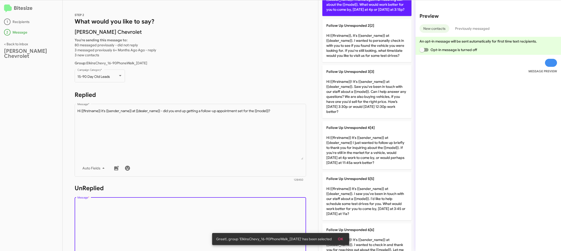
scroll to position [0, 0]
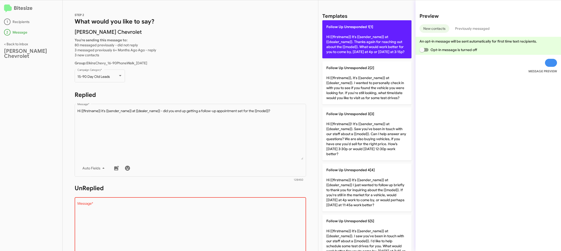
click at [364, 38] on p "Follow Up Unresponded 1[1] Hi {{firstname}} it's {{sender_name}} at {{dealer_na…" at bounding box center [366, 39] width 89 height 38
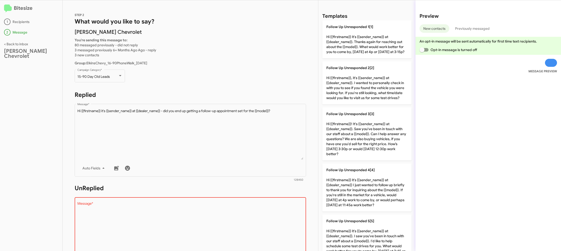
type textarea "Hi {{firstname}} it's {{sender_name}} at {{dealer_name}}. Thanks again for reac…"
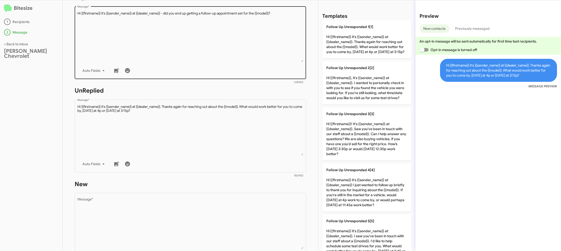
scroll to position [183, 0]
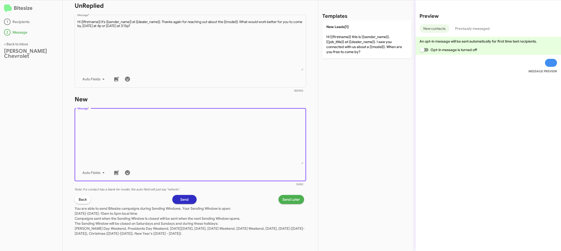
click at [257, 149] on textarea "Message *" at bounding box center [190, 138] width 226 height 51
click at [258, 145] on textarea "Message *" at bounding box center [190, 138] width 226 height 51
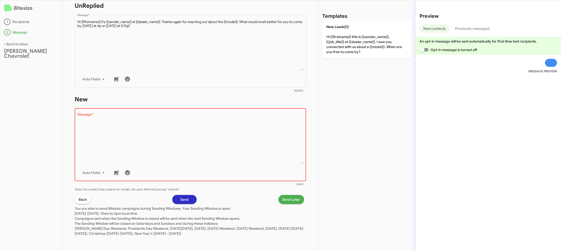
click at [346, 54] on div "Templates New Leads[1] Hi {{firstname}} this is {{sender_name}}, {{job_title}} …" at bounding box center [366, 125] width 97 height 251
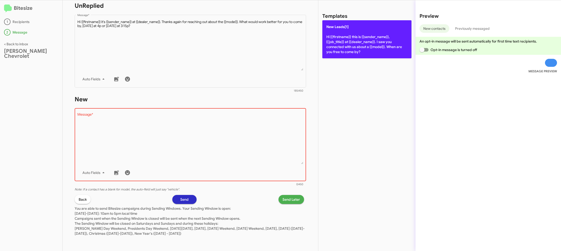
click at [341, 48] on p "New Leads[1] Hi {{firstname}} this is {{sender_name}}, {{job_title}} at {{deale…" at bounding box center [366, 39] width 89 height 38
type textarea "Hi {{firstname}} this is {{sender_name}}, {{job_title}} at {{dealer_name}}. I s…"
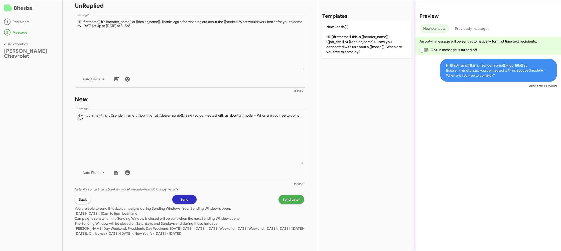
click at [284, 200] on span "Send Later" at bounding box center [291, 199] width 18 height 9
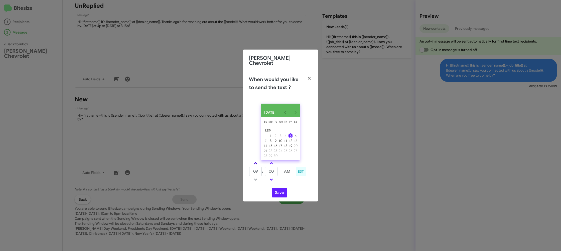
click at [256, 162] on link at bounding box center [255, 163] width 9 height 6
type input "10"
click at [274, 168] on input "00" at bounding box center [271, 172] width 13 height 10
type input "37"
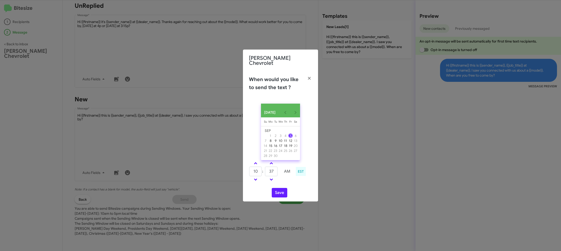
drag, startPoint x: 288, startPoint y: 181, endPoint x: 276, endPoint y: 188, distance: 14.0
click at [284, 181] on td at bounding box center [286, 179] width 13 height 6
click at [276, 189] on button "Save" at bounding box center [280, 193] width 16 height 10
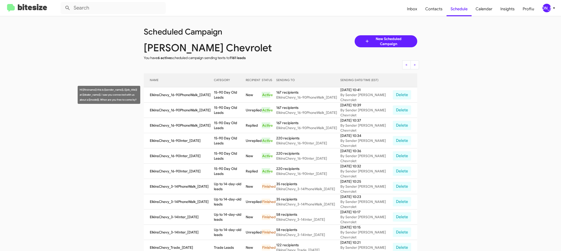
click at [232, 92] on td "15-90 Day Old Leads" at bounding box center [230, 94] width 32 height 15
drag, startPoint x: 232, startPoint y: 92, endPoint x: 218, endPoint y: 81, distance: 17.9
click at [232, 92] on td "15-90 Day Old Leads" at bounding box center [230, 94] width 32 height 15
copy td "15-90 Day Old Leads"
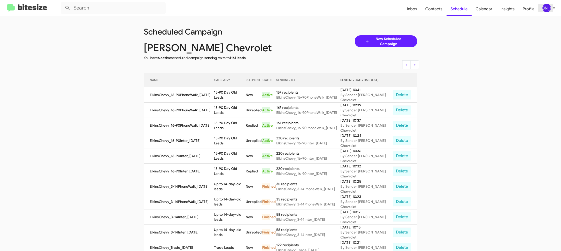
drag, startPoint x: 548, startPoint y: 8, endPoint x: 545, endPoint y: 10, distance: 3.0
click at [548, 9] on div "[PERSON_NAME]" at bounding box center [546, 8] width 9 height 9
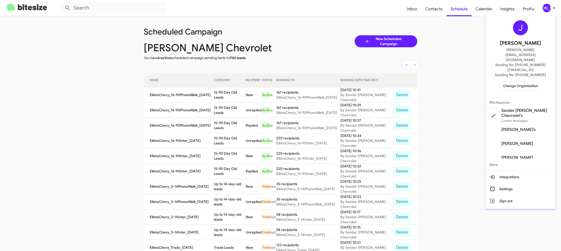
click at [510, 82] on span "Change Organization" at bounding box center [520, 86] width 35 height 9
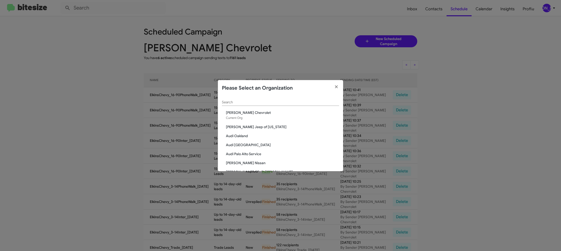
click at [230, 102] on input "Search" at bounding box center [280, 102] width 117 height 4
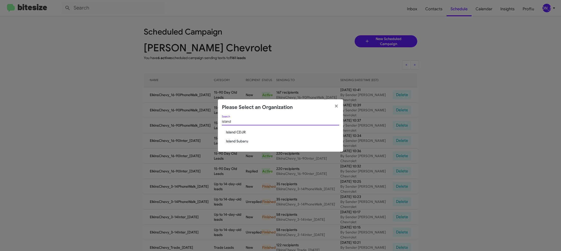
type input "island"
click at [240, 140] on span "Island Subaru" at bounding box center [282, 141] width 113 height 5
click at [238, 128] on div "island Search Island CDJR Island Subaru" at bounding box center [280, 133] width 125 height 36
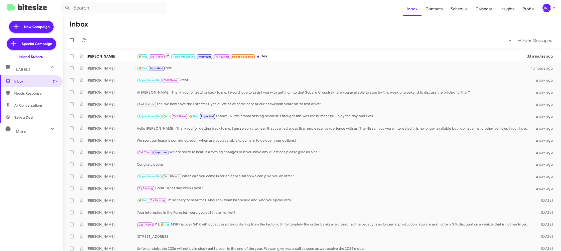
click at [550, 8] on div "[PERSON_NAME]" at bounding box center [546, 8] width 9 height 9
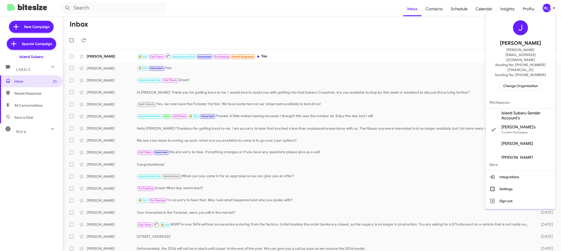
click at [529, 111] on span "Island Subaru Sender Account's" at bounding box center [526, 116] width 50 height 10
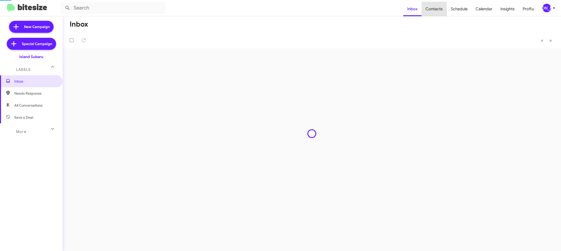
click at [437, 10] on span "Contacts" at bounding box center [433, 9] width 25 height 15
type input "in:groups"
click at [437, 10] on span "Contacts" at bounding box center [433, 9] width 25 height 15
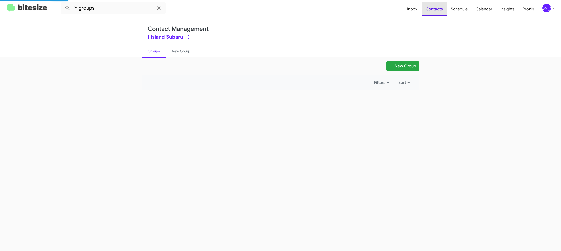
click at [437, 10] on span "Contacts" at bounding box center [433, 9] width 25 height 15
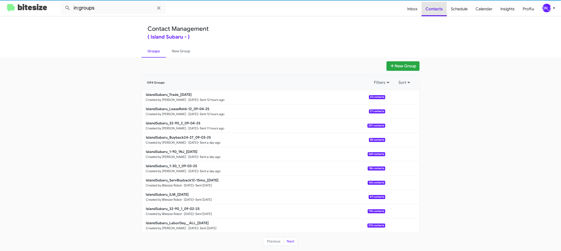
click at [437, 10] on span "Contacts" at bounding box center [433, 9] width 25 height 15
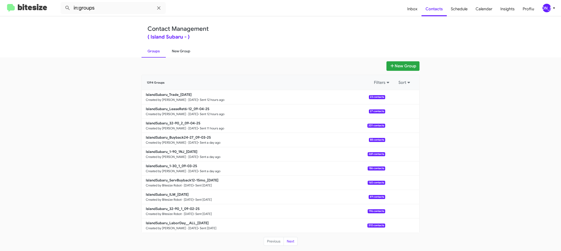
click at [180, 55] on link "New Group" at bounding box center [181, 51] width 31 height 13
drag, startPoint x: 180, startPoint y: 55, endPoint x: 184, endPoint y: 2, distance: 53.2
click at [180, 53] on link "New Group" at bounding box center [181, 51] width 31 height 13
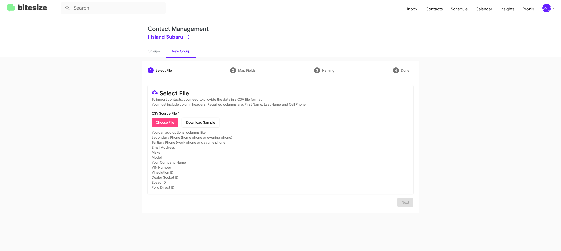
click at [551, 9] on icon at bounding box center [554, 8] width 6 height 6
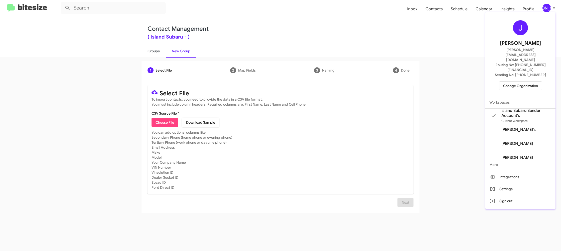
drag, startPoint x: 167, startPoint y: 53, endPoint x: 152, endPoint y: 53, distance: 15.0
click at [165, 53] on div at bounding box center [280, 125] width 561 height 251
click at [152, 53] on link "Groups" at bounding box center [153, 51] width 24 height 13
type input "in:groups"
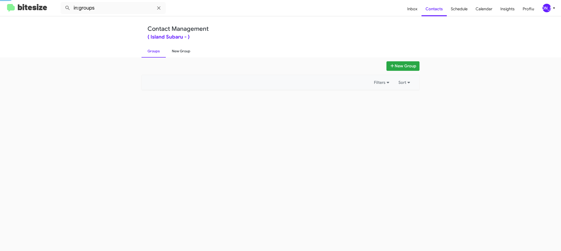
drag, startPoint x: 152, startPoint y: 53, endPoint x: 174, endPoint y: 52, distance: 22.0
click at [152, 53] on link "Groups" at bounding box center [153, 51] width 24 height 13
click at [174, 52] on link "New Group" at bounding box center [181, 51] width 31 height 13
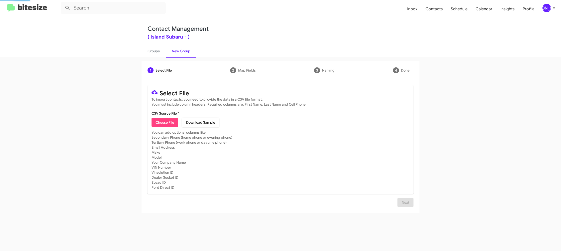
drag, startPoint x: 174, startPoint y: 52, endPoint x: 175, endPoint y: 8, distance: 43.6
click at [174, 52] on link "New Group" at bounding box center [181, 51] width 31 height 13
click at [552, 11] on span "[PERSON_NAME]" at bounding box center [549, 8] width 15 height 9
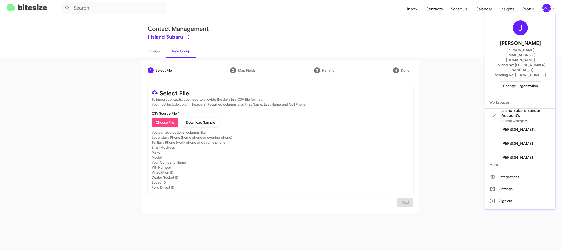
click at [552, 11] on div at bounding box center [280, 125] width 561 height 251
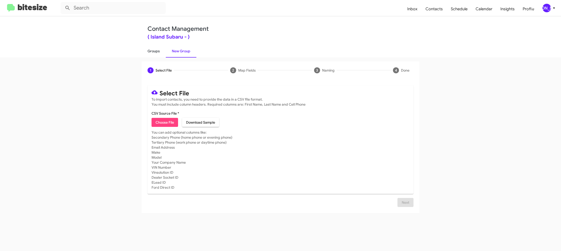
click at [164, 54] on link "Groups" at bounding box center [153, 51] width 24 height 13
type input "in:groups"
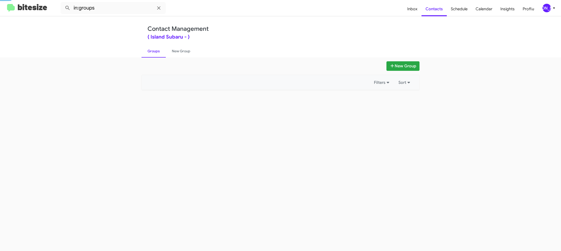
click at [164, 54] on link "Groups" at bounding box center [153, 51] width 24 height 13
drag, startPoint x: 164, startPoint y: 54, endPoint x: 173, endPoint y: 51, distance: 9.7
click at [164, 54] on link "Groups" at bounding box center [153, 51] width 24 height 13
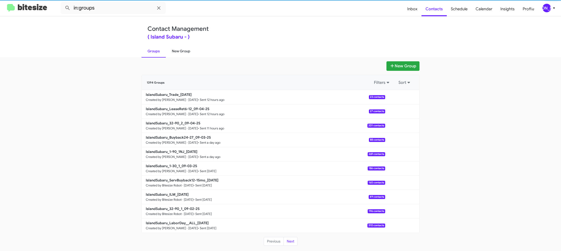
click at [173, 51] on link "New Group" at bounding box center [181, 51] width 31 height 13
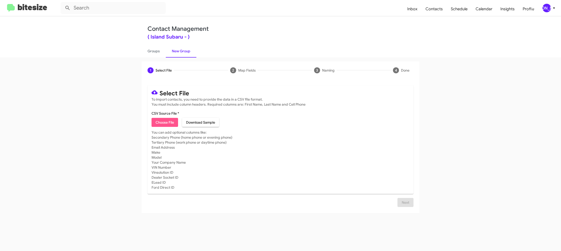
click at [164, 122] on span "Choose File" at bounding box center [164, 122] width 19 height 9
type input "IslandSubaru_1-30_2_09-05-25"
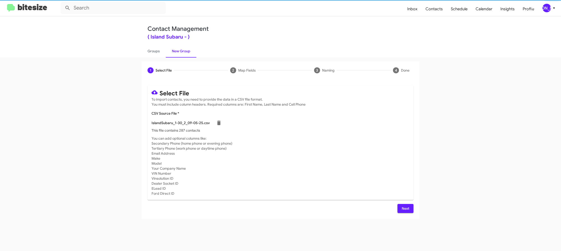
drag, startPoint x: 317, startPoint y: 155, endPoint x: 373, endPoint y: 201, distance: 73.3
click at [317, 155] on mat-card-subtitle "You can add optional columns like: Secondary Phone (home phone or evening phone…" at bounding box center [280, 166] width 258 height 60
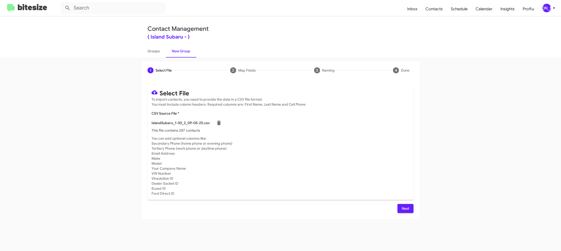
click at [403, 213] on div "Select File To import contacts, you need to provide the data in a CSV file form…" at bounding box center [280, 149] width 278 height 140
drag, startPoint x: 413, startPoint y: 209, endPoint x: 410, endPoint y: 208, distance: 2.6
click at [412, 209] on button "Next" at bounding box center [405, 208] width 16 height 9
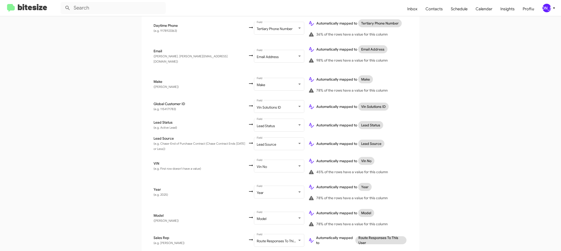
scroll to position [240, 0]
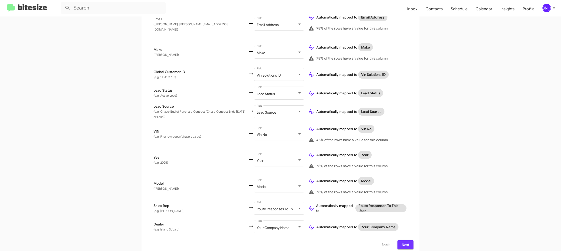
click at [403, 241] on span "Next" at bounding box center [405, 244] width 8 height 9
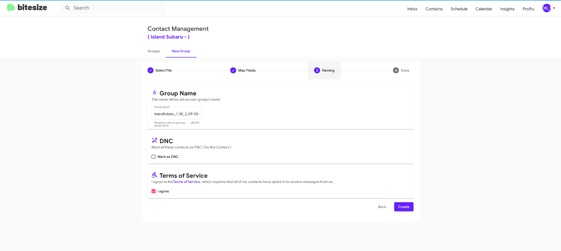
scroll to position [0, 0]
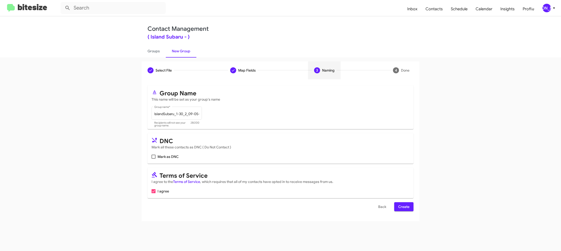
click at [410, 208] on button "Create" at bounding box center [403, 206] width 19 height 9
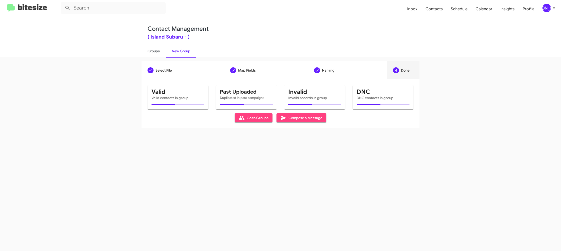
click at [154, 54] on link "Groups" at bounding box center [153, 51] width 24 height 13
type input "in:groups"
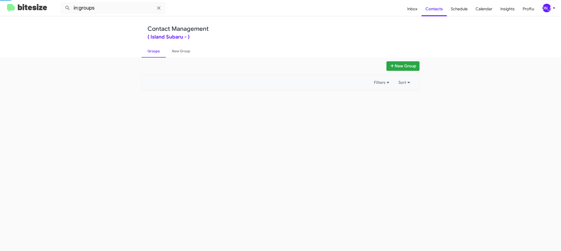
click at [154, 54] on link "Groups" at bounding box center [153, 51] width 24 height 13
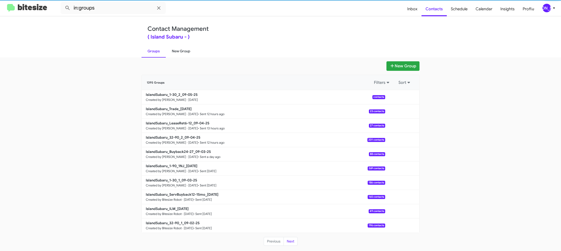
click at [174, 52] on link "New Group" at bounding box center [181, 51] width 31 height 13
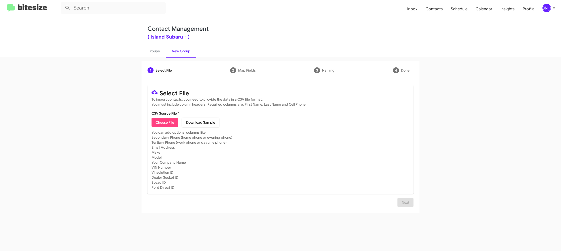
click at [161, 124] on span "Choose File" at bounding box center [164, 122] width 19 height 9
type input "IslandSubaru_1-90_2NJ_[DATE]"
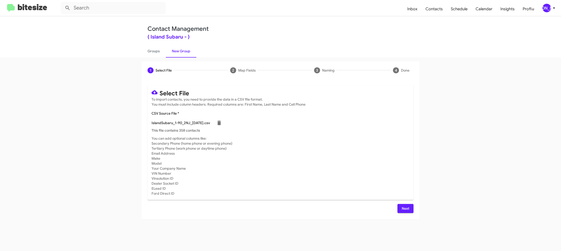
click at [358, 158] on mat-card-subtitle "You can add optional columns like: Secondary Phone (home phone or evening phone…" at bounding box center [280, 166] width 258 height 60
drag, startPoint x: 410, startPoint y: 206, endPoint x: 408, endPoint y: 206, distance: 2.8
click at [410, 206] on button "Next" at bounding box center [405, 208] width 16 height 9
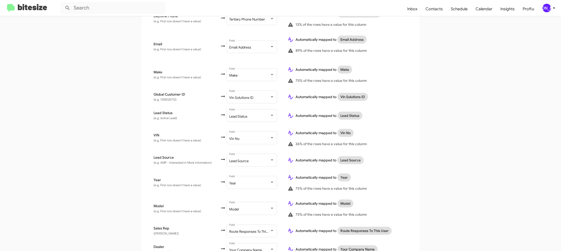
scroll to position [245, 0]
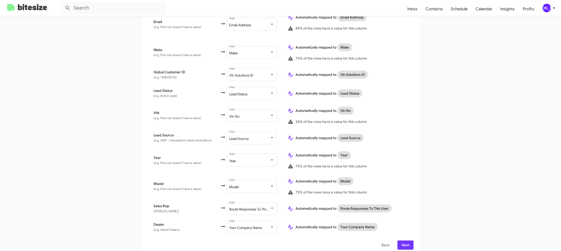
click at [405, 241] on span "Next" at bounding box center [405, 245] width 8 height 9
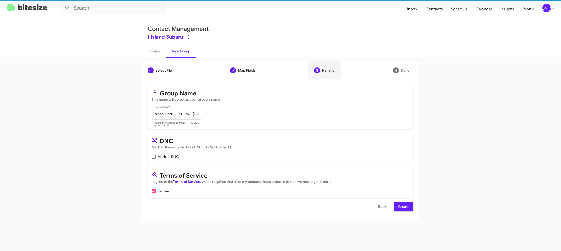
scroll to position [0, 0]
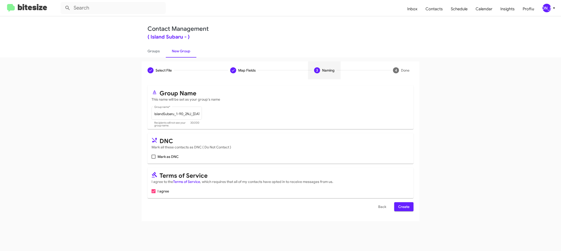
drag, startPoint x: 406, startPoint y: 208, endPoint x: 389, endPoint y: 195, distance: 21.2
click at [405, 208] on span "Create" at bounding box center [403, 206] width 11 height 9
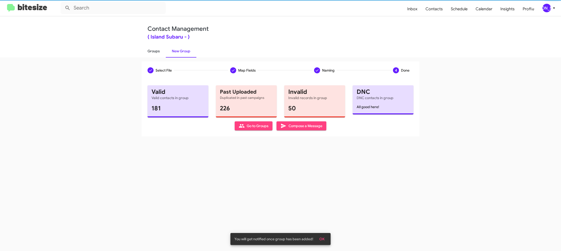
click at [153, 53] on link "Groups" at bounding box center [153, 51] width 24 height 13
type input "in:groups"
click at [153, 53] on link "Groups" at bounding box center [153, 51] width 24 height 13
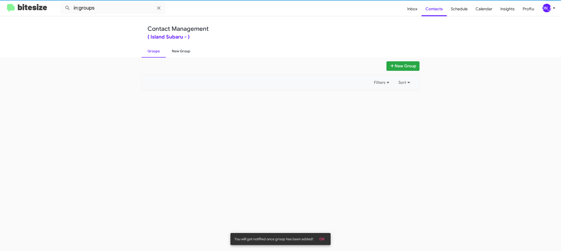
drag, startPoint x: 153, startPoint y: 53, endPoint x: 176, endPoint y: 50, distance: 22.6
click at [154, 53] on link "Groups" at bounding box center [153, 51] width 24 height 13
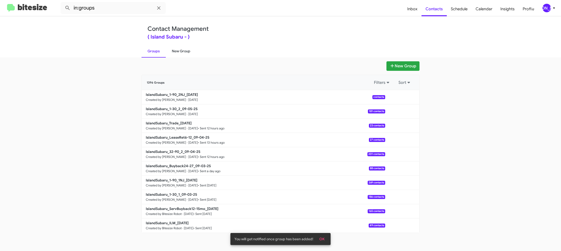
click at [176, 50] on link "New Group" at bounding box center [181, 51] width 31 height 13
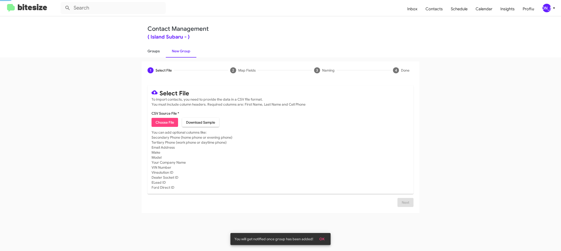
click at [161, 51] on link "Groups" at bounding box center [153, 51] width 24 height 13
type input "in:groups"
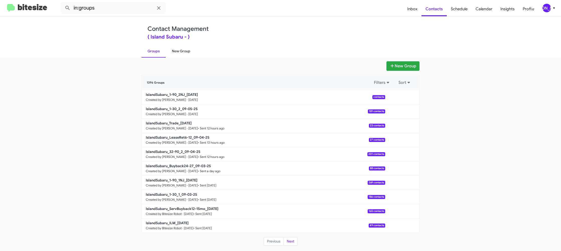
click at [174, 51] on link "New Group" at bounding box center [181, 51] width 31 height 13
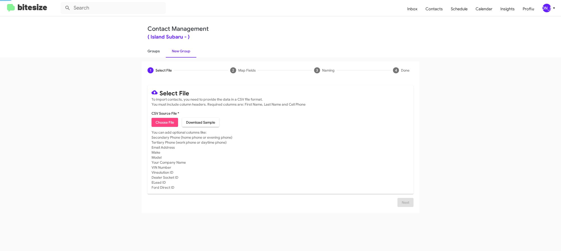
click at [163, 53] on link "Groups" at bounding box center [153, 51] width 24 height 13
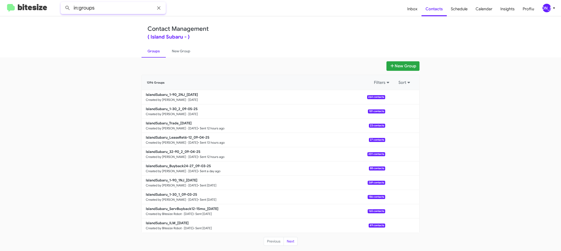
click at [123, 10] on input "in:groups" at bounding box center [113, 8] width 105 height 12
click at [63, 3] on button at bounding box center [68, 8] width 10 height 10
type input "in:groups 1-90"
click at [63, 3] on button at bounding box center [68, 8] width 10 height 10
drag, startPoint x: 173, startPoint y: 52, endPoint x: 163, endPoint y: 51, distance: 10.6
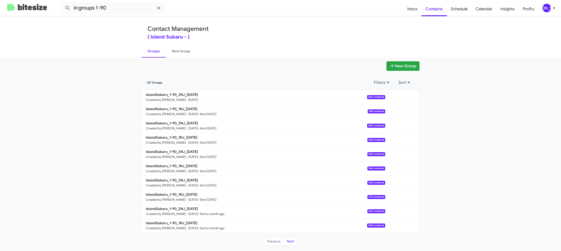
click at [173, 52] on link "New Group" at bounding box center [181, 51] width 31 height 13
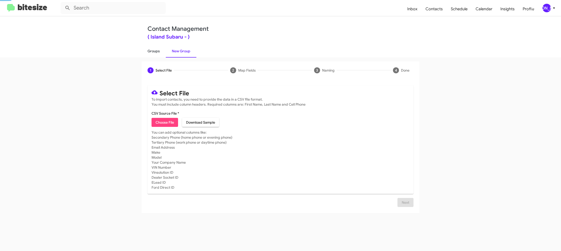
click at [159, 51] on link "Groups" at bounding box center [153, 51] width 24 height 13
type input "in:groups"
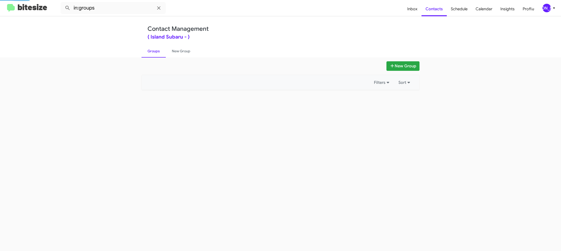
click at [159, 51] on link "Groups" at bounding box center [153, 51] width 24 height 13
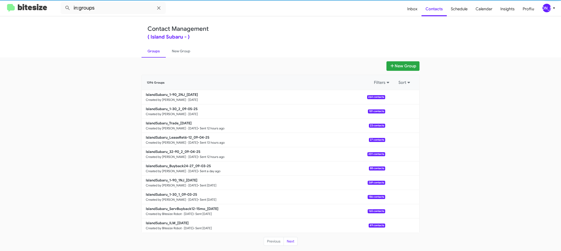
click at [159, 51] on link "Groups" at bounding box center [153, 51] width 24 height 13
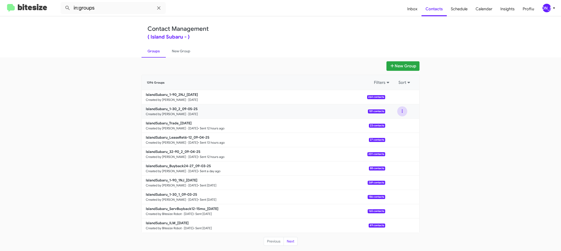
click at [404, 114] on button at bounding box center [402, 111] width 10 height 10
click at [401, 121] on button "View contacts" at bounding box center [387, 125] width 40 height 12
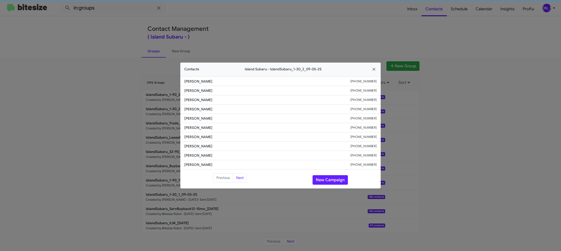
click at [199, 132] on li "[PERSON_NAME] [PHONE_NUMBER]" at bounding box center [280, 136] width 200 height 9
click at [197, 127] on span "[PERSON_NAME]" at bounding box center [267, 127] width 166 height 5
copy span "[PERSON_NAME]"
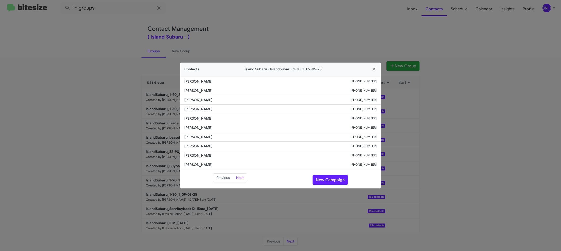
click at [433, 94] on modal-container "Contacts Island Subaru - IslandSubaru_1-30_2_09-05-25 [PERSON_NAME] [PHONE_NUMB…" at bounding box center [280, 125] width 561 height 251
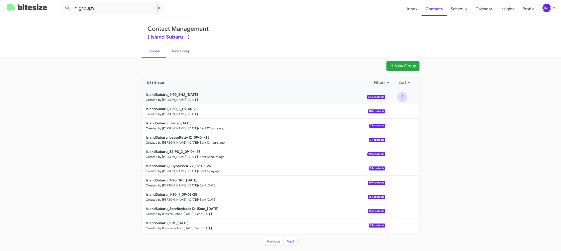
click at [403, 102] on div "IslandSubaru_1-90_2NJ_[DATE] Created by [PERSON_NAME] · [DATE] 264 contacts" at bounding box center [280, 97] width 277 height 14
click at [402, 100] on button at bounding box center [402, 97] width 10 height 10
drag, startPoint x: 402, startPoint y: 101, endPoint x: 401, endPoint y: 111, distance: 9.6
click at [401, 111] on button "View contacts" at bounding box center [387, 111] width 40 height 12
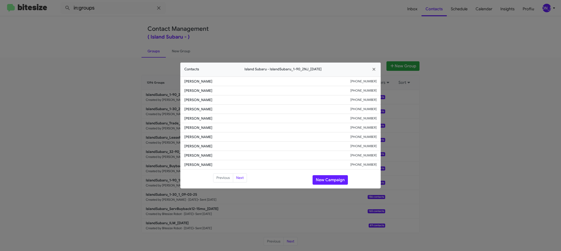
click at [196, 129] on span "[PERSON_NAME]" at bounding box center [267, 127] width 166 height 5
copy span "[PERSON_NAME]"
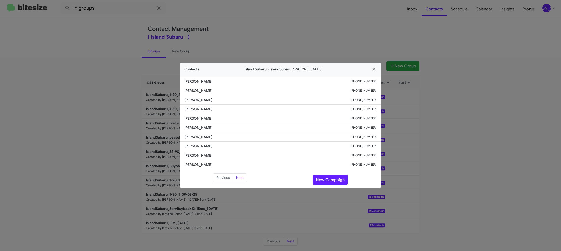
click at [125, 114] on modal-container "Contacts Island Subaru - IslandSubaru_1-90_2NJ_[DATE] [PERSON_NAME] [PHONE_NUMB…" at bounding box center [280, 125] width 561 height 251
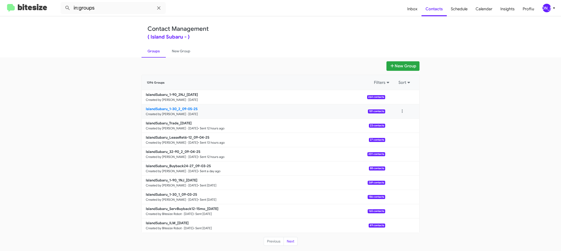
click at [174, 110] on b "IslandSubaru_1-30_2_09-05-25" at bounding box center [172, 109] width 52 height 5
drag, startPoint x: 174, startPoint y: 110, endPoint x: 110, endPoint y: 11, distance: 117.5
click at [174, 109] on b "IslandSubaru_1-30_2_09-05-25" at bounding box center [172, 109] width 52 height 5
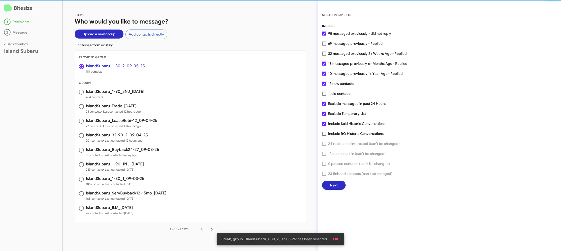
click at [333, 185] on span "Next" at bounding box center [334, 185] width 8 height 9
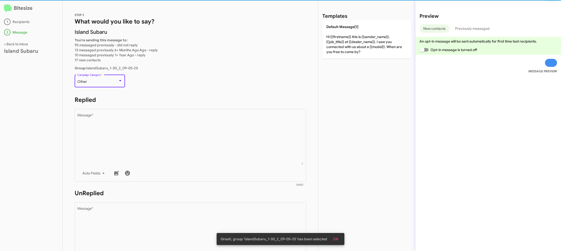
click at [114, 82] on div "Other" at bounding box center [97, 82] width 41 height 4
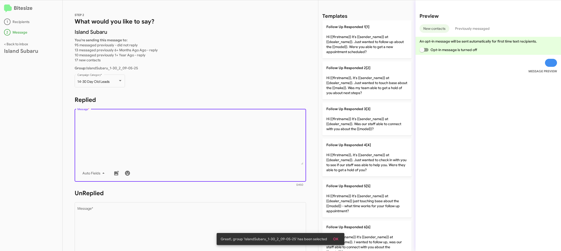
click at [175, 127] on textarea "Message *" at bounding box center [190, 139] width 226 height 51
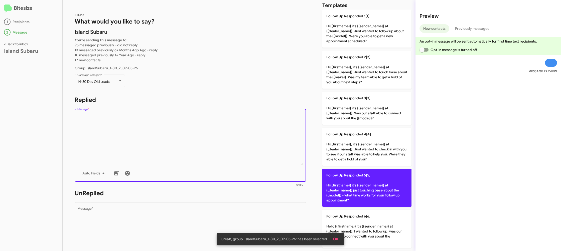
scroll to position [18, 0]
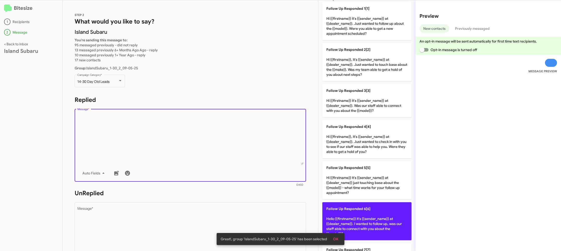
click at [357, 212] on p "Follow Up Responded 6[6] Hello {{firstname}} it's {{sender_name}} at {{dealer_n…" at bounding box center [366, 221] width 89 height 38
type textarea "Hello {{firstname}} it's {{sender_name}} at {{dealer_name}}. I wanted to follow…"
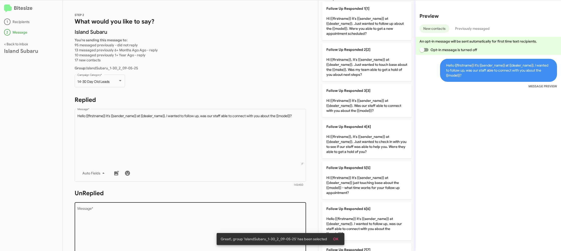
click at [269, 225] on textarea "Message *" at bounding box center [190, 232] width 226 height 51
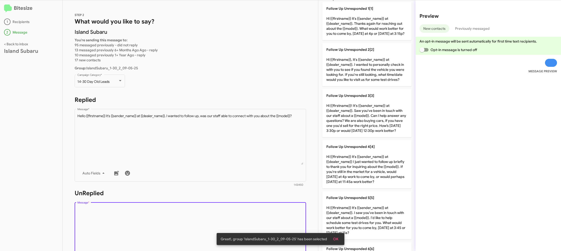
click at [269, 225] on textarea "Message *" at bounding box center [190, 232] width 226 height 51
drag, startPoint x: 269, startPoint y: 225, endPoint x: 273, endPoint y: 224, distance: 3.7
click at [270, 225] on textarea "Message *" at bounding box center [190, 232] width 226 height 51
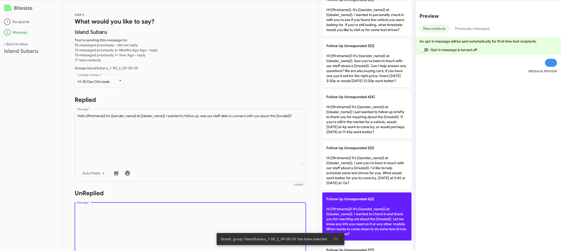
scroll to position [70, 0]
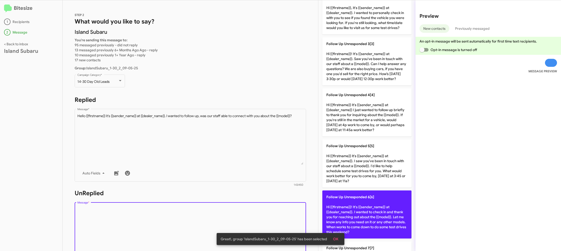
click at [364, 207] on p "Follow Up Unresponded 6[6] Hi {{firstname}}! It's {{sender_name}} at {{dealer_n…" at bounding box center [366, 214] width 89 height 48
type textarea "Hi {{firstname}}! It's {{sender_name}} at {{dealer_name}}. I wanted to check in…"
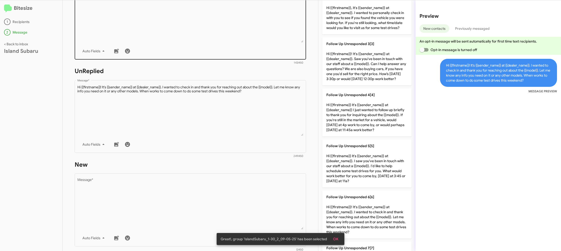
scroll to position [165, 0]
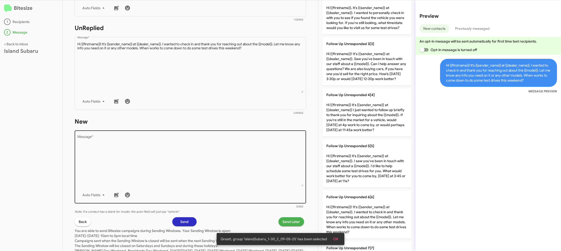
click at [247, 168] on textarea "Message *" at bounding box center [190, 160] width 226 height 51
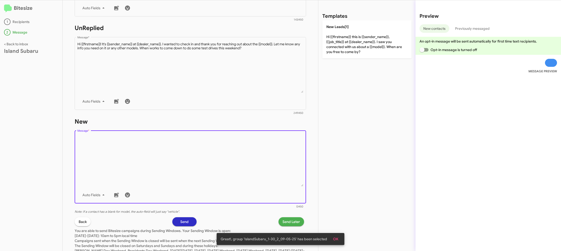
click at [247, 168] on textarea "Message *" at bounding box center [190, 160] width 226 height 51
click at [352, 19] on div "Templates" at bounding box center [366, 16] width 89 height 8
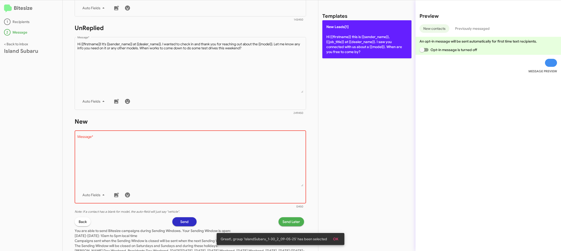
click at [352, 28] on p "New Leads[1] Hi {{firstname}} this is {{sender_name}}, {{job_title}} at {{deale…" at bounding box center [366, 39] width 89 height 38
type textarea "Hi {{firstname}} this is {{sender_name}}, {{job_title}} at {{dealer_name}}. I s…"
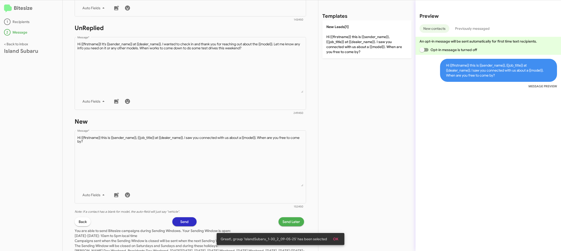
click at [290, 217] on div "STEP 2 What would you like to say? Island Subaru You're sending this message to…" at bounding box center [190, 125] width 255 height 251
click at [292, 218] on span "Send Later" at bounding box center [291, 221] width 18 height 9
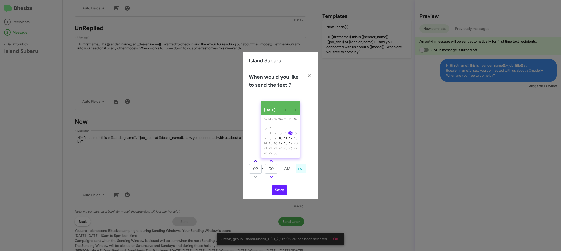
click at [256, 162] on link at bounding box center [255, 161] width 9 height 6
type input "10"
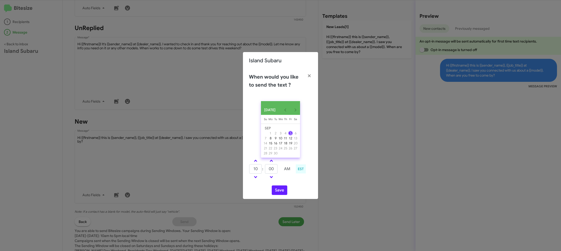
click at [270, 165] on td "00" at bounding box center [271, 169] width 13 height 10
click at [272, 170] on input "00" at bounding box center [271, 169] width 13 height 10
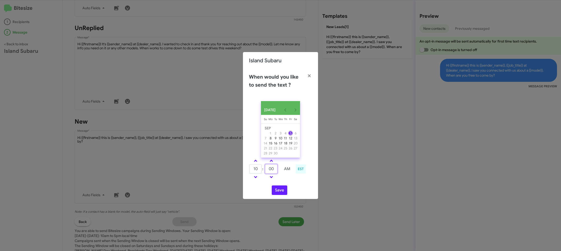
click at [272, 170] on input "00" at bounding box center [271, 169] width 13 height 10
type input "35"
click at [291, 181] on div "10 : 35 AM EST" at bounding box center [280, 170] width 71 height 24
click at [278, 192] on button "Save" at bounding box center [280, 190] width 16 height 10
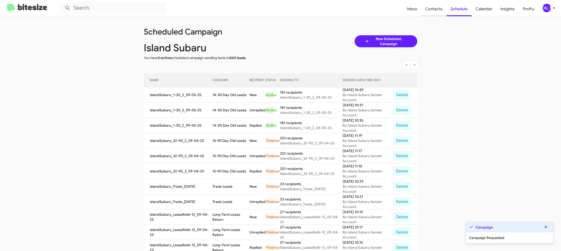
click at [441, 9] on span "Contacts" at bounding box center [433, 9] width 25 height 15
type input "in:groups"
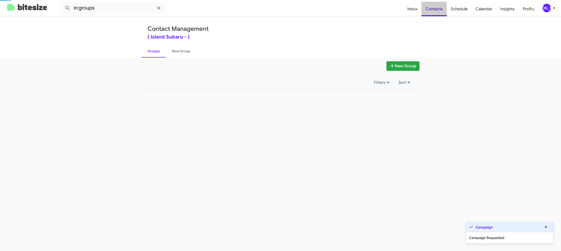
drag, startPoint x: 441, startPoint y: 9, endPoint x: 204, endPoint y: 72, distance: 245.0
click at [441, 9] on span "Contacts" at bounding box center [433, 9] width 25 height 15
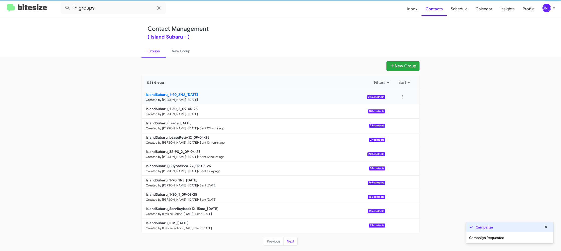
click at [188, 100] on small "Created by [PERSON_NAME] · [DATE]" at bounding box center [172, 100] width 52 height 4
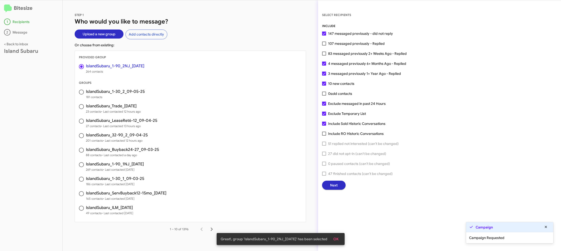
click at [328, 186] on button "Next" at bounding box center [334, 185] width 24 height 9
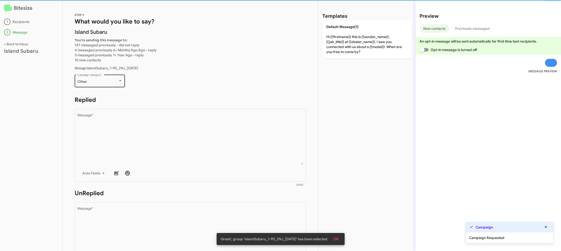
click at [111, 78] on div "Other Campaign Category *" at bounding box center [99, 81] width 45 height 14
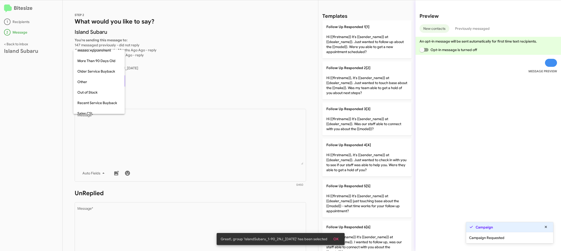
scroll to position [11, 0]
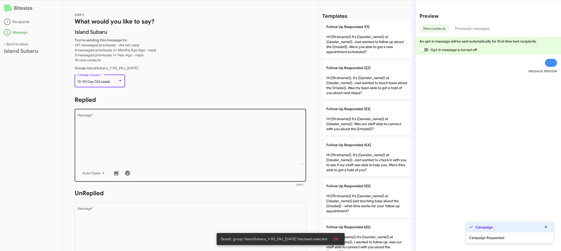
click at [147, 115] on textarea "Message *" at bounding box center [190, 139] width 226 height 51
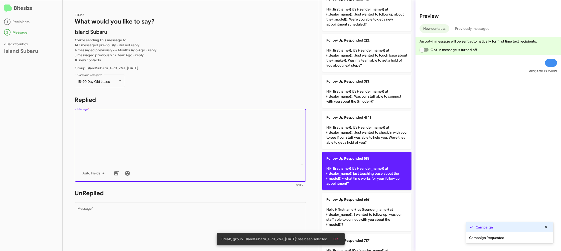
scroll to position [62, 0]
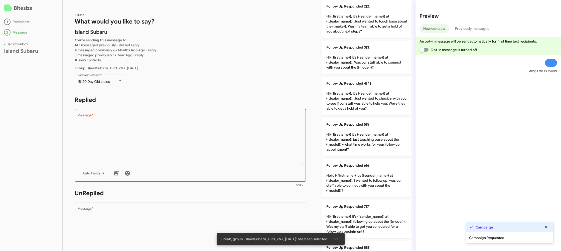
drag, startPoint x: 358, startPoint y: 171, endPoint x: 287, endPoint y: 198, distance: 76.5
click at [357, 171] on p "Follow Up Responded 6[6] Hello {{firstname}} it's {{sender_name}} at {{dealer_n…" at bounding box center [366, 178] width 89 height 38
type textarea "Hello {{firstname}} it's {{sender_name}} at {{dealer_name}}. I wanted to follow…"
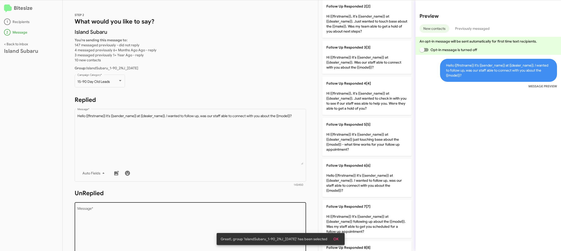
click at [278, 203] on div "Drop image here to insert Auto Fields Message *" at bounding box center [190, 238] width 226 height 74
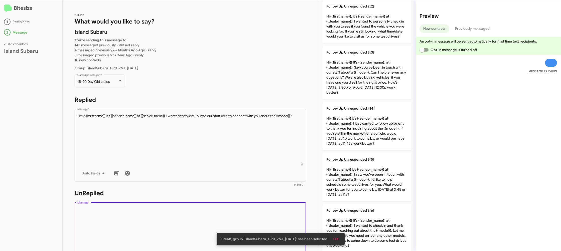
click at [278, 203] on div "Drop image here to insert Auto Fields Message *" at bounding box center [190, 238] width 226 height 74
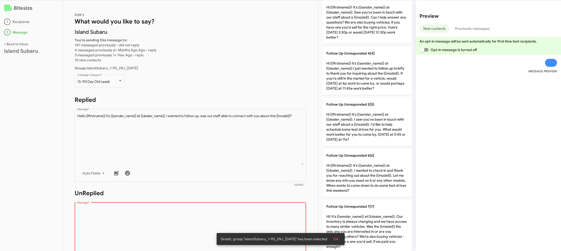
scroll to position [138, 0]
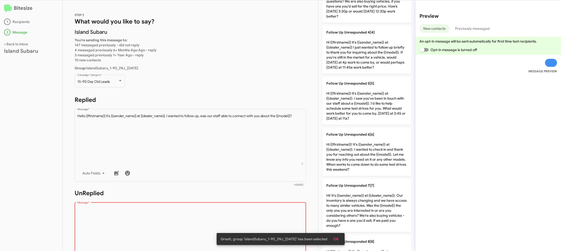
drag, startPoint x: 348, startPoint y: 167, endPoint x: 309, endPoint y: 161, distance: 39.8
click at [348, 167] on p "Follow Up Unresponded 6[6] Hi {{firstname}}! It's {{sender_name}} at {{dealer_n…" at bounding box center [366, 152] width 89 height 48
type textarea "Hi {{firstname}}! It's {{sender_name}} at {{dealer_name}}. I wanted to check in…"
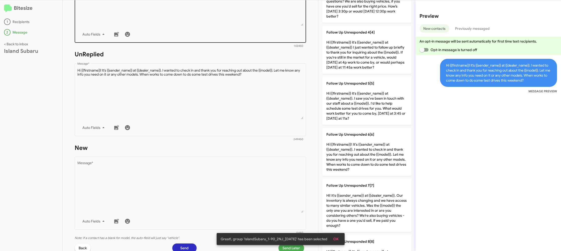
scroll to position [188, 0]
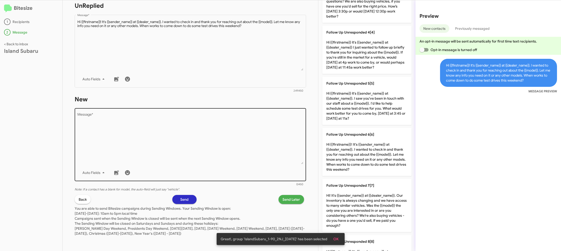
click at [219, 143] on textarea "Message *" at bounding box center [190, 138] width 226 height 51
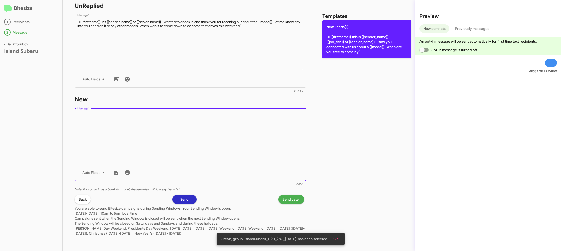
drag, startPoint x: 219, startPoint y: 143, endPoint x: 328, endPoint y: 45, distance: 147.1
click at [230, 131] on textarea "Message *" at bounding box center [190, 138] width 226 height 51
click at [340, 44] on p "New Leads[1] Hi {{firstname}} this is {{sender_name}}, {{job_title}} at {{deale…" at bounding box center [366, 39] width 89 height 38
type textarea "Hi {{firstname}} this is {{sender_name}}, {{job_title}} at {{dealer_name}}. I s…"
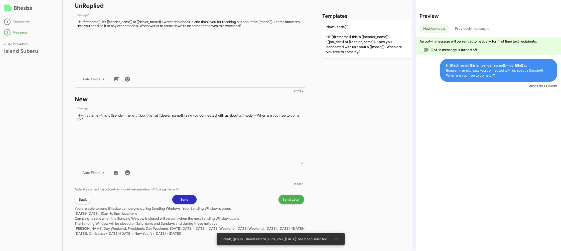
click at [293, 201] on span "Send Later" at bounding box center [291, 199] width 18 height 9
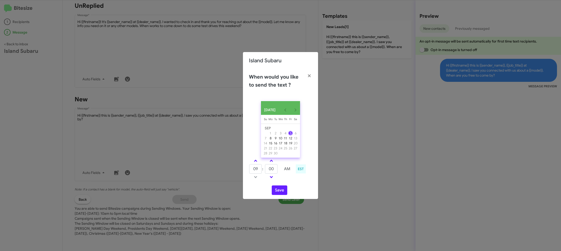
drag, startPoint x: 256, startPoint y: 161, endPoint x: 272, endPoint y: 167, distance: 16.9
click at [256, 161] on link at bounding box center [255, 161] width 9 height 6
type input "10"
click at [272, 168] on input "00" at bounding box center [271, 169] width 13 height 10
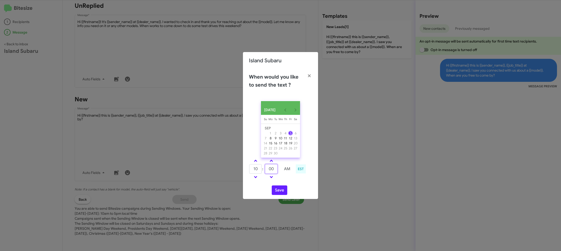
click at [272, 168] on input "00" at bounding box center [271, 169] width 13 height 10
type input "42"
click at [290, 181] on div "10 : 42 AM EST" at bounding box center [280, 170] width 71 height 24
click at [282, 190] on button "Save" at bounding box center [280, 190] width 16 height 10
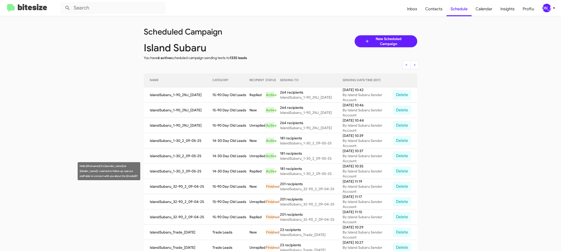
click at [222, 167] on td "14-30 Day Old Leads" at bounding box center [230, 171] width 37 height 15
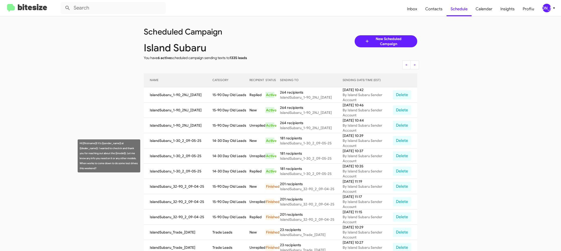
click at [227, 159] on td "14-30 Day Old Leads" at bounding box center [230, 155] width 37 height 15
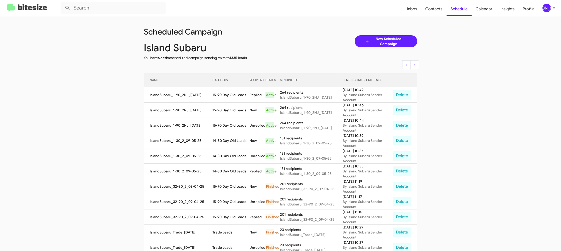
click at [227, 159] on td "14-30 Day Old Leads" at bounding box center [230, 155] width 37 height 15
copy td "14-30 Day Old Leads"
click at [228, 90] on td "15-90 Day Old Leads" at bounding box center [230, 94] width 37 height 15
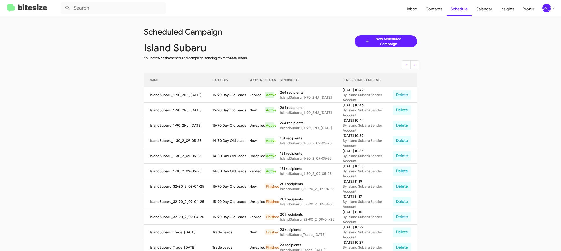
copy td "15-90 Day Old Leads"
